Goal: Task Accomplishment & Management: Complete application form

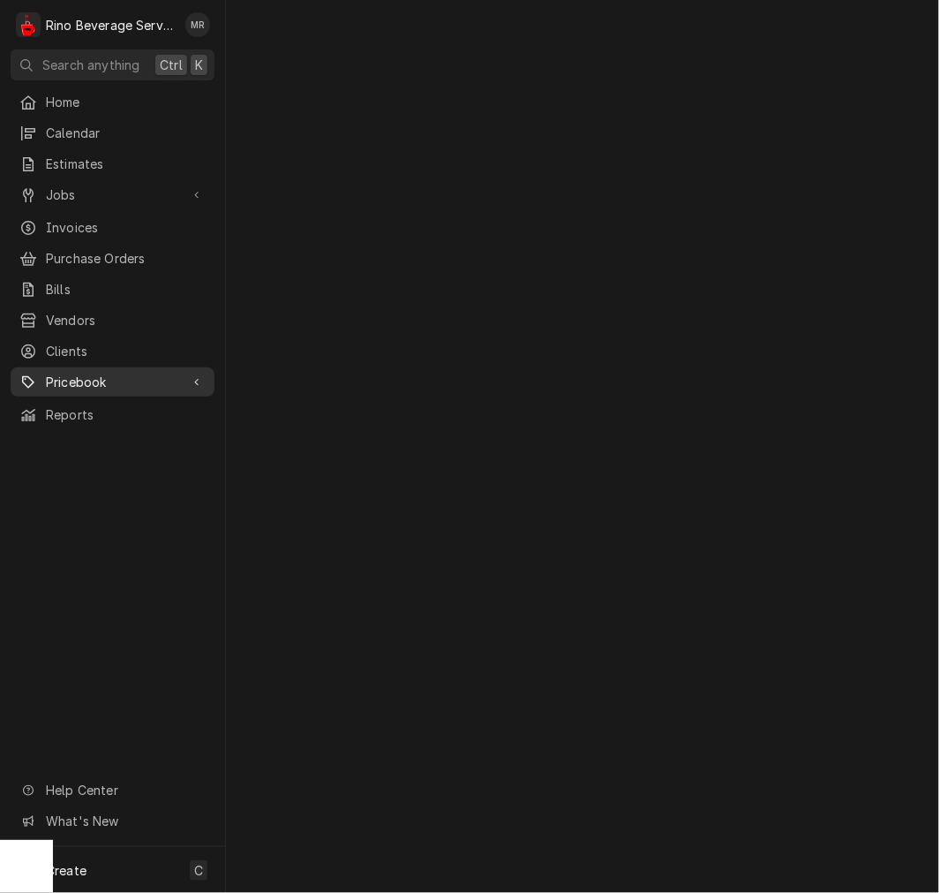
click at [94, 373] on span "Pricebook" at bounding box center [112, 382] width 133 height 19
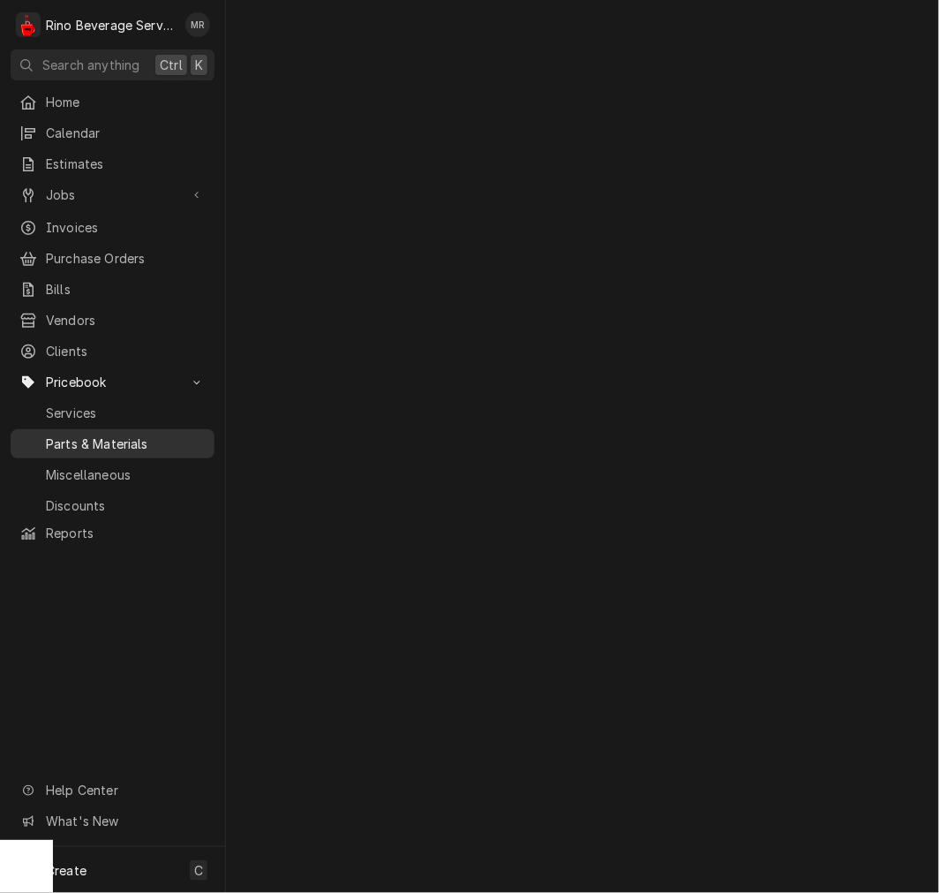
click at [102, 434] on span "Parts & Materials" at bounding box center [126, 443] width 160 height 19
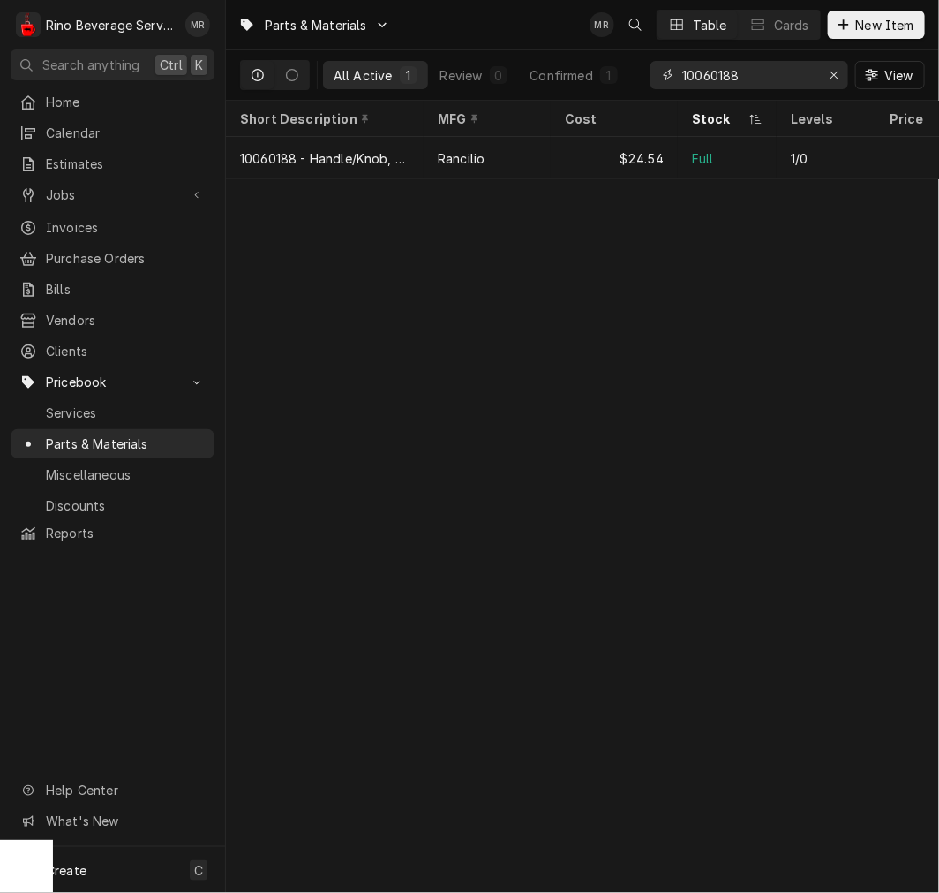
click at [722, 82] on input "10060188" at bounding box center [748, 75] width 132 height 28
type input "e"
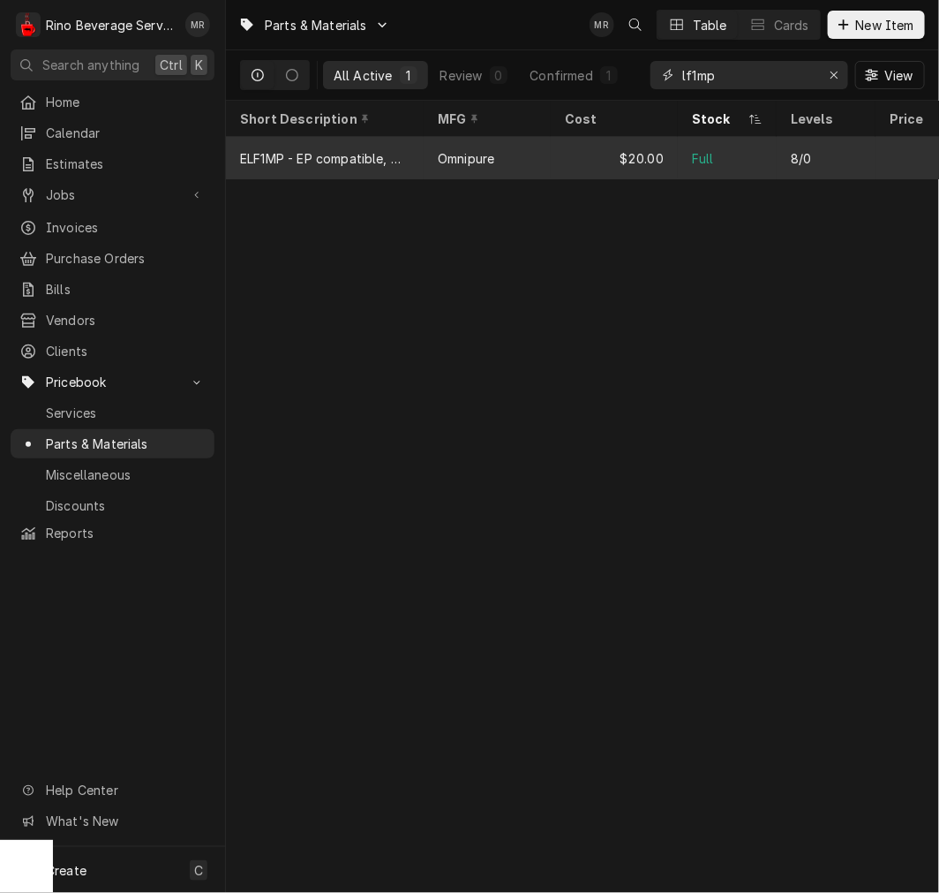
type input "lf1mp"
click at [690, 166] on div "Full" at bounding box center [727, 158] width 99 height 42
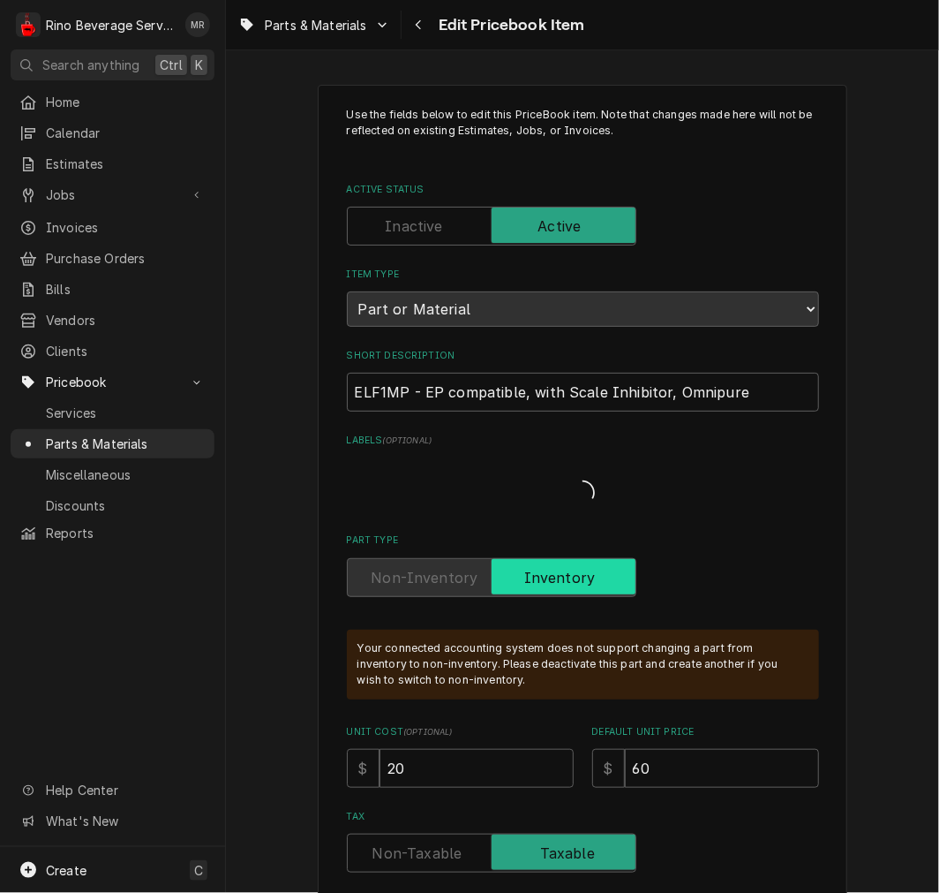
type textarea "x"
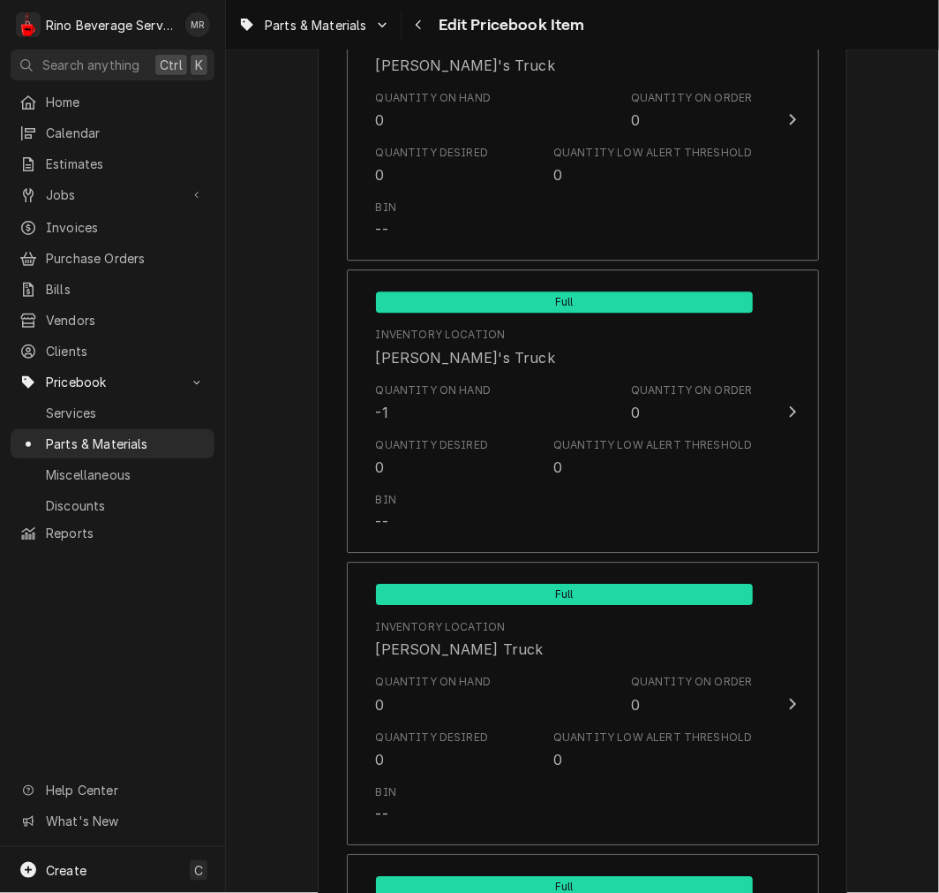
scroll to position [1470, 0]
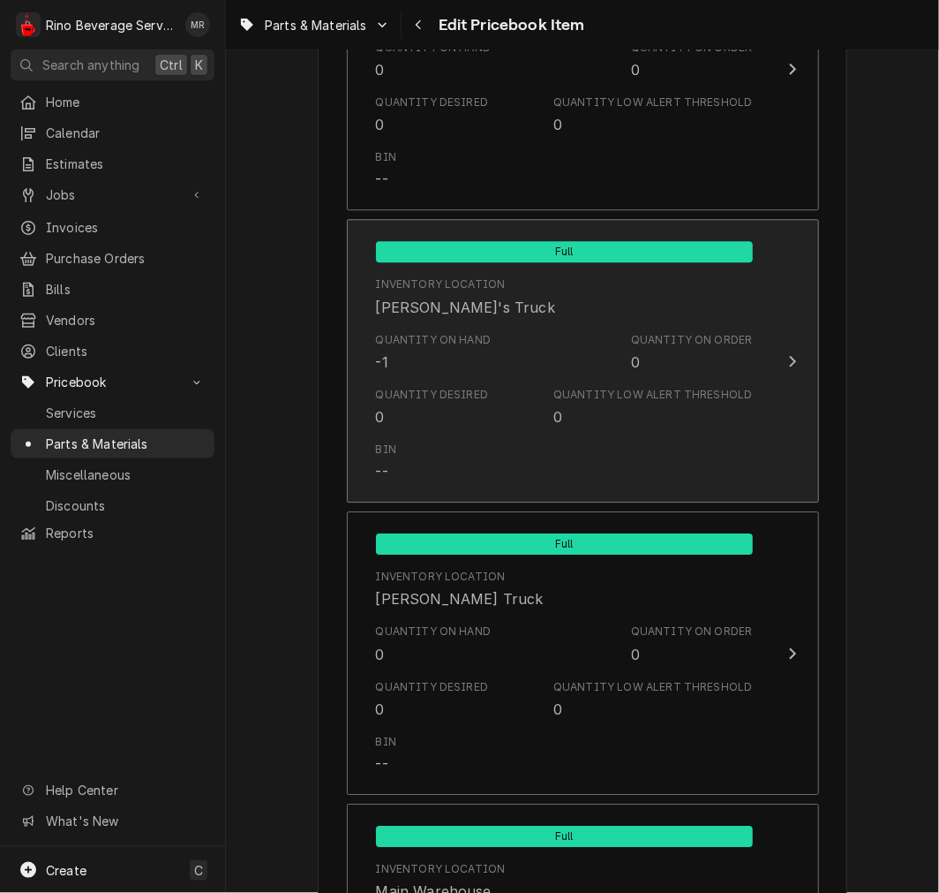
click at [433, 371] on div "Quantity on Hand -1 Quantity on Order 0" at bounding box center [564, 352] width 377 height 55
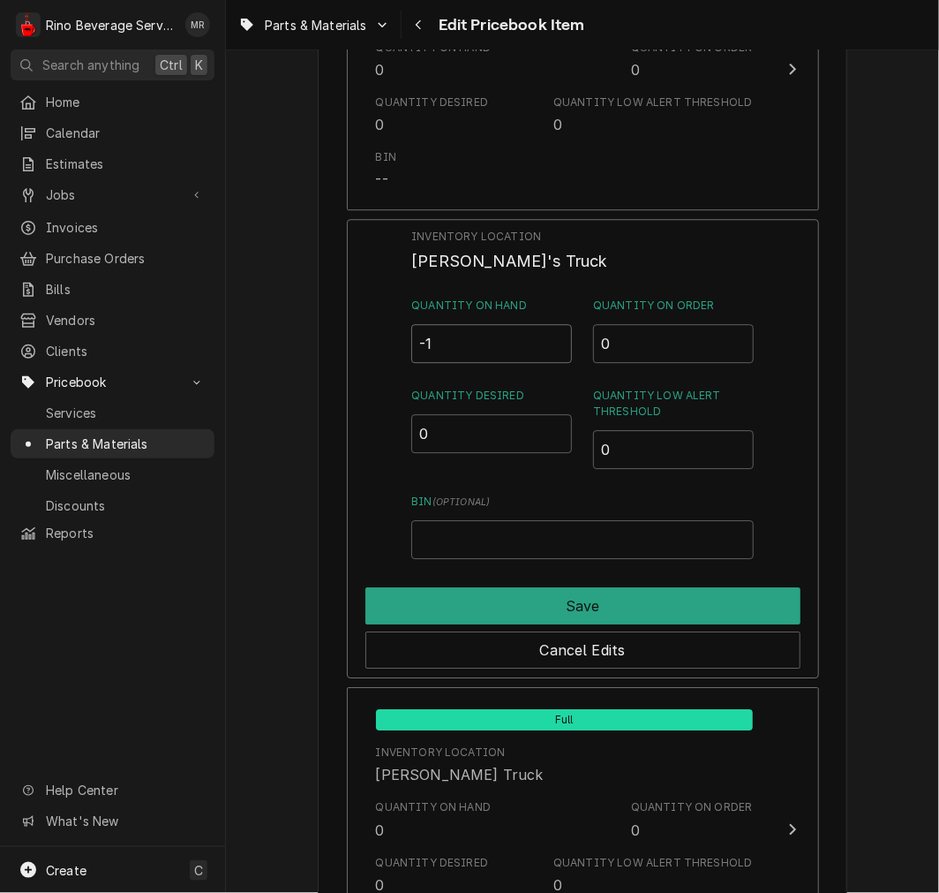
click at [483, 342] on input "-1" at bounding box center [491, 343] width 161 height 39
type input "0"
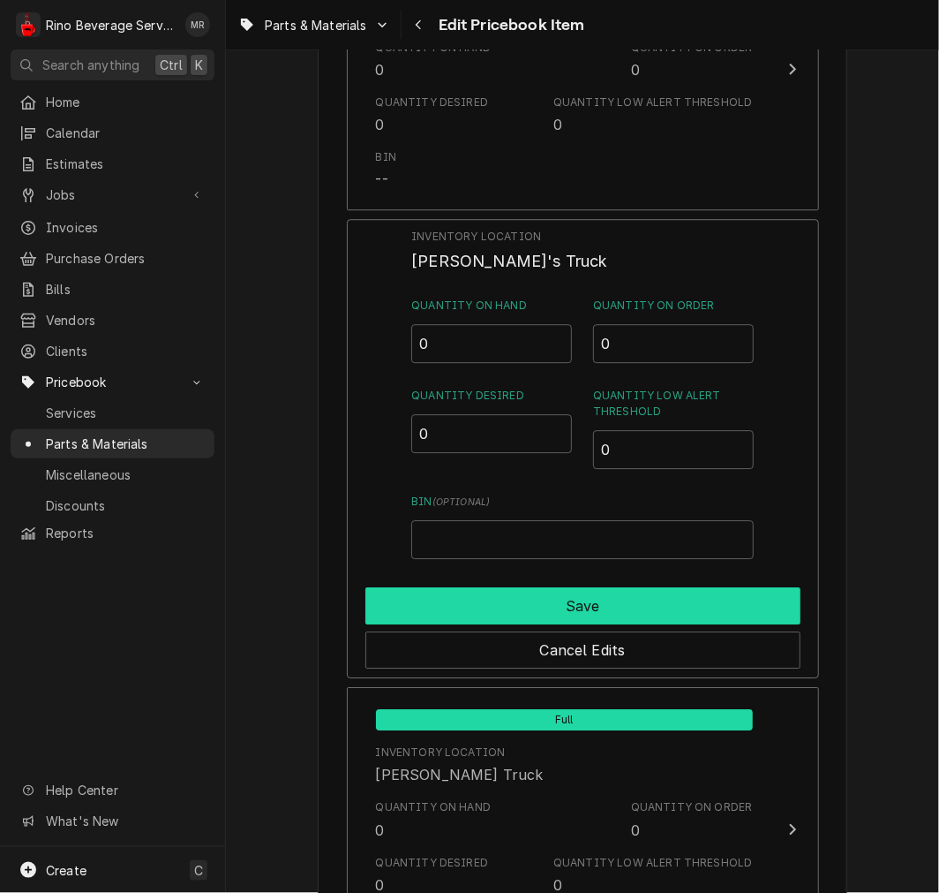
click at [590, 593] on button "Save" at bounding box center [583, 605] width 435 height 37
type textarea "x"
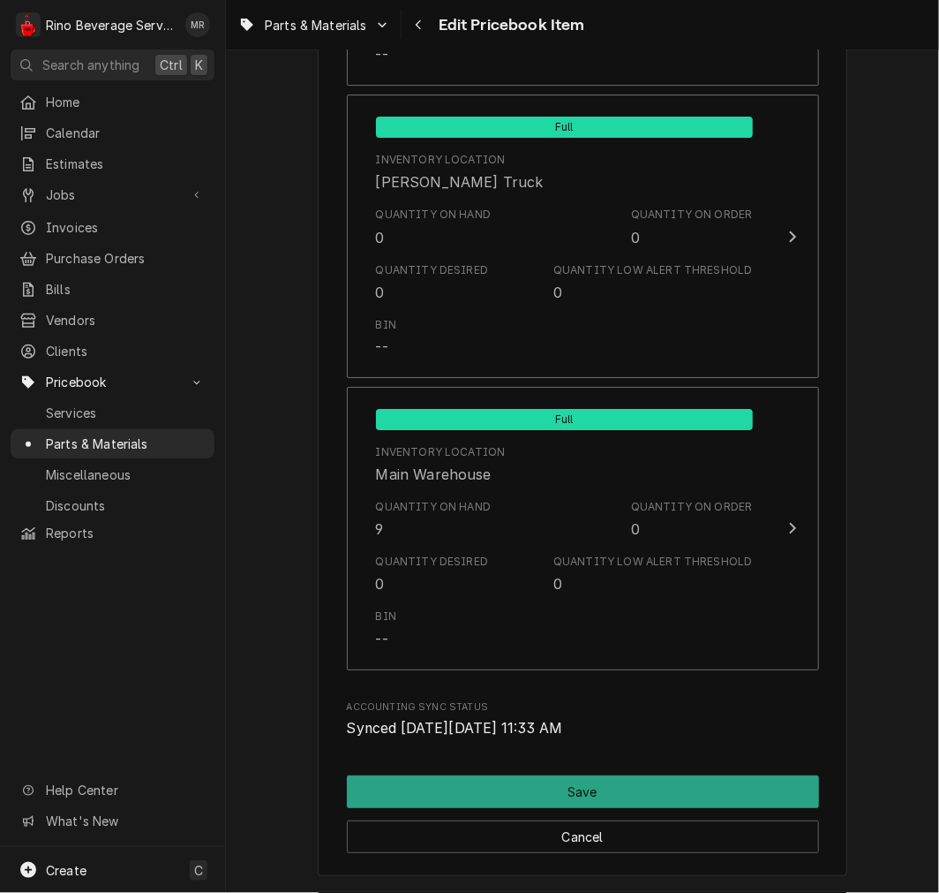
scroll to position [1904, 0]
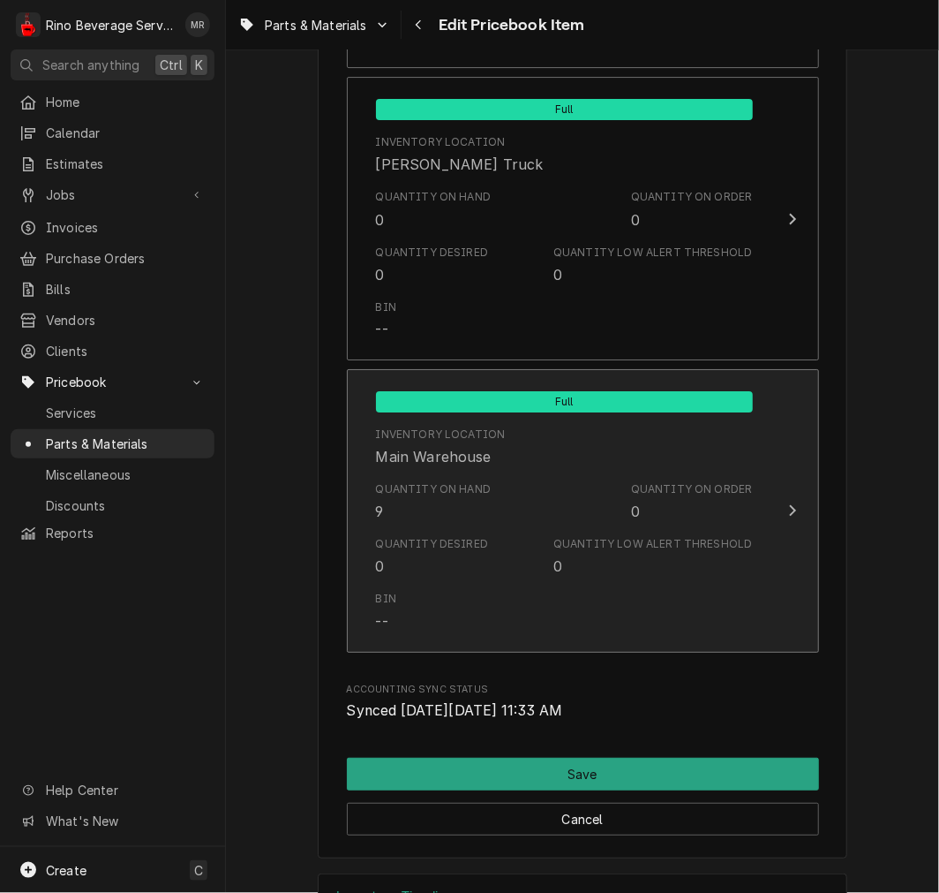
click at [446, 494] on div "Quantity on Hand" at bounding box center [434, 489] width 116 height 16
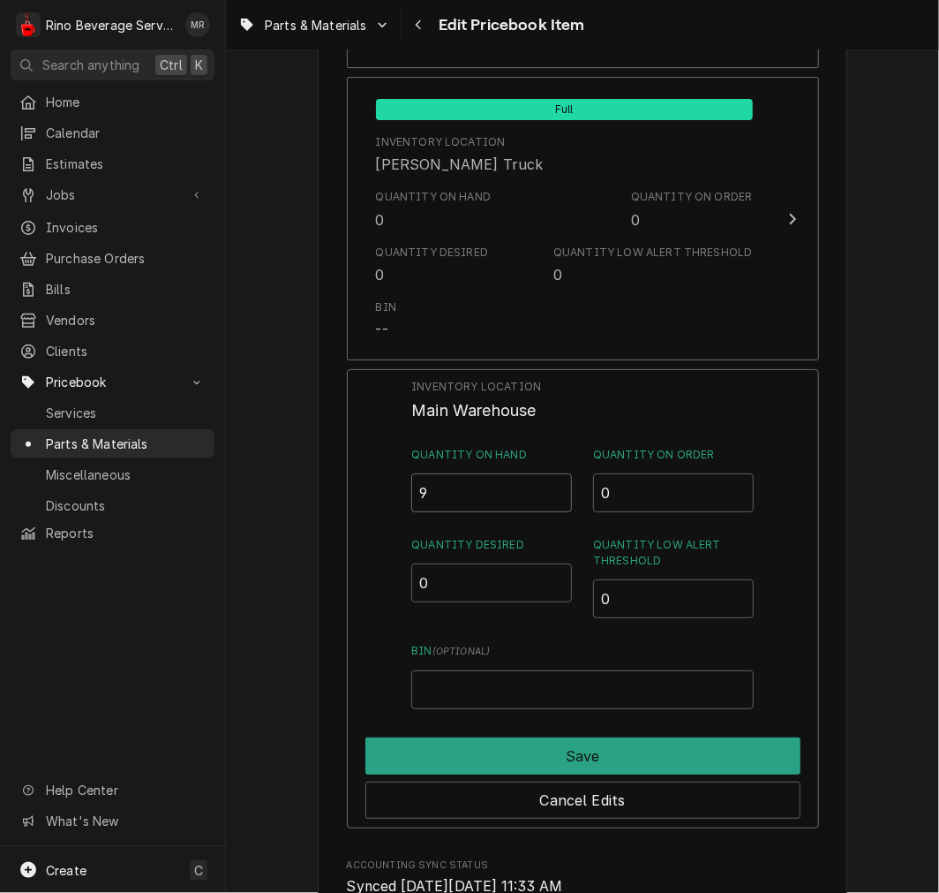
click at [477, 498] on input "9" at bounding box center [491, 492] width 161 height 39
type input "8"
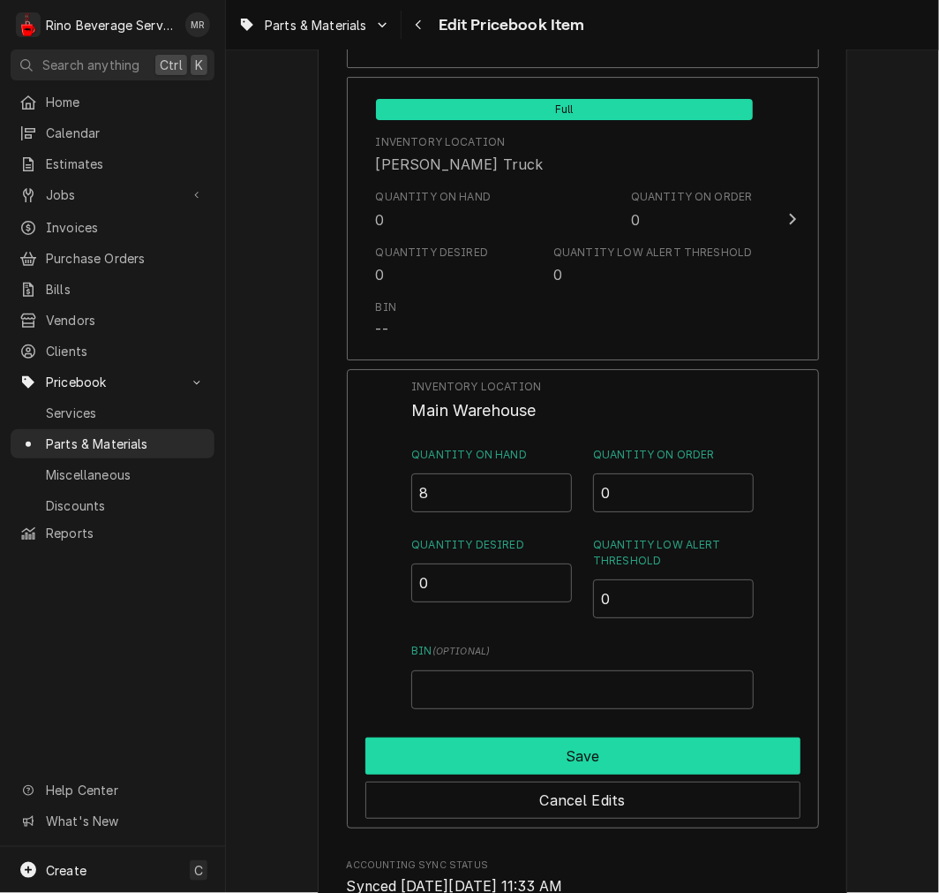
click at [612, 755] on button "Save" at bounding box center [583, 755] width 435 height 37
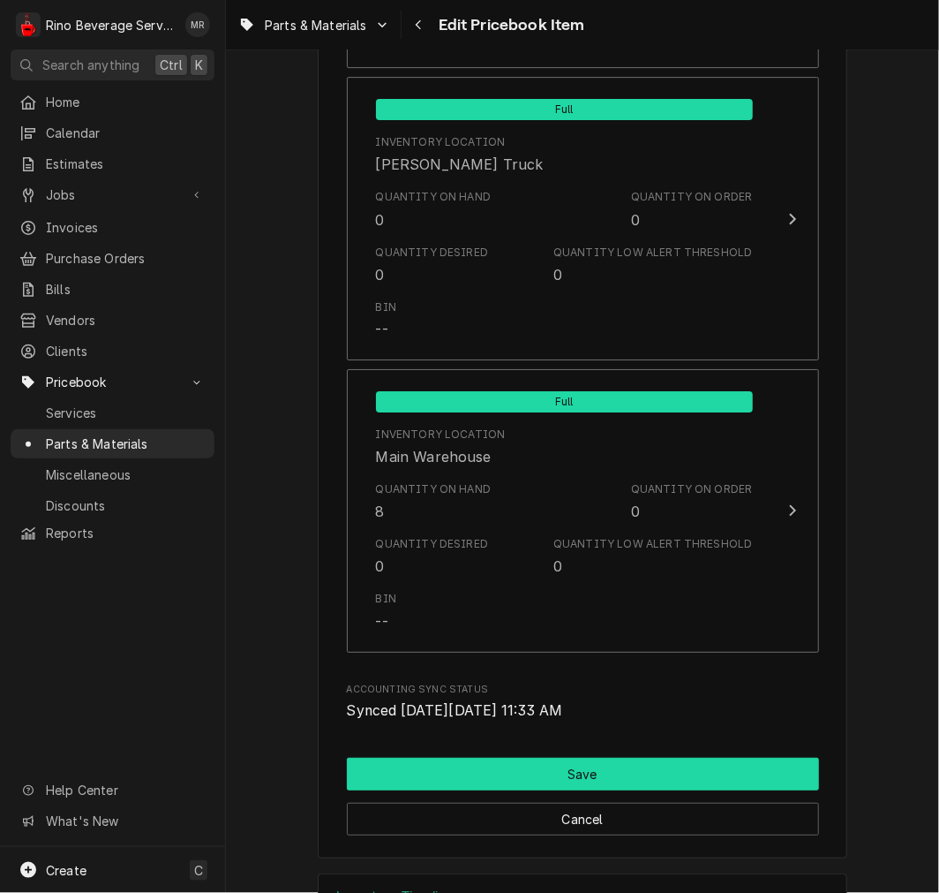
click at [574, 772] on button "Save" at bounding box center [583, 773] width 472 height 33
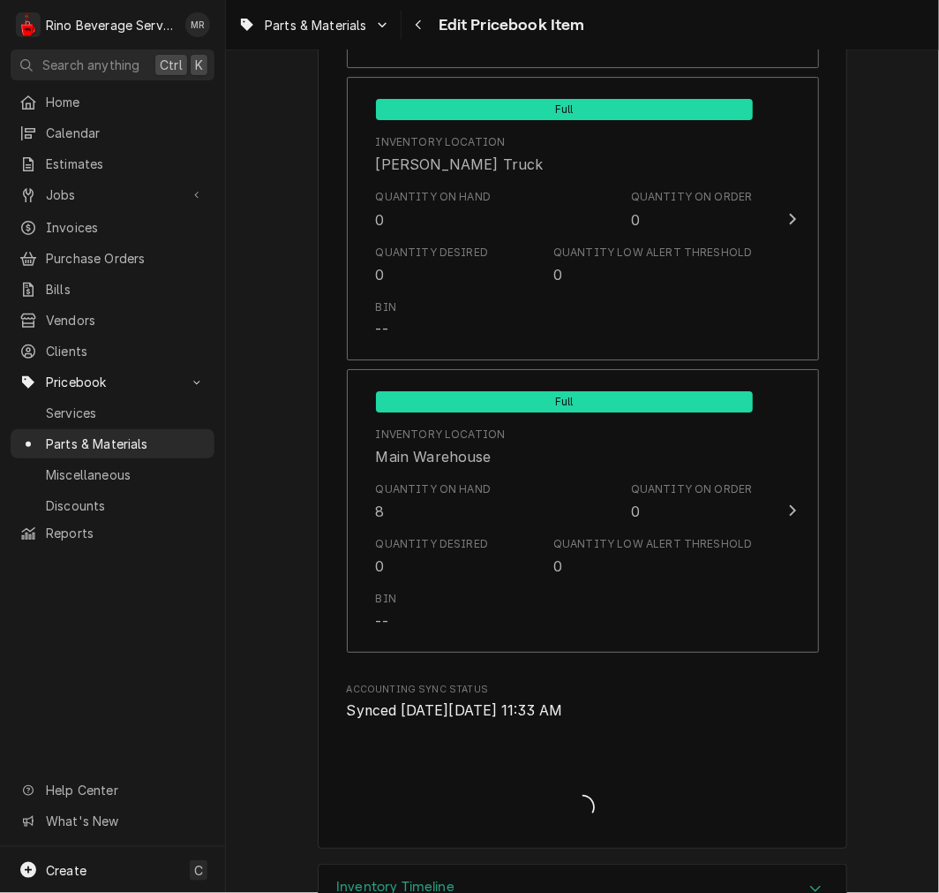
type textarea "x"
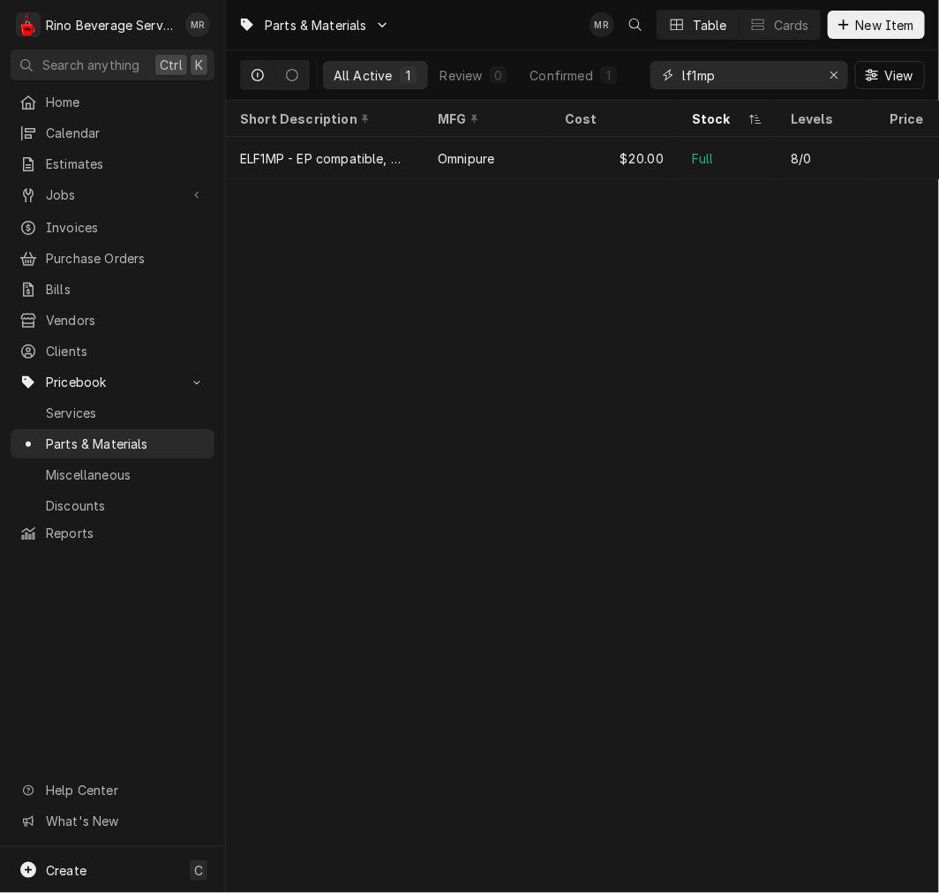
click at [694, 75] on input "lf1mp" at bounding box center [748, 75] width 132 height 28
type input "e"
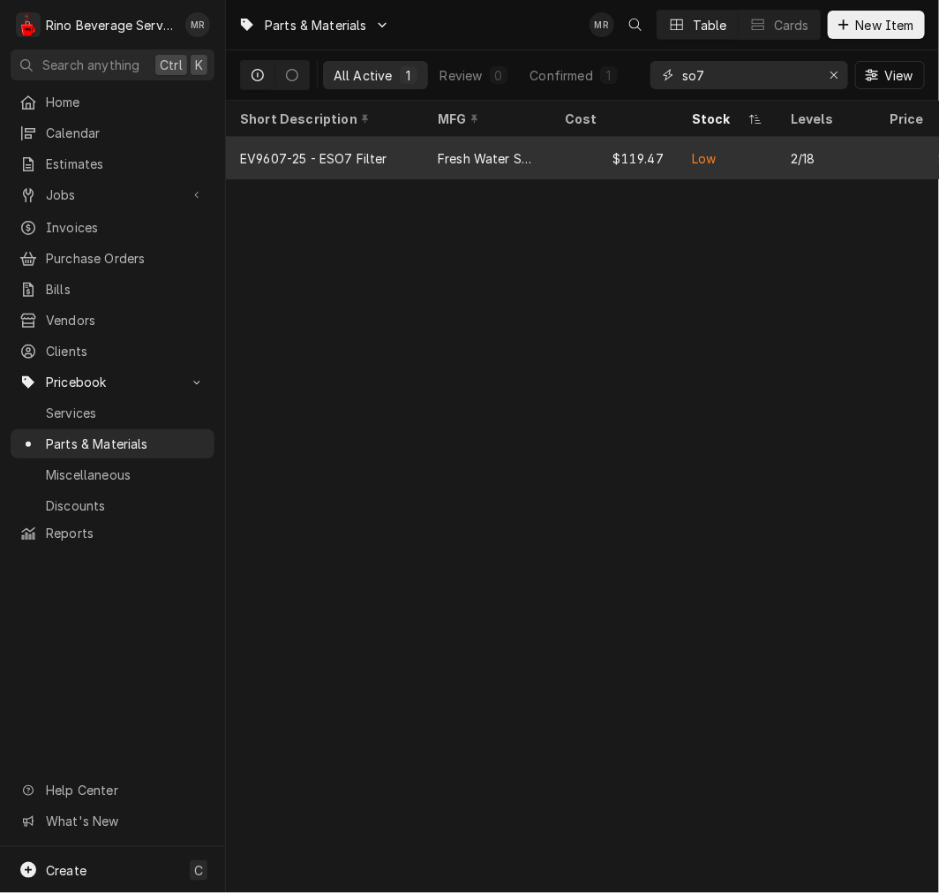
type input "so7"
click at [550, 156] on div "Fresh Water Systems" at bounding box center [487, 158] width 127 height 42
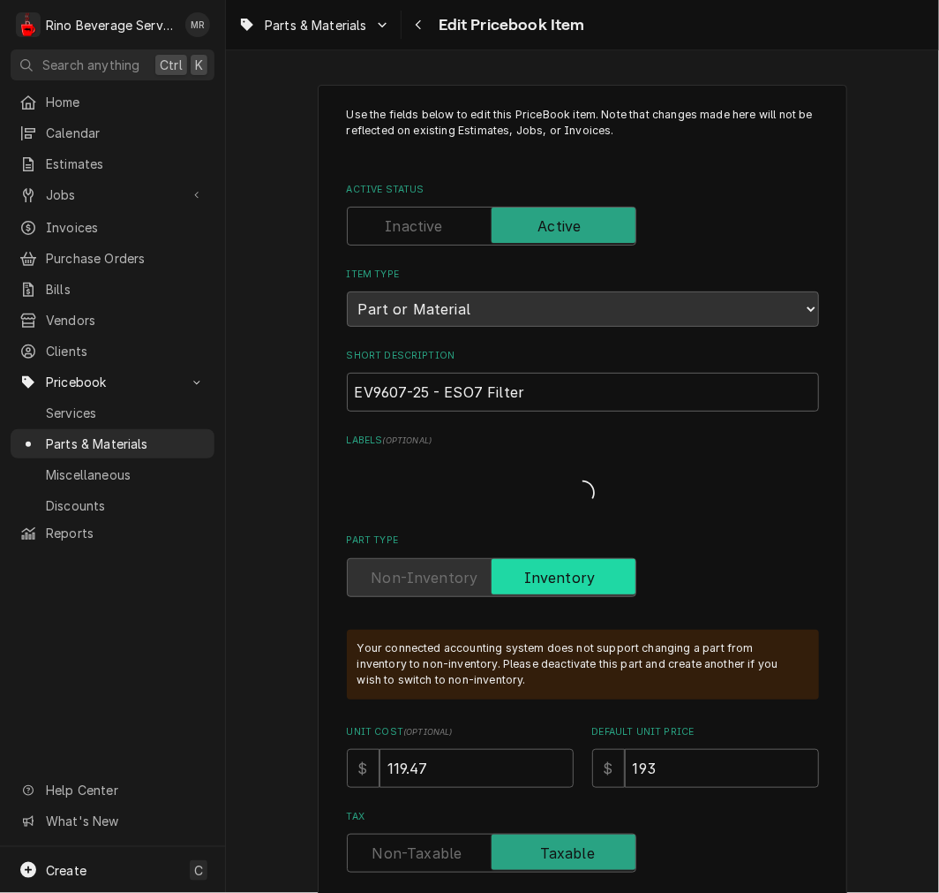
type textarea "x"
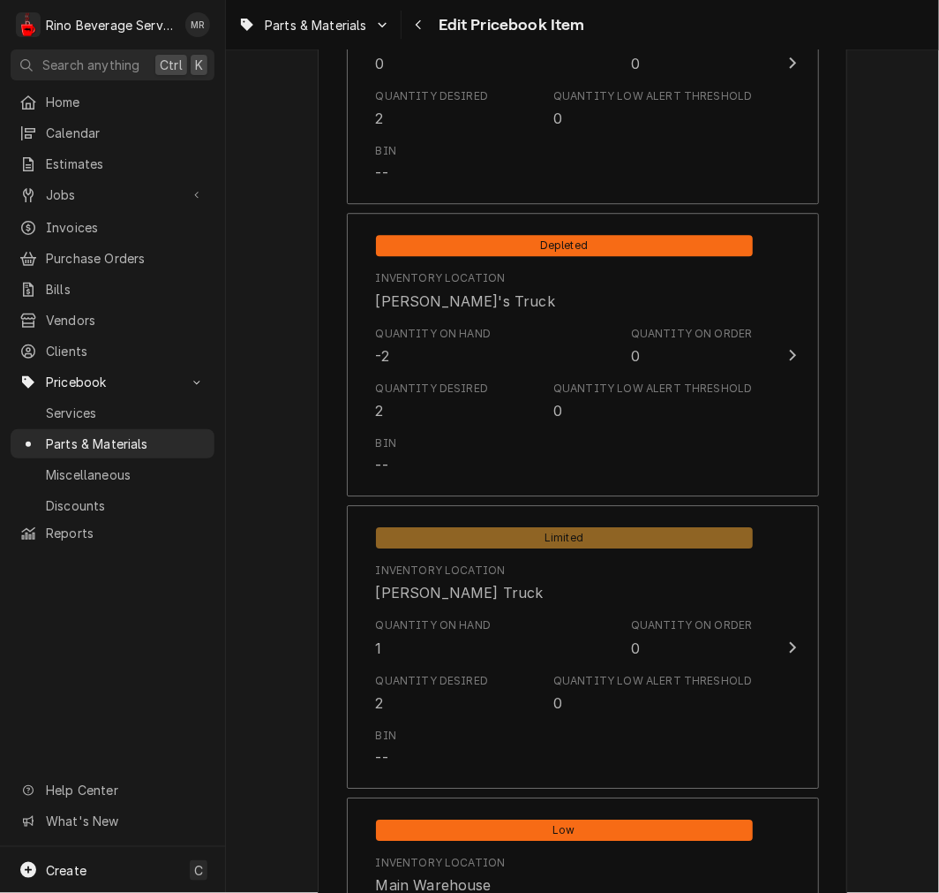
scroll to position [1486, 0]
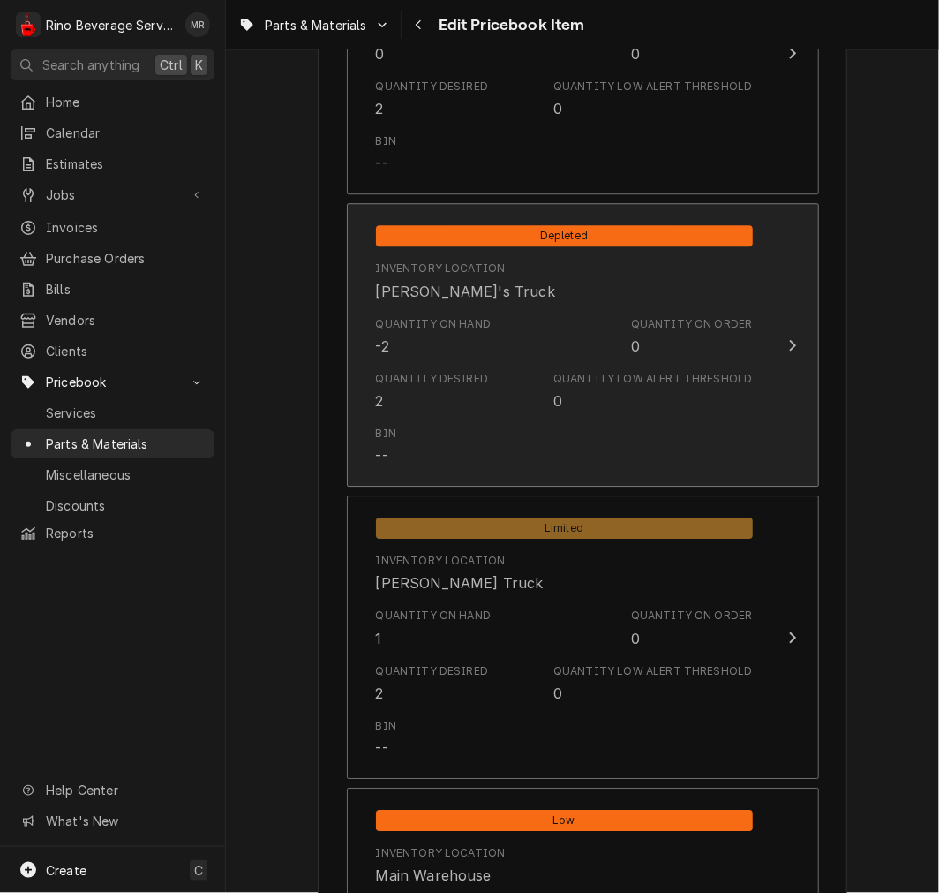
click at [663, 343] on div "Quantity on Order 0" at bounding box center [692, 336] width 122 height 41
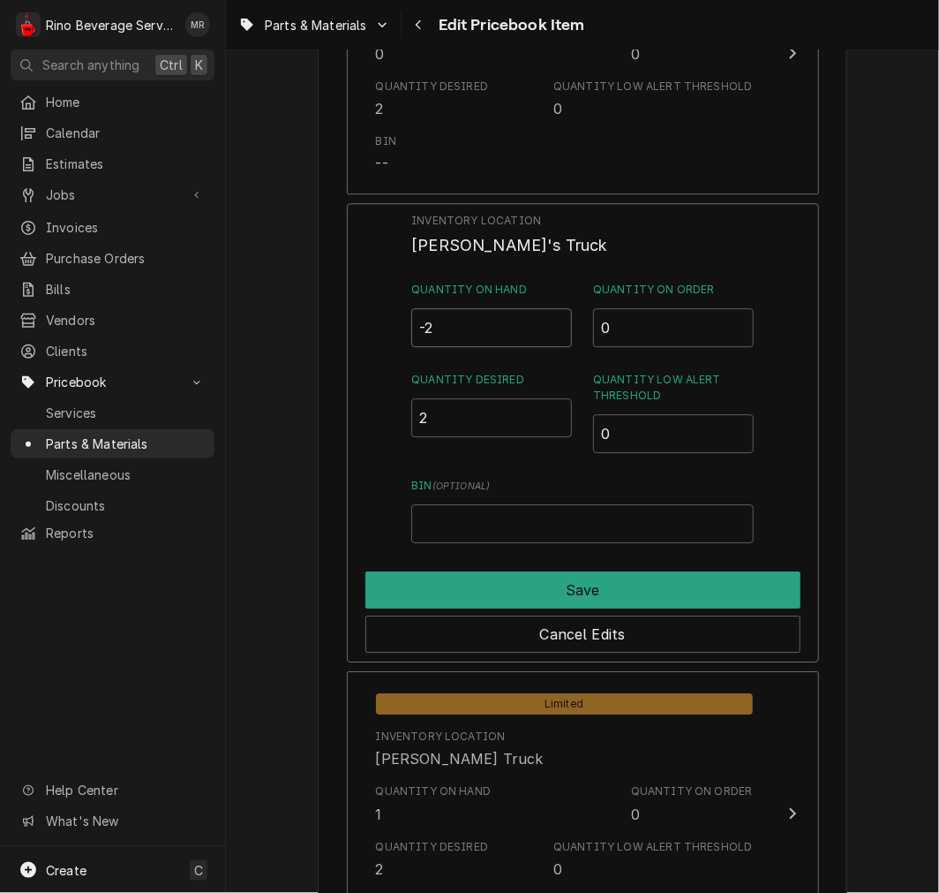
click at [484, 330] on input "-2" at bounding box center [491, 327] width 161 height 39
type input "2"
type input "0"
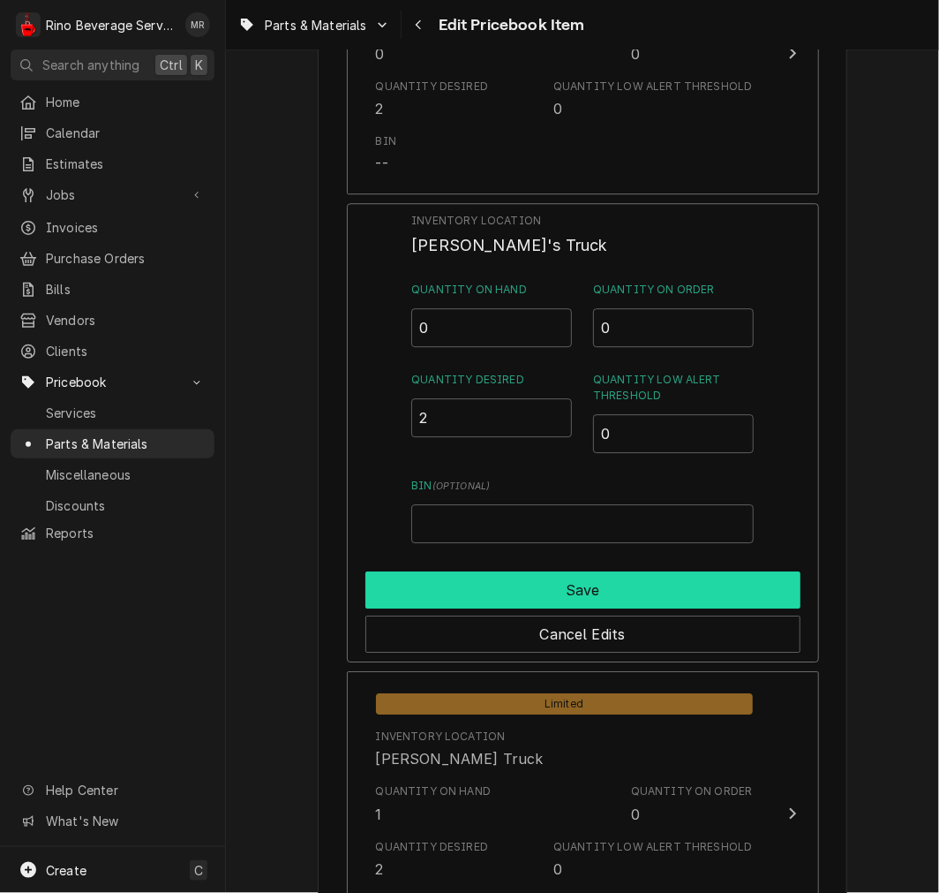
click at [753, 602] on button "Save" at bounding box center [583, 589] width 435 height 37
type textarea "x"
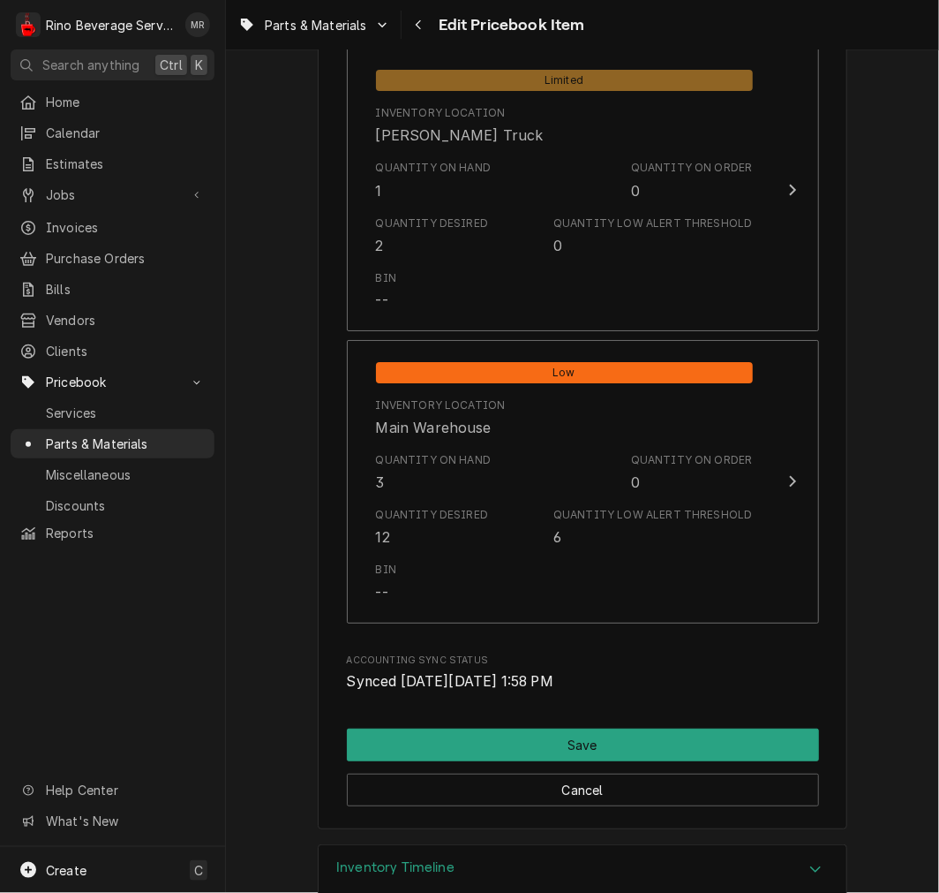
scroll to position [1945, 0]
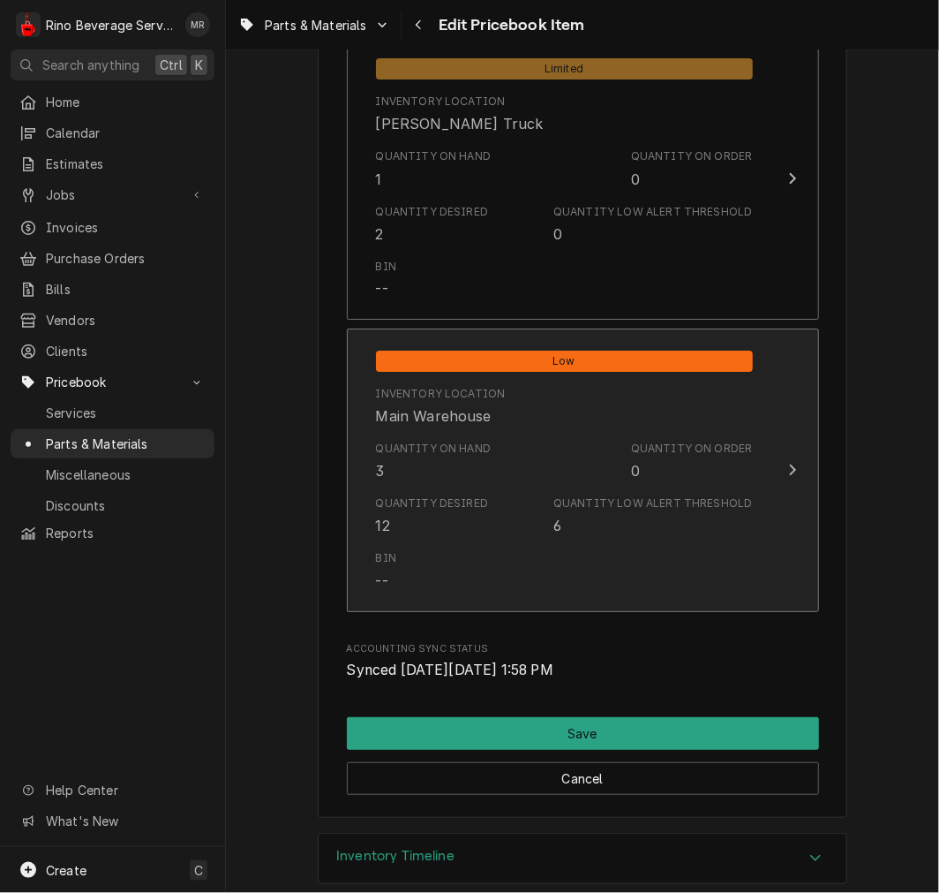
click at [660, 533] on div "Quantity Low Alert Threshold 6" at bounding box center [653, 515] width 199 height 41
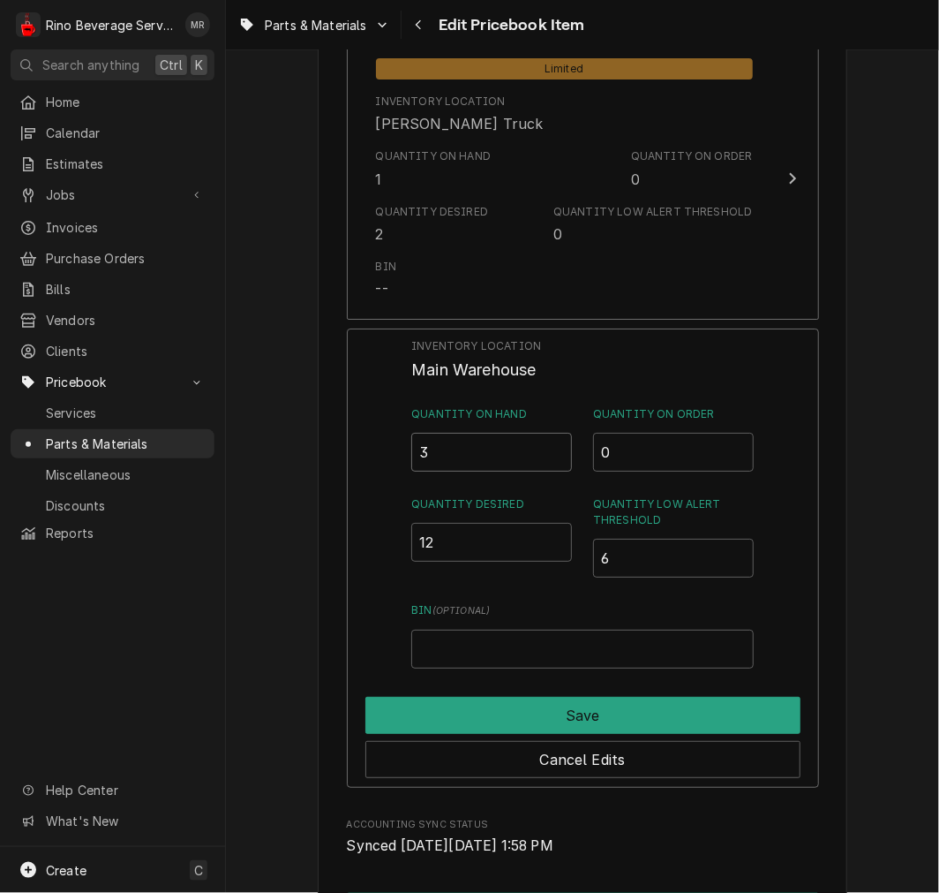
click at [480, 444] on input "3" at bounding box center [491, 452] width 161 height 39
type input "1"
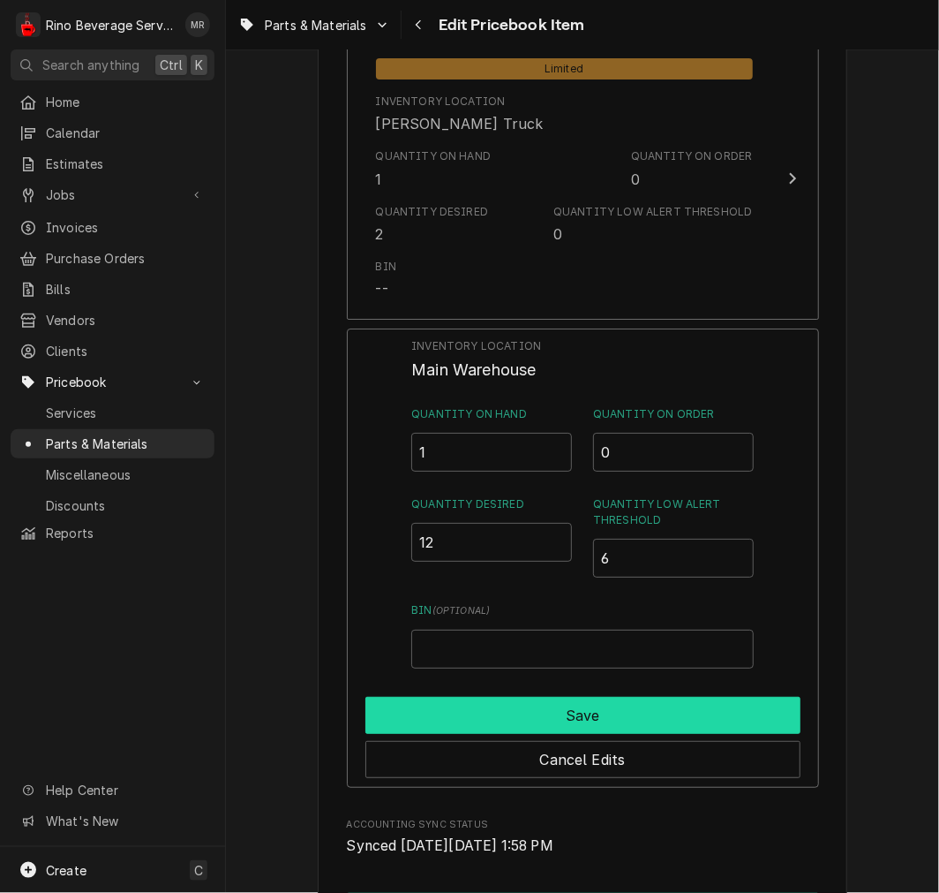
click at [690, 697] on button "Save" at bounding box center [583, 715] width 435 height 37
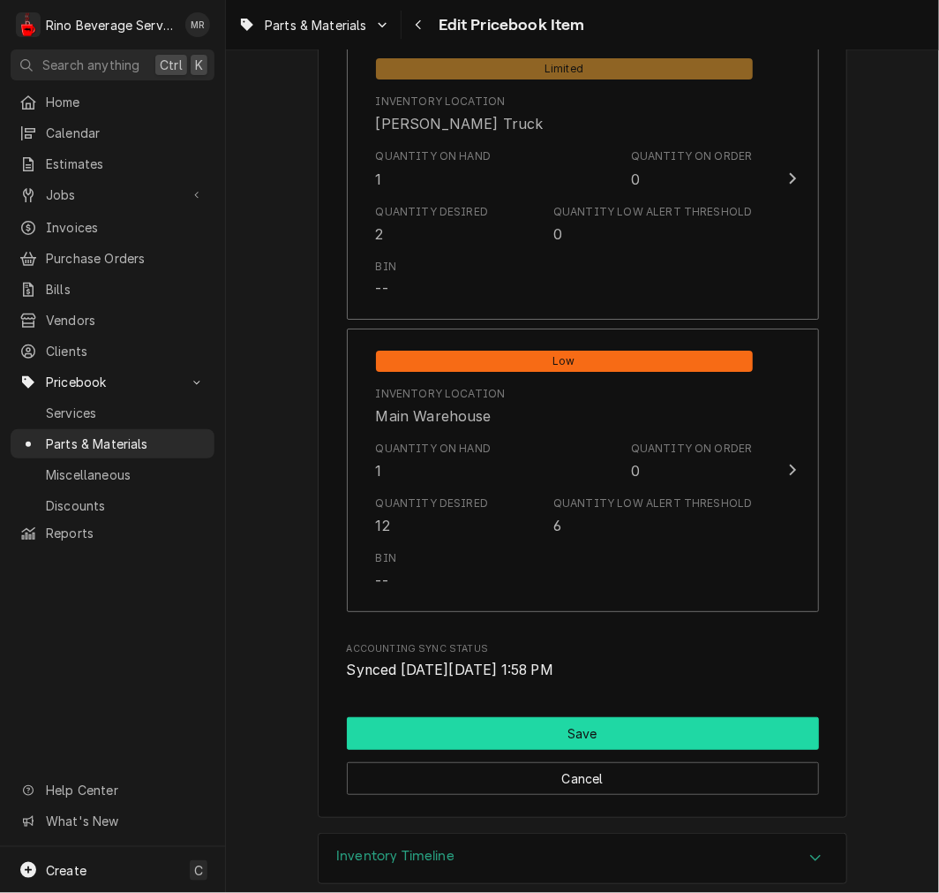
click at [659, 744] on button "Save" at bounding box center [583, 733] width 472 height 33
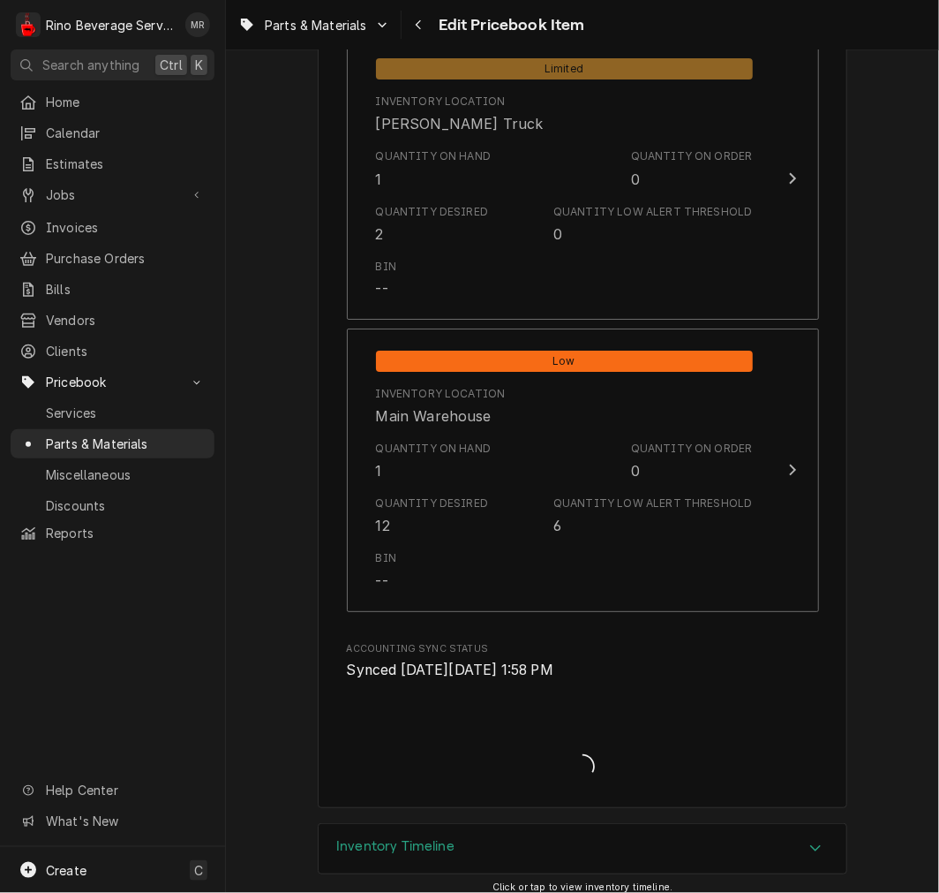
type textarea "x"
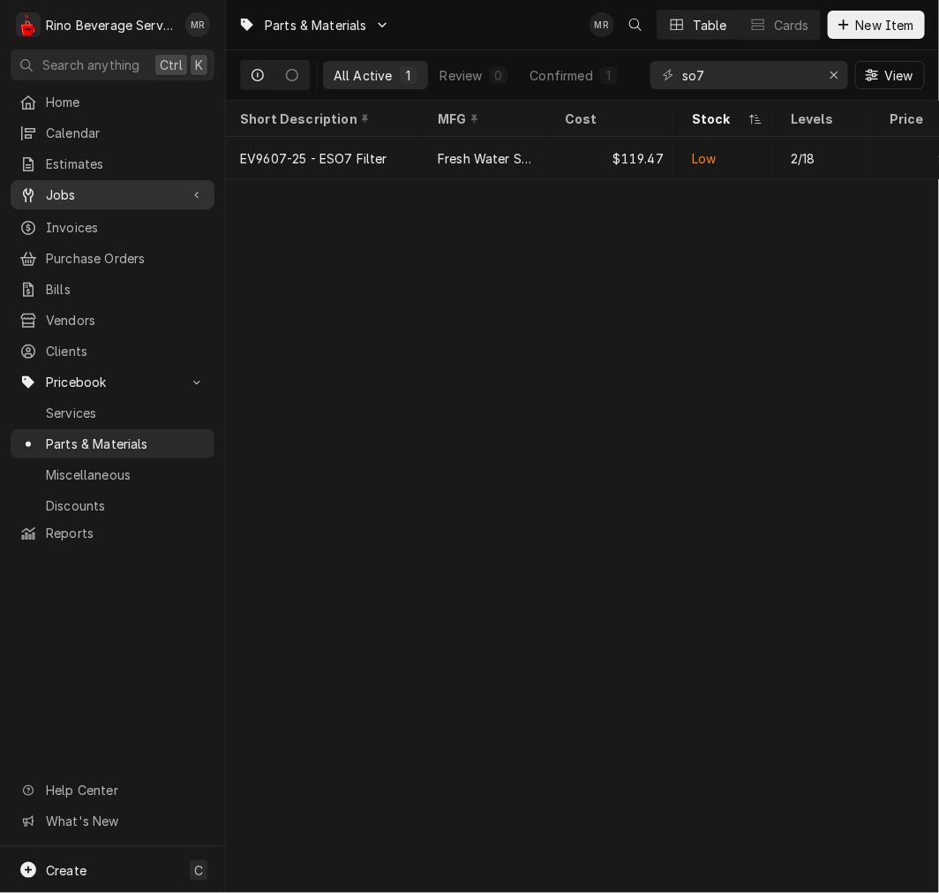
click at [63, 188] on span "Jobs" at bounding box center [112, 194] width 133 height 19
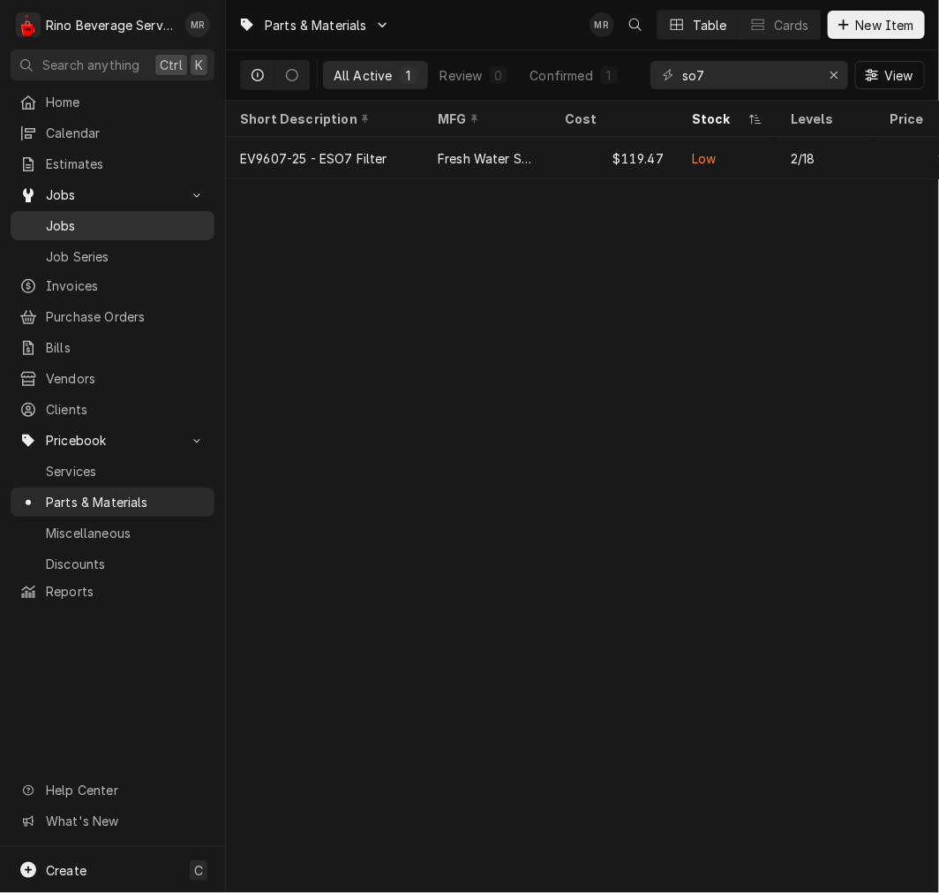
click at [106, 222] on span "Jobs" at bounding box center [126, 225] width 160 height 19
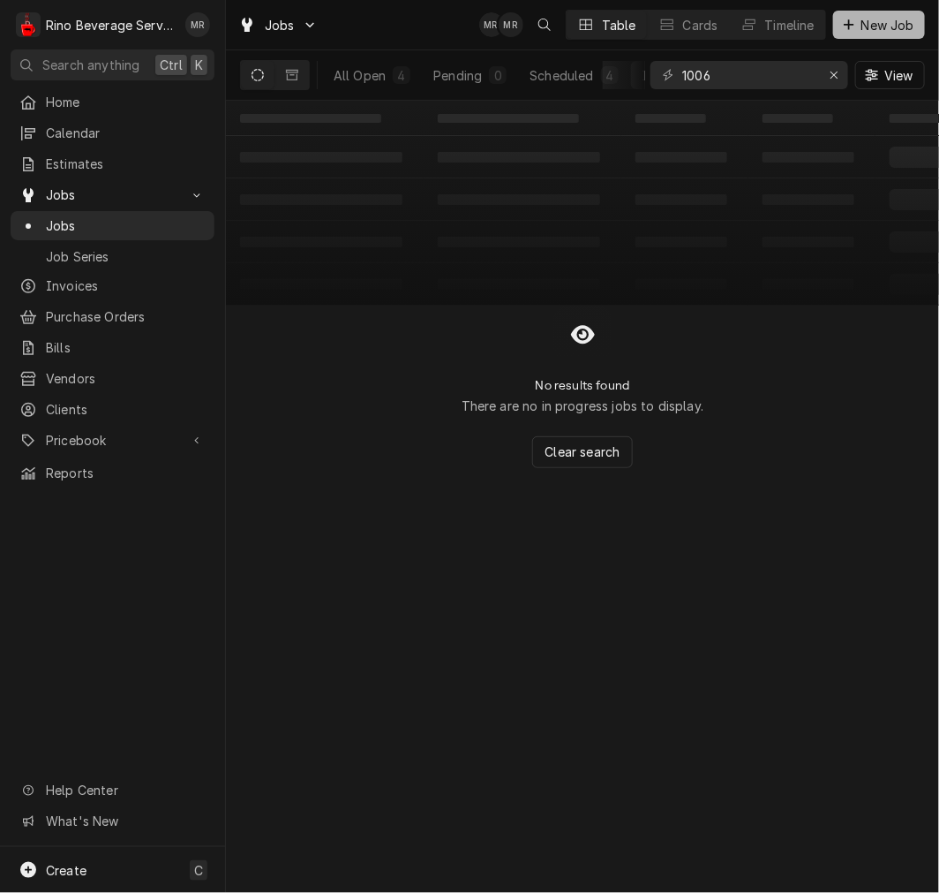
click at [880, 24] on span "New Job" at bounding box center [888, 25] width 60 height 19
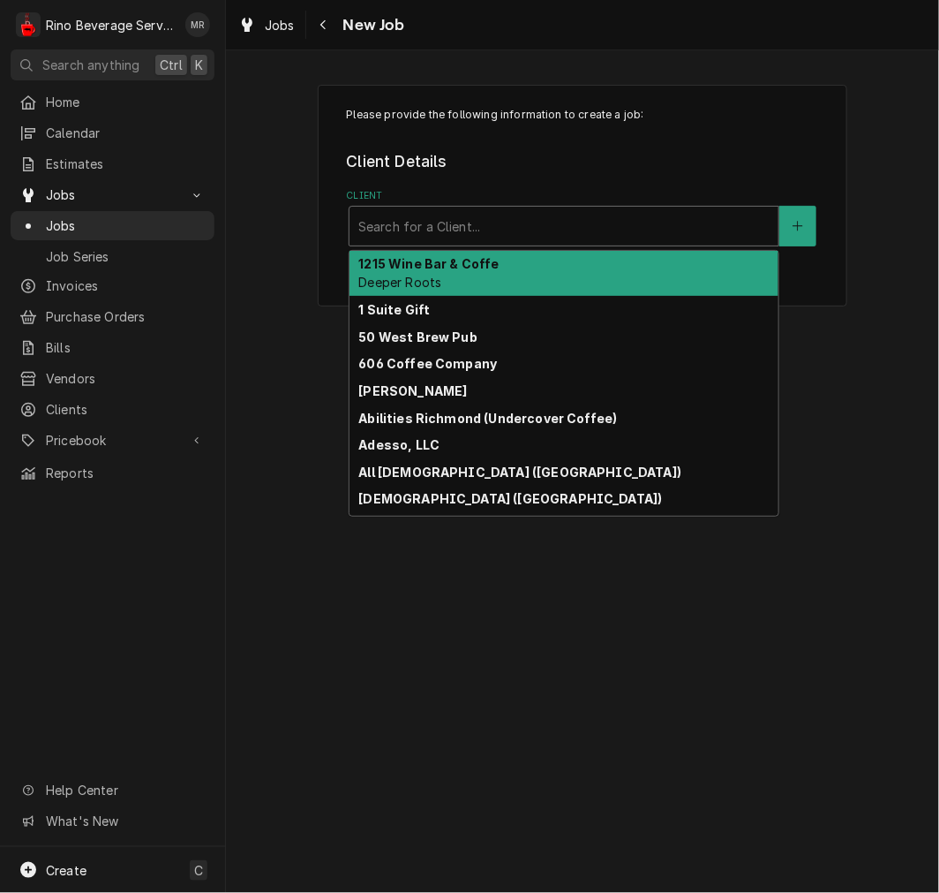
click at [696, 206] on div "Search for a Client..." at bounding box center [564, 226] width 431 height 41
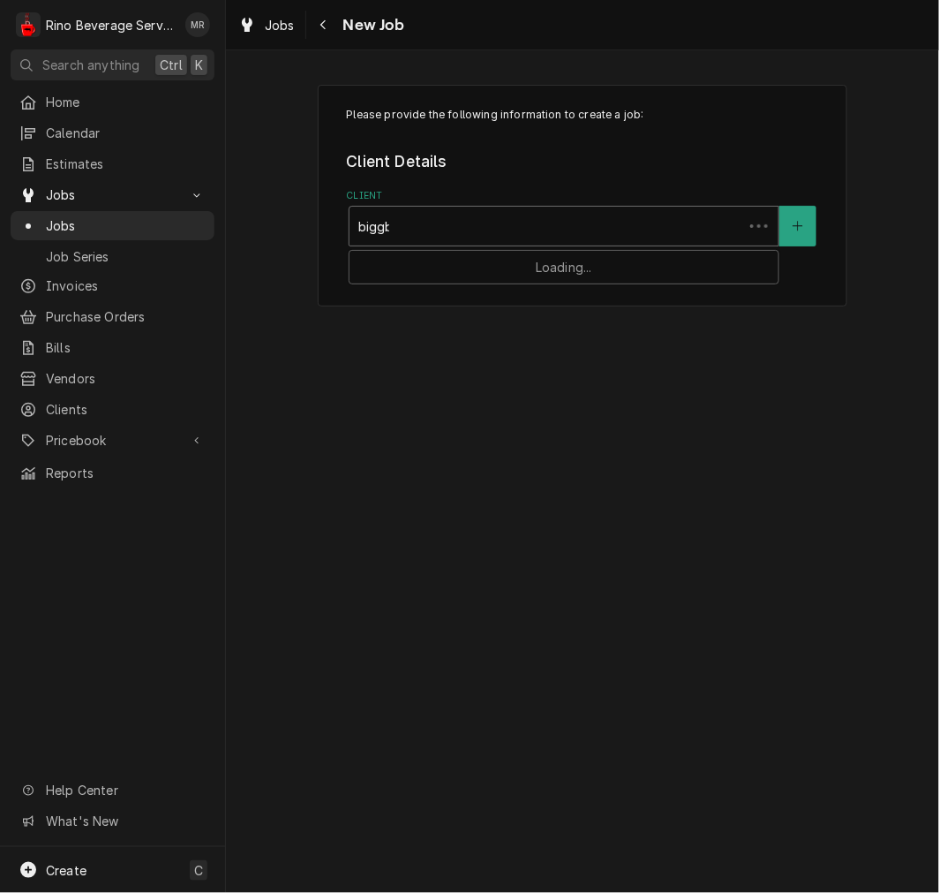
type input "biggby"
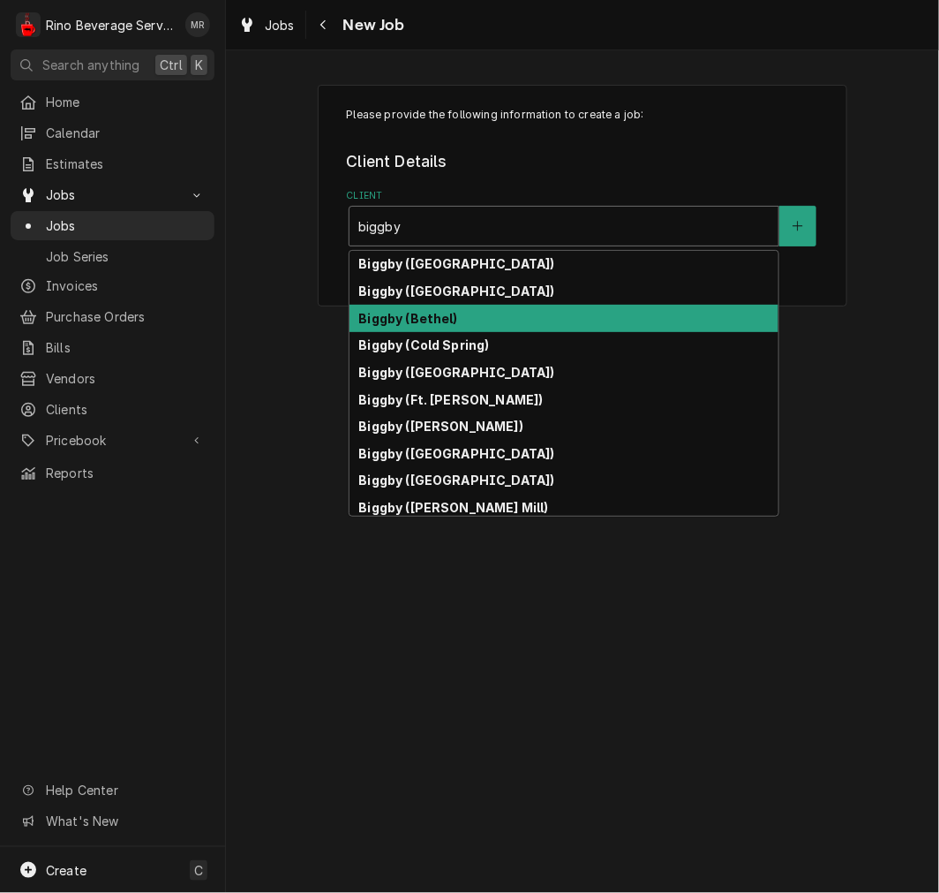
click at [533, 320] on div "Biggby (Bethel)" at bounding box center [564, 318] width 429 height 27
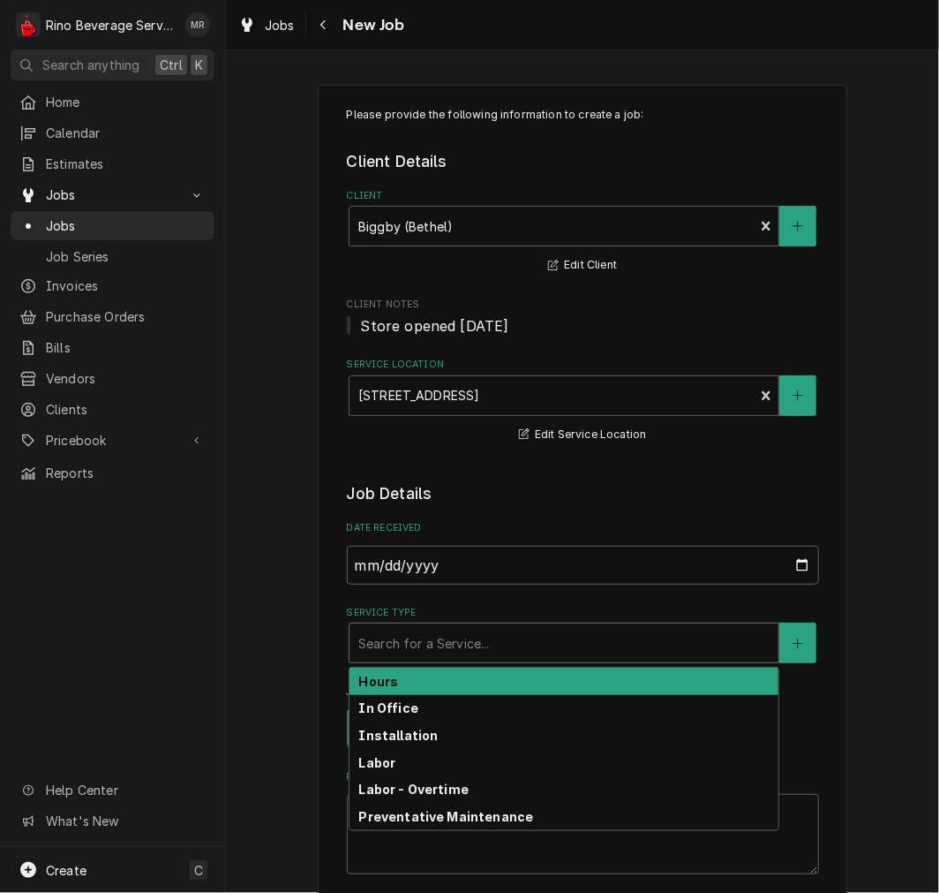
click at [403, 622] on div "Search for a Service..." at bounding box center [564, 642] width 431 height 41
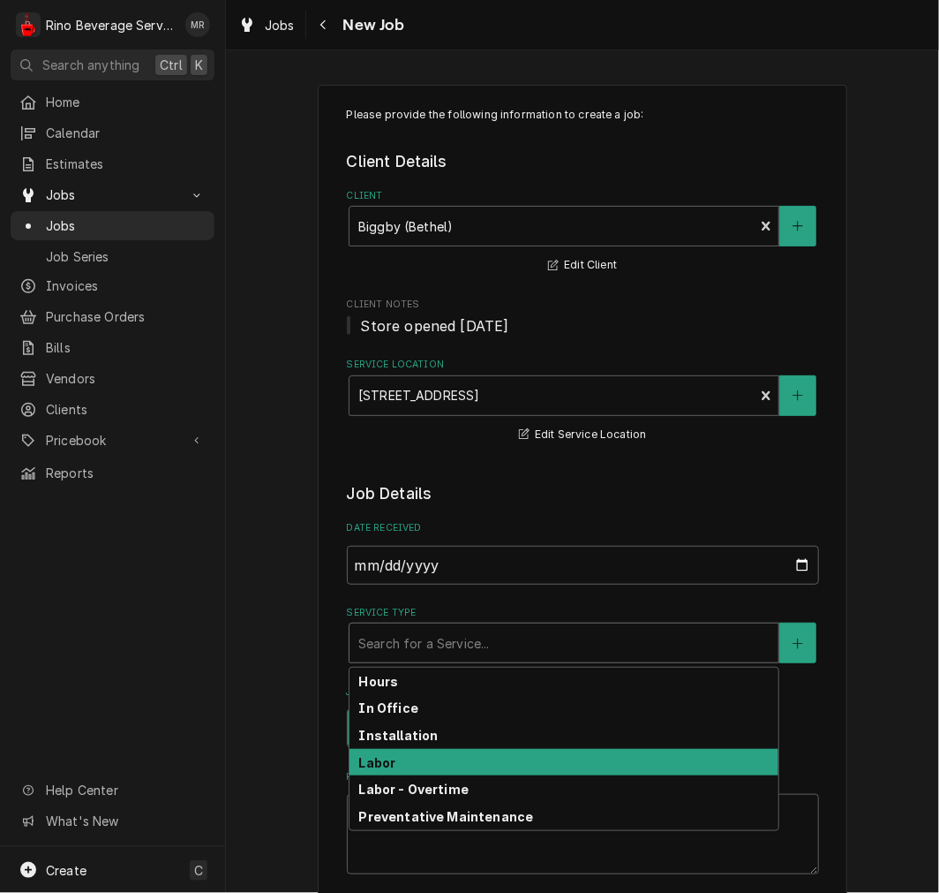
click at [384, 770] on div "Labor" at bounding box center [564, 762] width 429 height 27
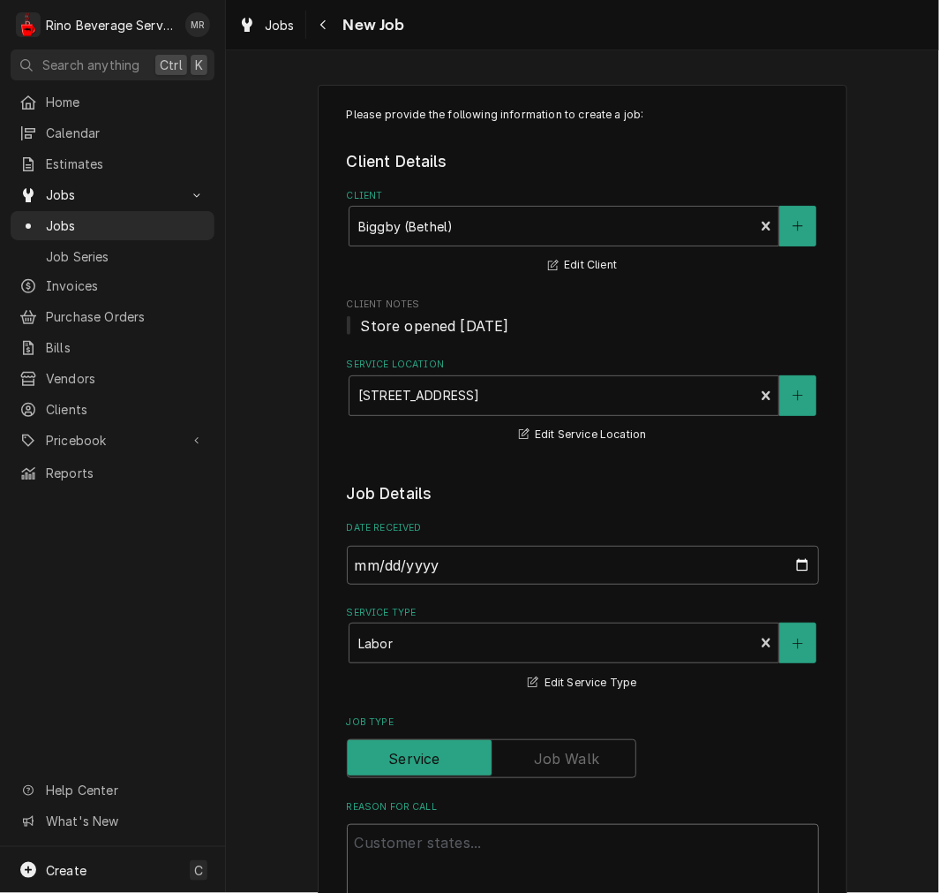
click at [387, 860] on textarea "Reason For Call" at bounding box center [583, 863] width 472 height 79
type textarea "x"
type textarea "E"
type textarea "x"
type textarea "Es"
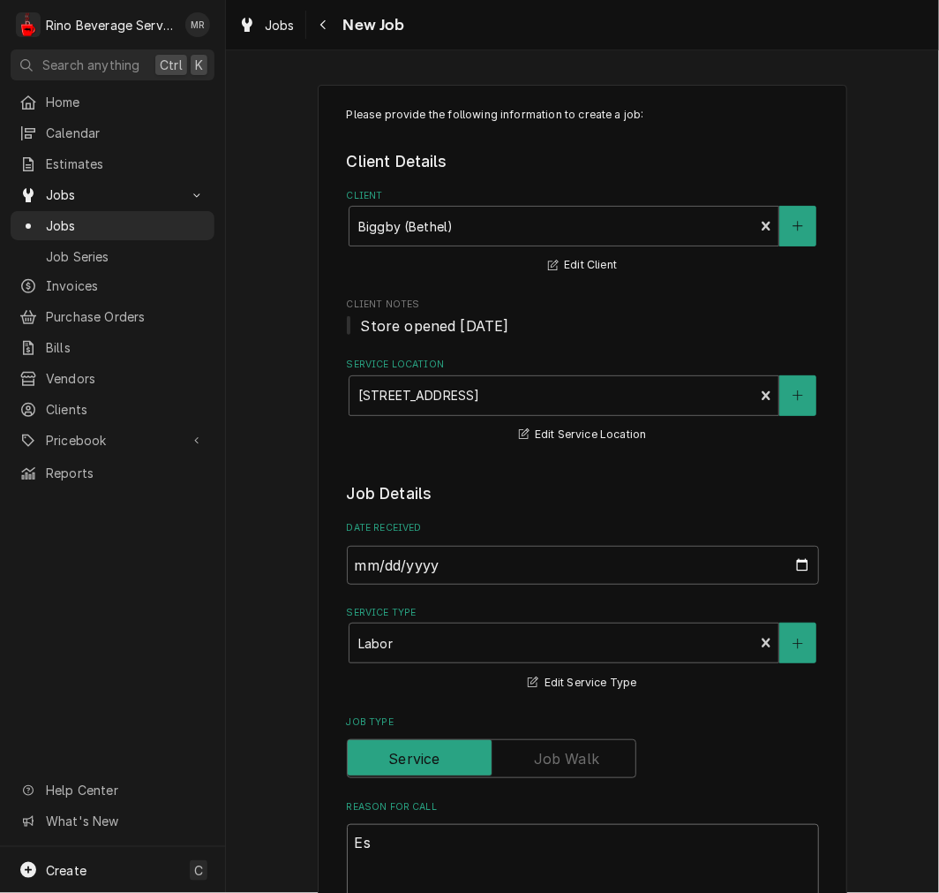
type textarea "x"
type textarea "Esp"
type textarea "x"
type textarea "Espr"
type textarea "x"
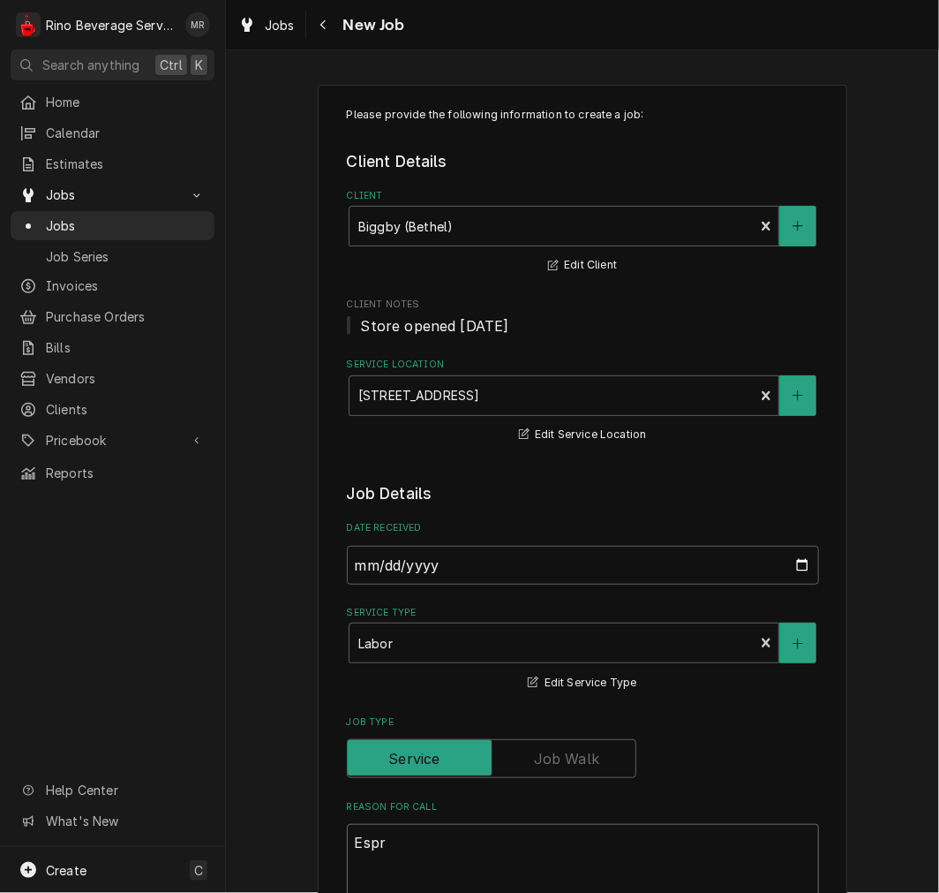
type textarea "Espre"
type textarea "x"
type textarea "Espres"
type textarea "x"
type textarea "Espress"
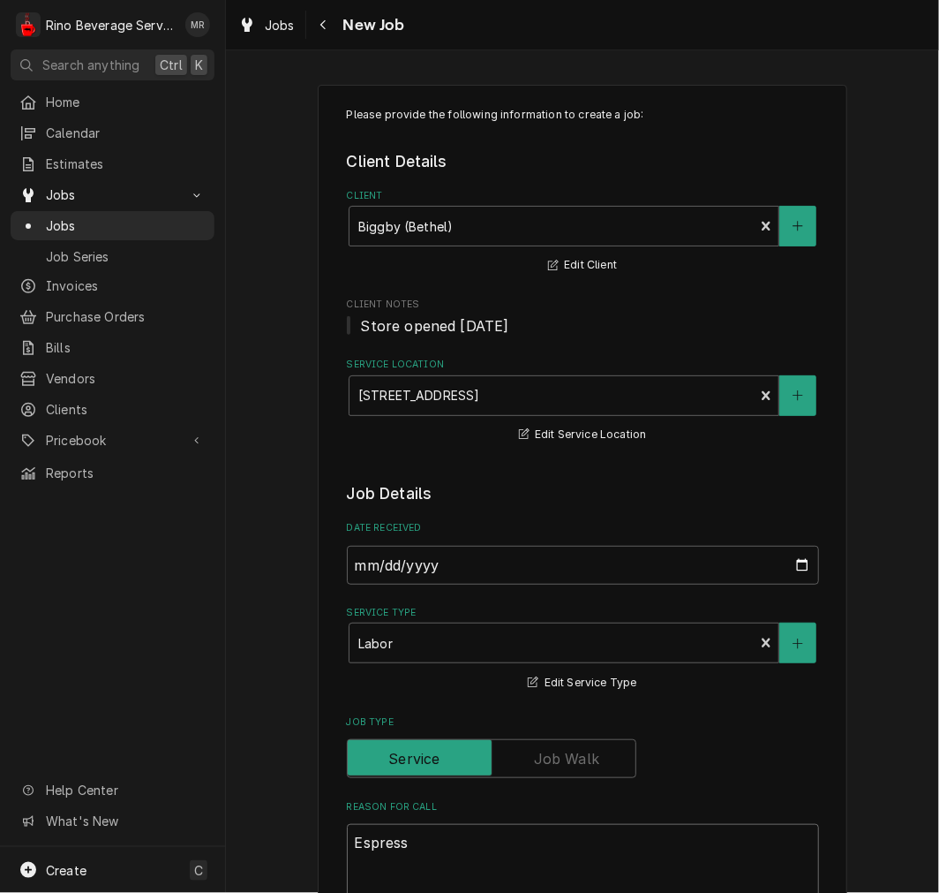
type textarea "x"
type textarea "Espresso"
type textarea "x"
type textarea "Espresso"
type textarea "x"
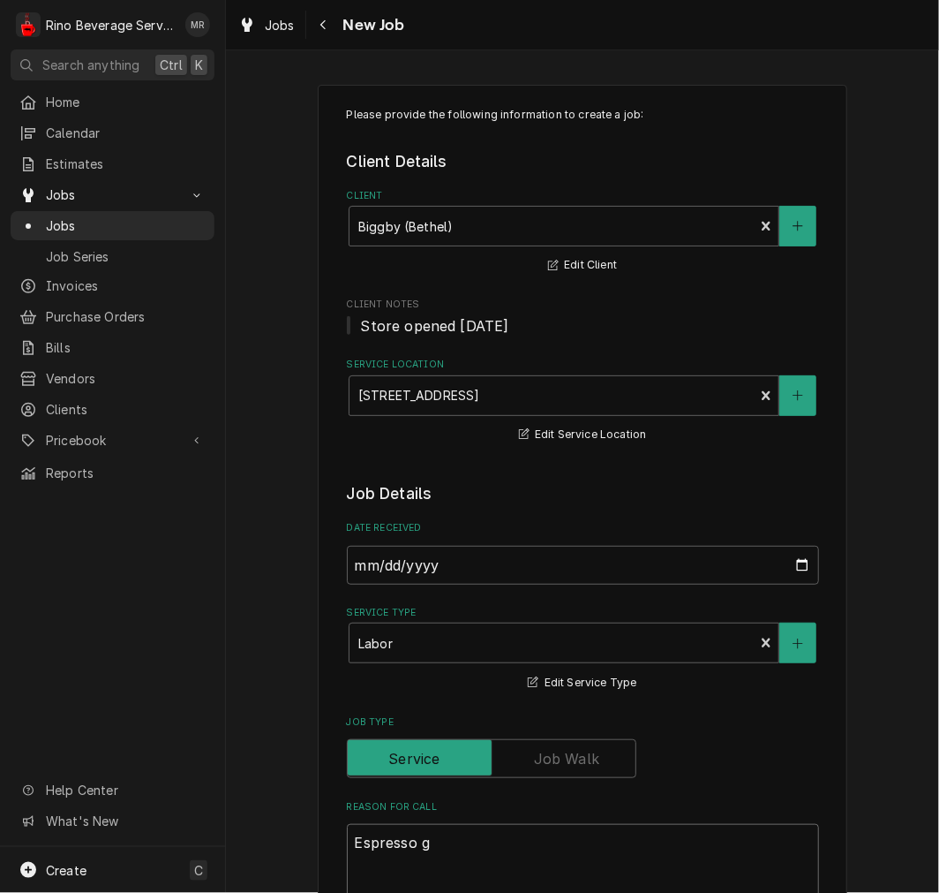
type textarea "Espresso gr"
type textarea "x"
type textarea "Espresso gri"
type textarea "x"
type textarea "Espresso grin"
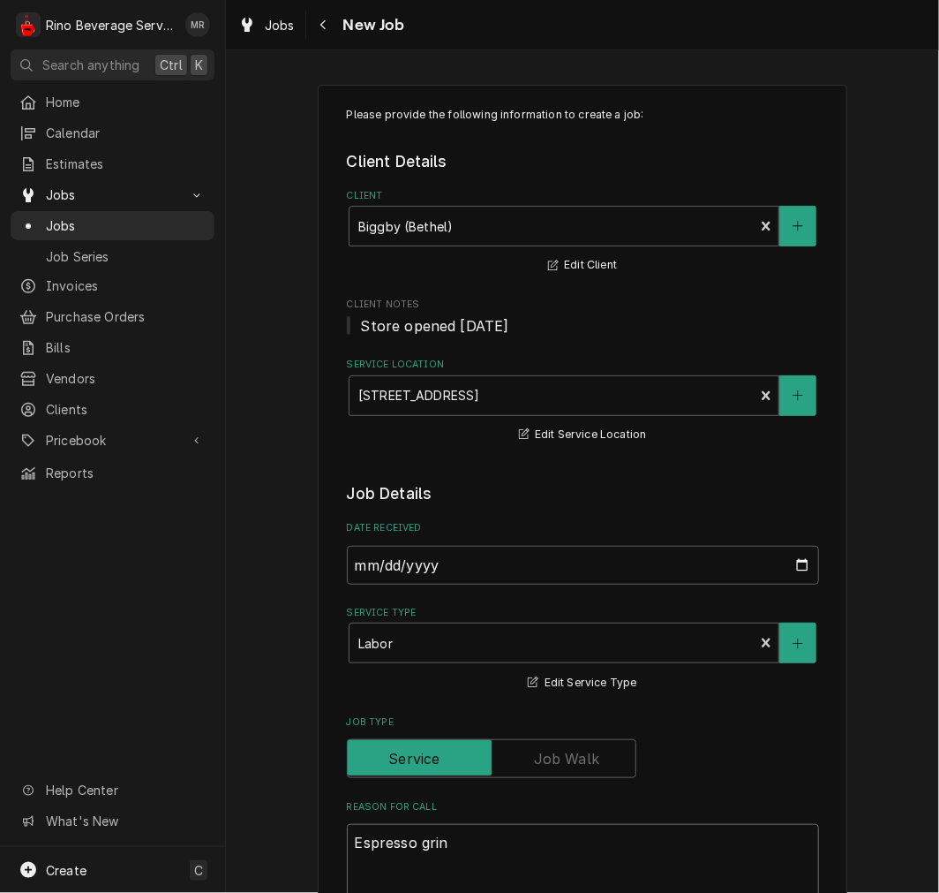
type textarea "x"
type textarea "Espresso grind"
type textarea "x"
type textarea "Espresso grinde"
type textarea "x"
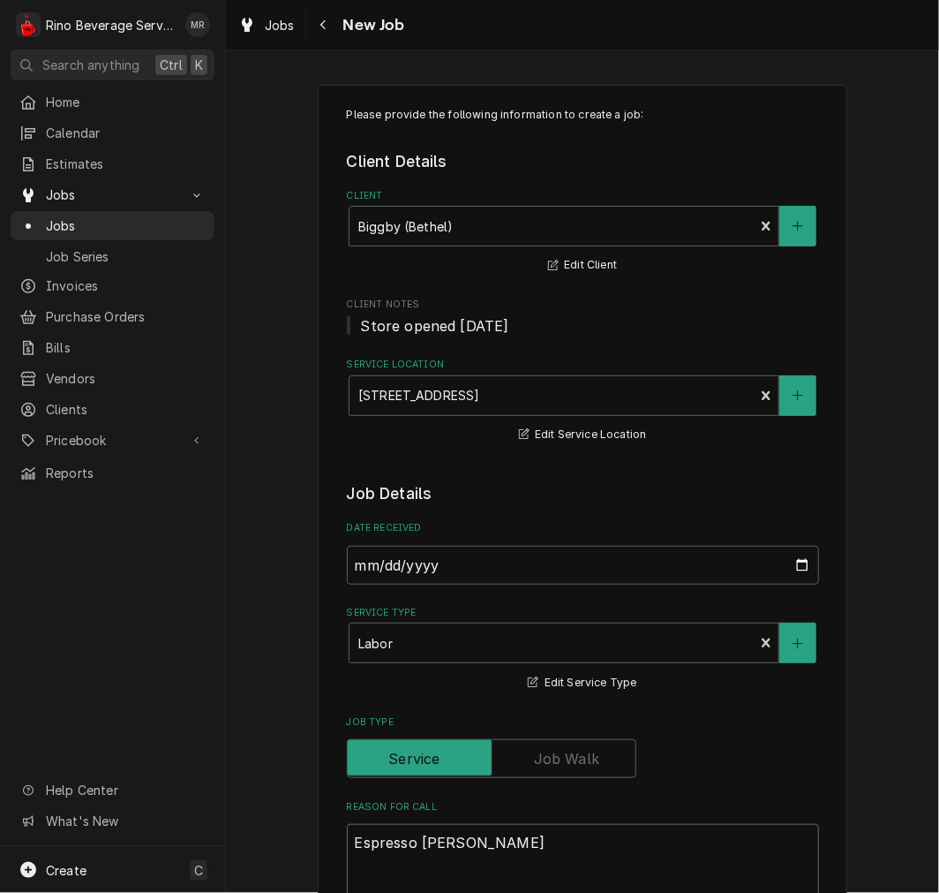
type textarea "Espresso grinder"
type textarea "x"
type textarea "Espresso grinder"
type textarea "x"
type textarea "Espresso grinder t"
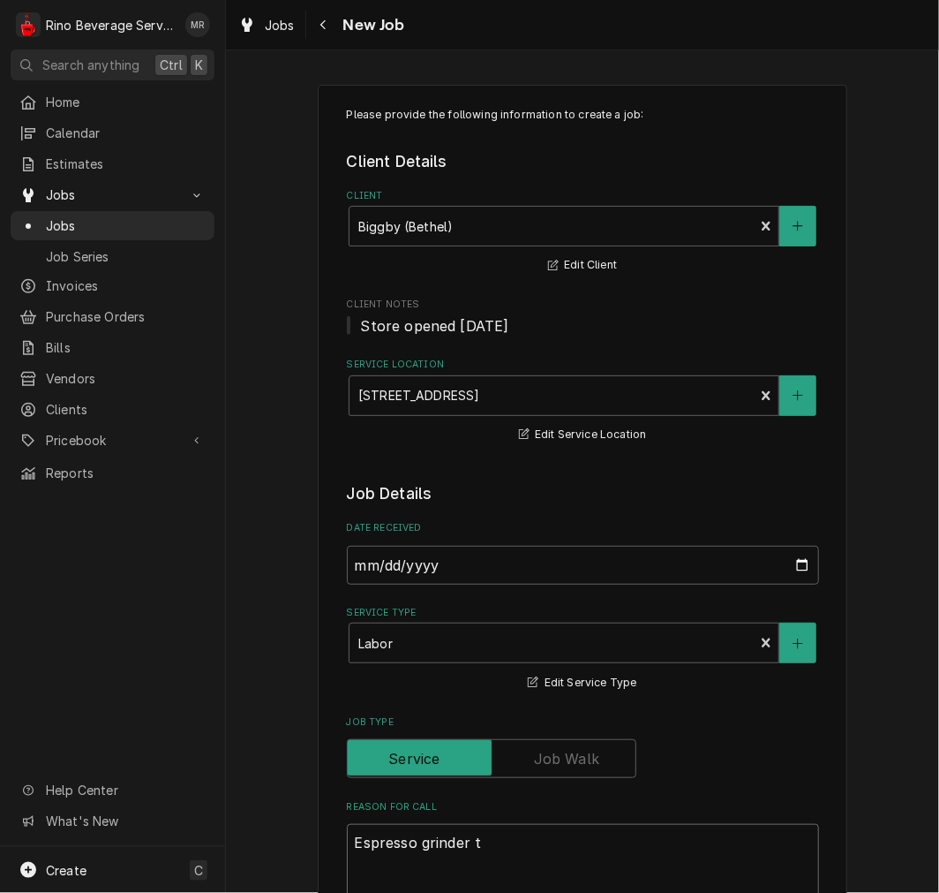
type textarea "x"
type textarea "Espresso grinder the"
type textarea "x"
type textarea "Espresso grinder the"
type textarea "x"
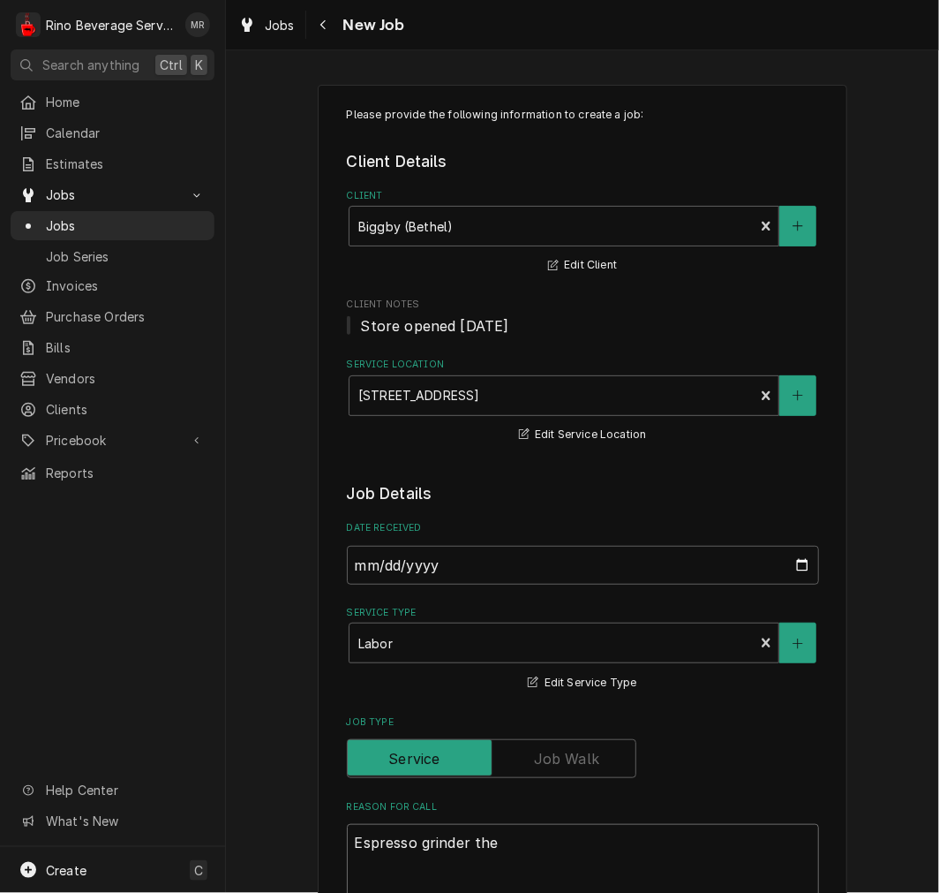
type textarea "Espresso grinder the"
type textarea "x"
type textarea "Espresso grinder th"
type textarea "x"
type textarea "Espresso grinder t"
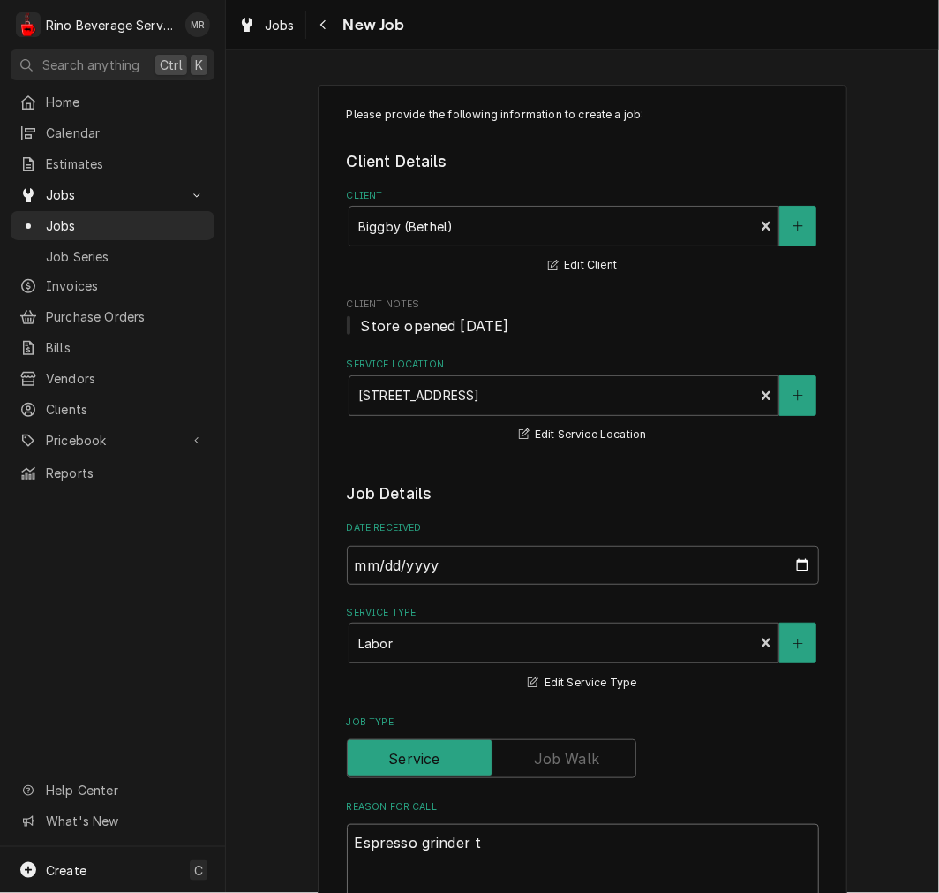
type textarea "x"
type textarea "Espresso grinder"
type textarea "x"
type textarea "Espresso grinder"
type textarea "x"
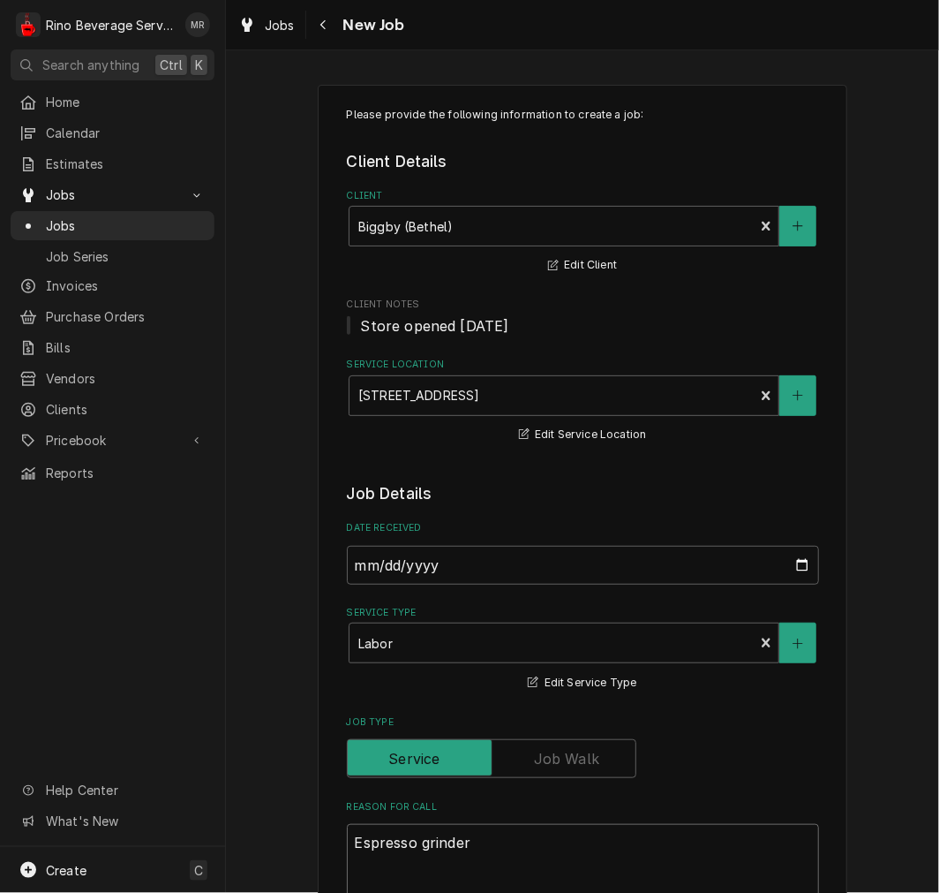
type textarea "Espresso grinder"
type textarea "x"
type textarea "Espresso grinder -"
type textarea "x"
type textarea "Espresso grinder -"
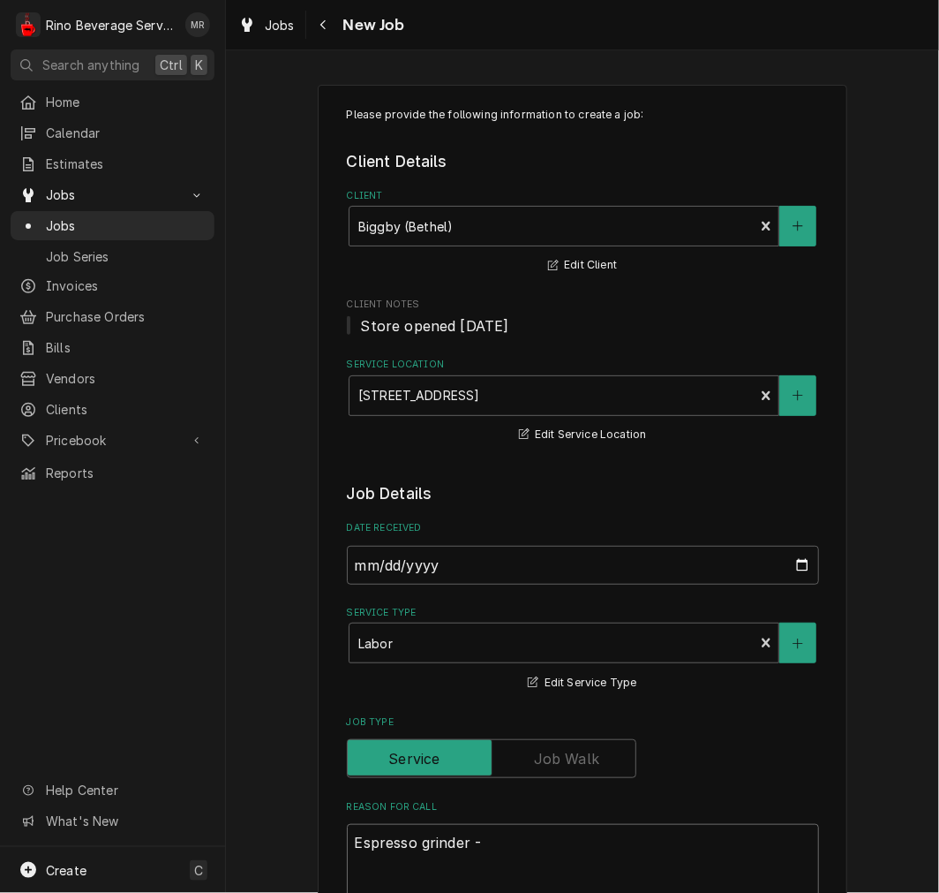
type textarea "x"
type textarea "Espresso grinder - H"
type textarea "x"
type textarea "Espresso grinder - Ha"
type textarea "x"
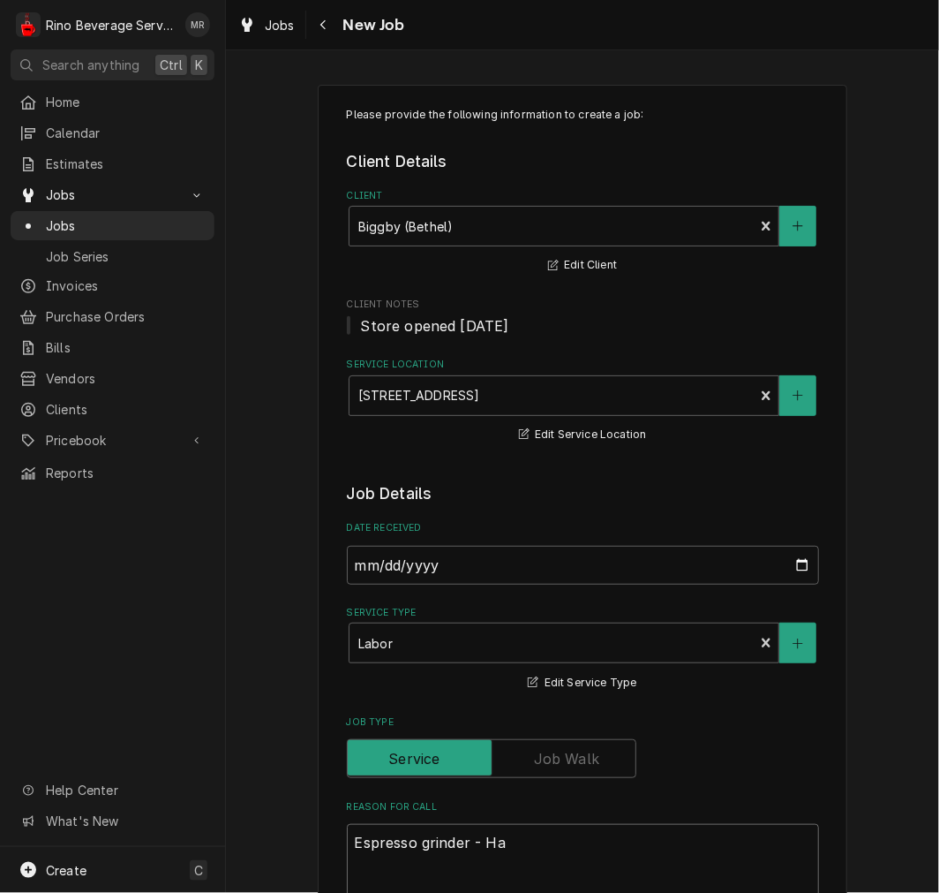
type textarea "Espresso grinder - Han"
type textarea "x"
type textarea "Espresso grinder - Hand"
type textarea "x"
type textarea "Espresso grinder - Handl"
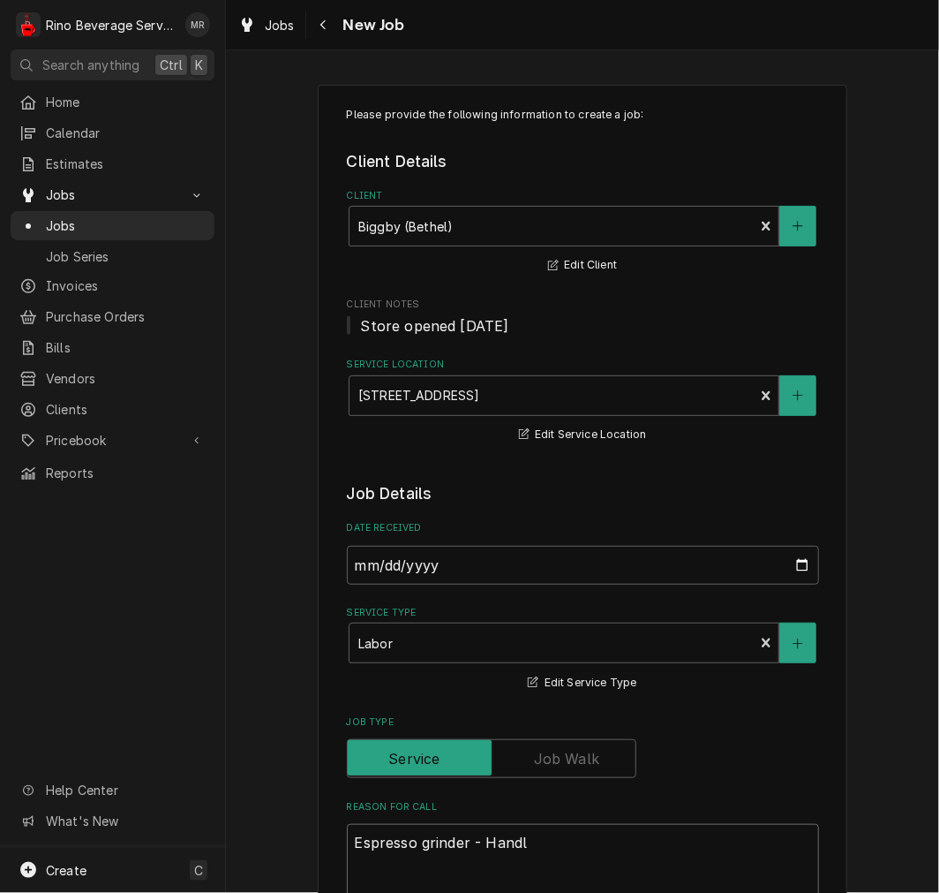
type textarea "x"
type textarea "Espresso grinder - Handle"
type textarea "x"
type textarea "Espresso grinder - Handle"
type textarea "x"
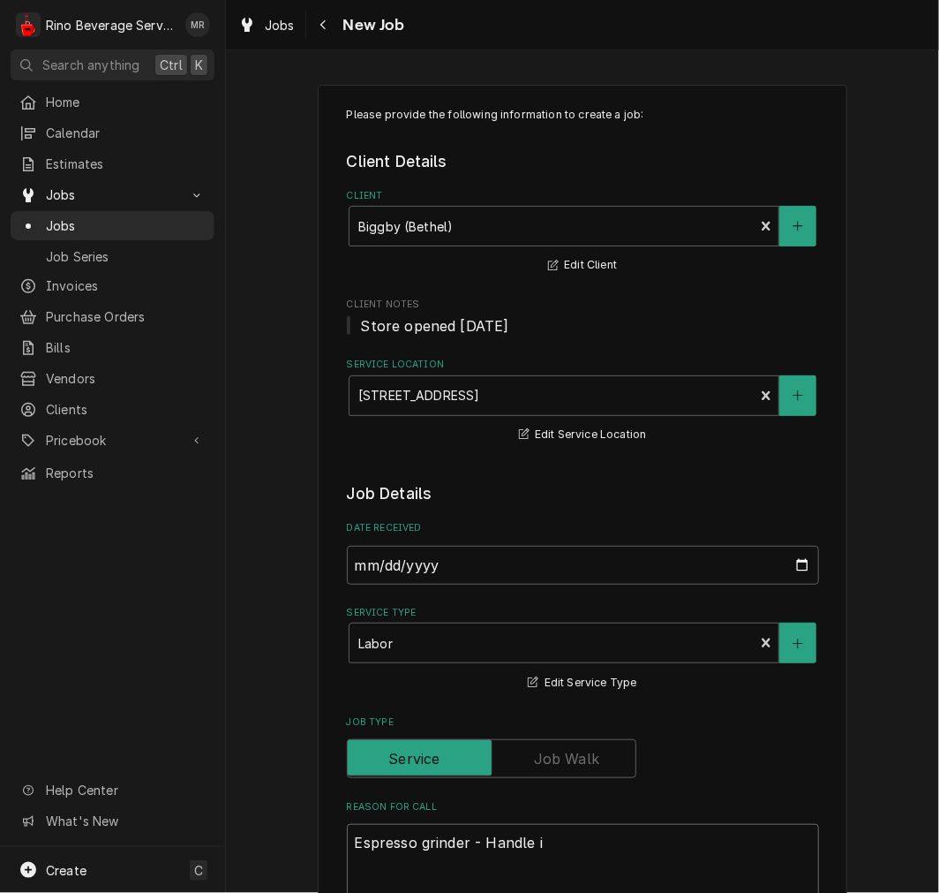
type textarea "Espresso grinder - Handle is"
type textarea "x"
type textarea "Espresso grinder - Handle is"
type textarea "x"
type textarea "Espresso grinder - Handle is l"
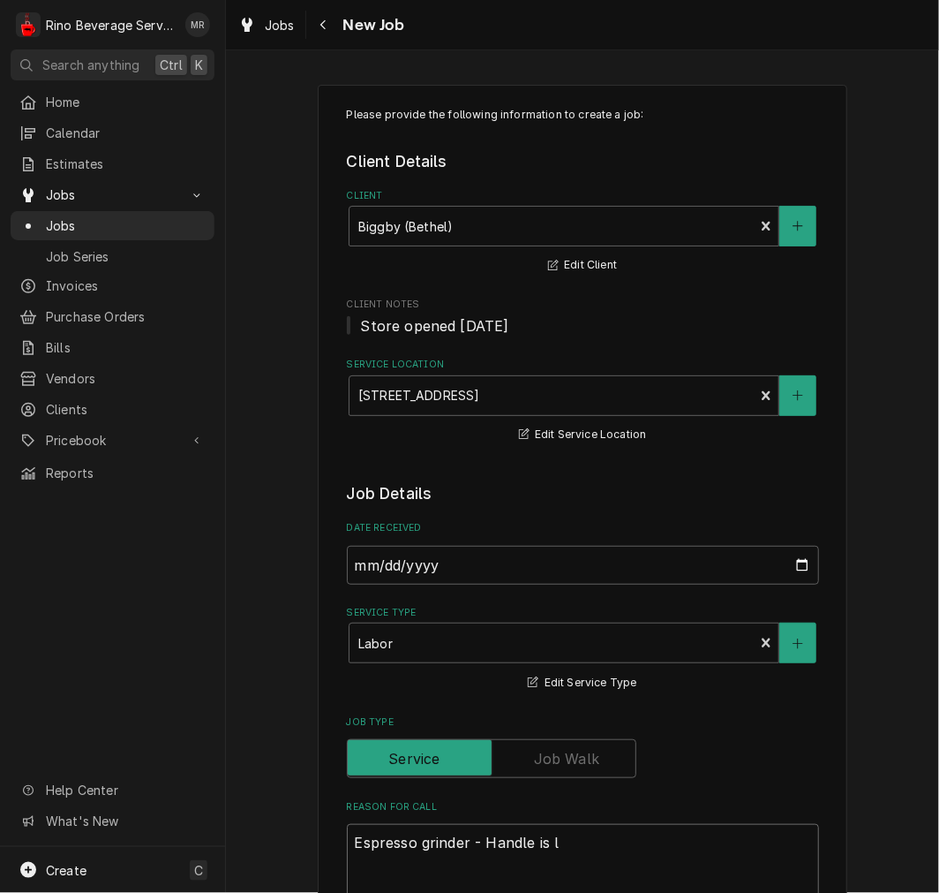
type textarea "x"
type textarea "Espresso grinder - Handle is lo"
type textarea "x"
type textarea "Espresso grinder - Handle is loo"
type textarea "x"
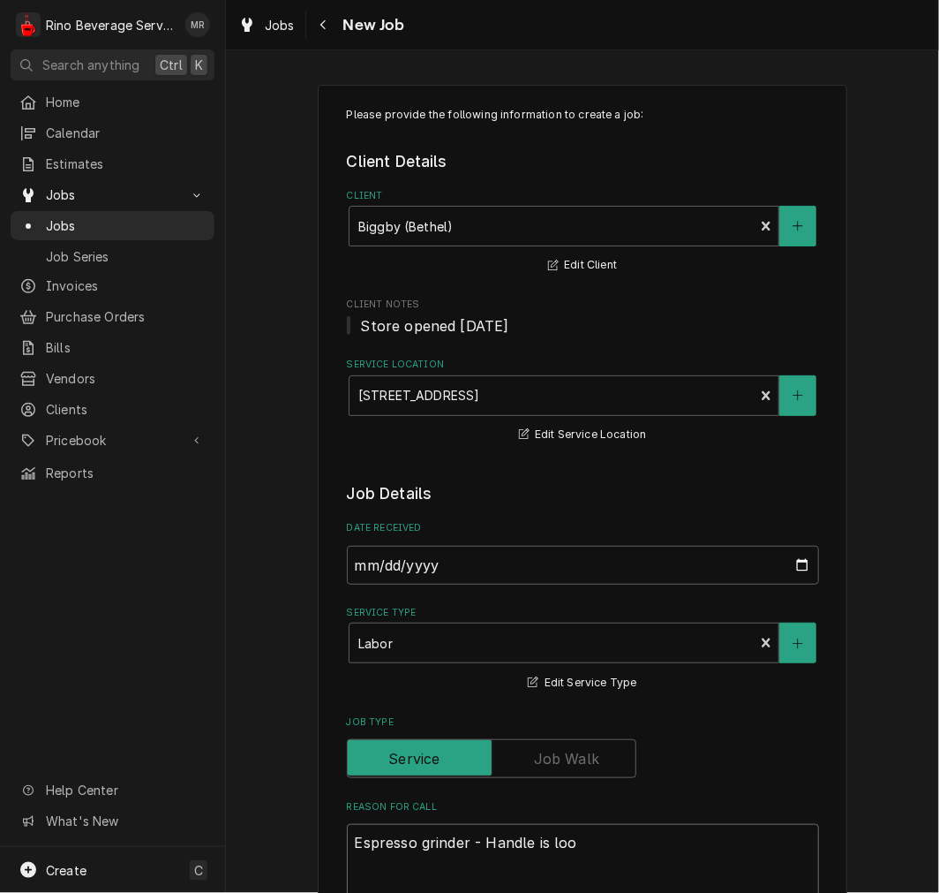
type textarea "Espresso grinder - Handle is loos"
type textarea "x"
type textarea "Espresso grinder - Handle is loose"
type textarea "x"
type textarea "Espresso grinder - Handle is loose."
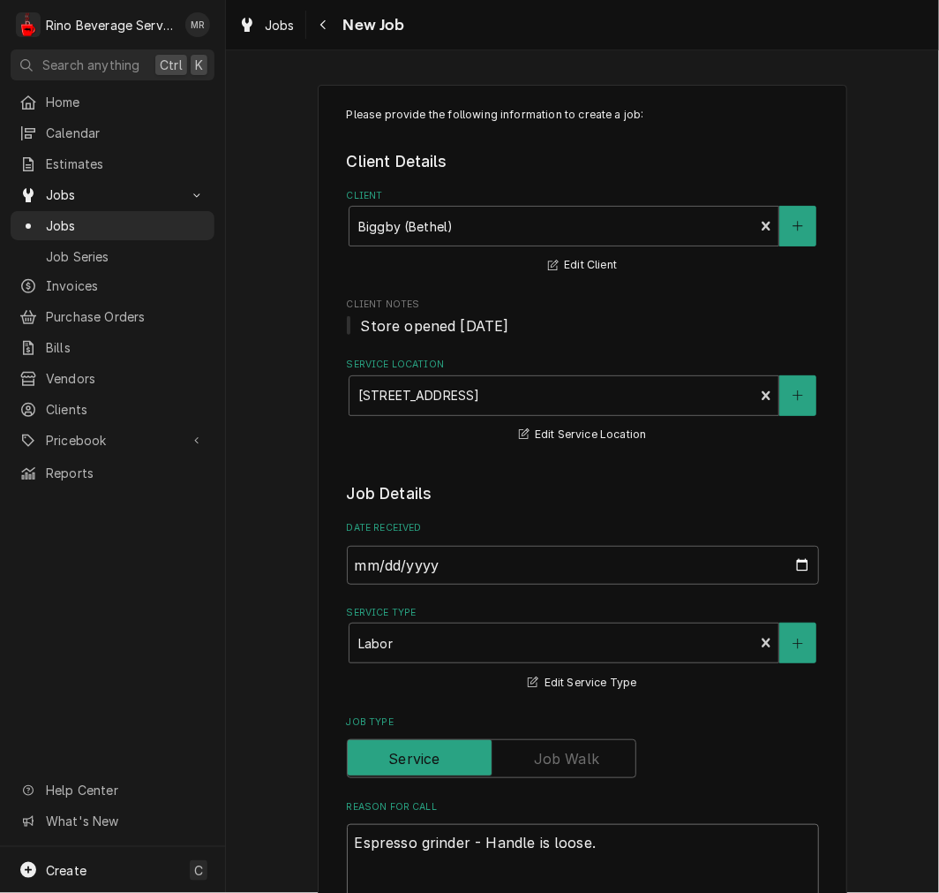
type textarea "x"
type textarea "Espresso grinder - Handle is loose."
type textarea "x"
type textarea "Espresso grinder - Handle is loose. sp"
type textarea "x"
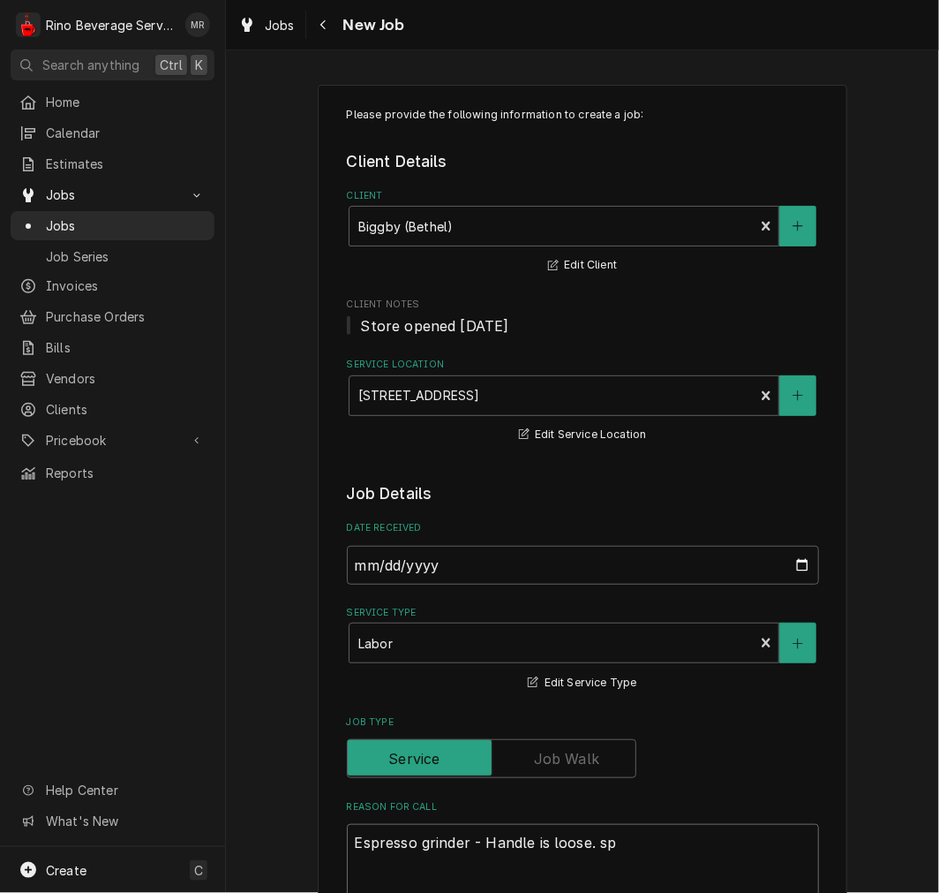
type textarea "Espresso grinder - Handle is loose. spr"
type textarea "x"
type textarea "Espresso grinder - Handle is loose. spri"
type textarea "x"
type textarea "Espresso grinder - Handle is loose. sprin"
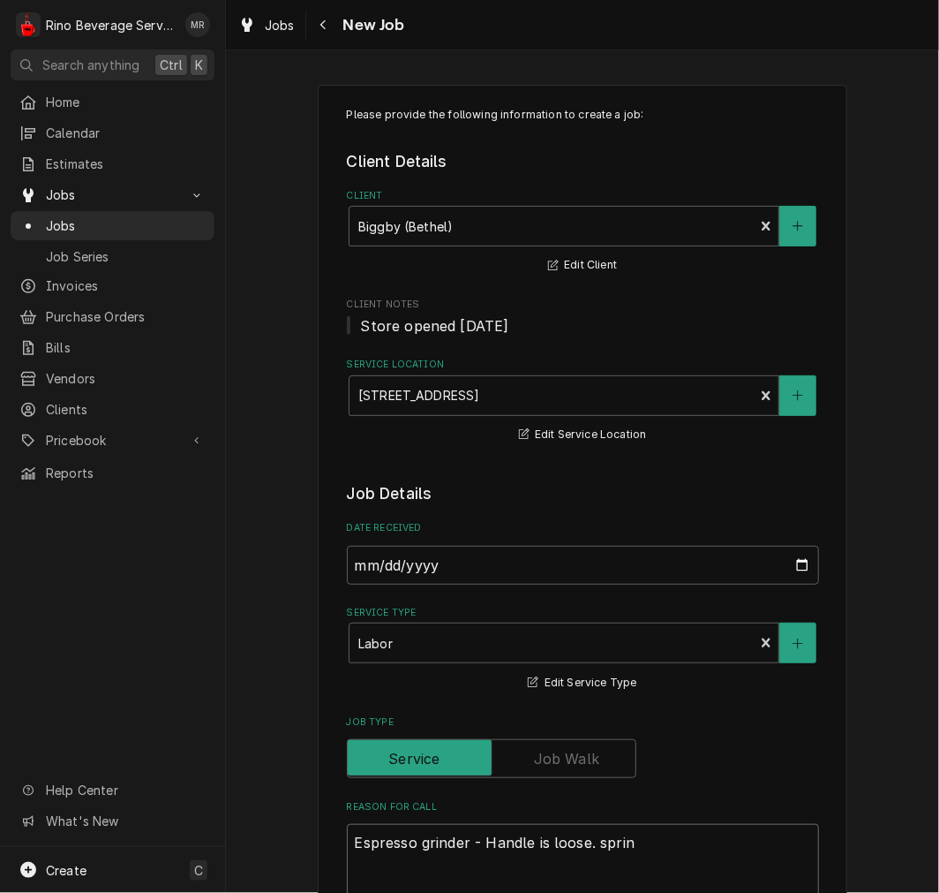
type textarea "x"
type textarea "Espresso grinder - Handle is loose. spring"
type textarea "x"
type textarea "Espresso grinder - Handle is loose. spring"
type textarea "x"
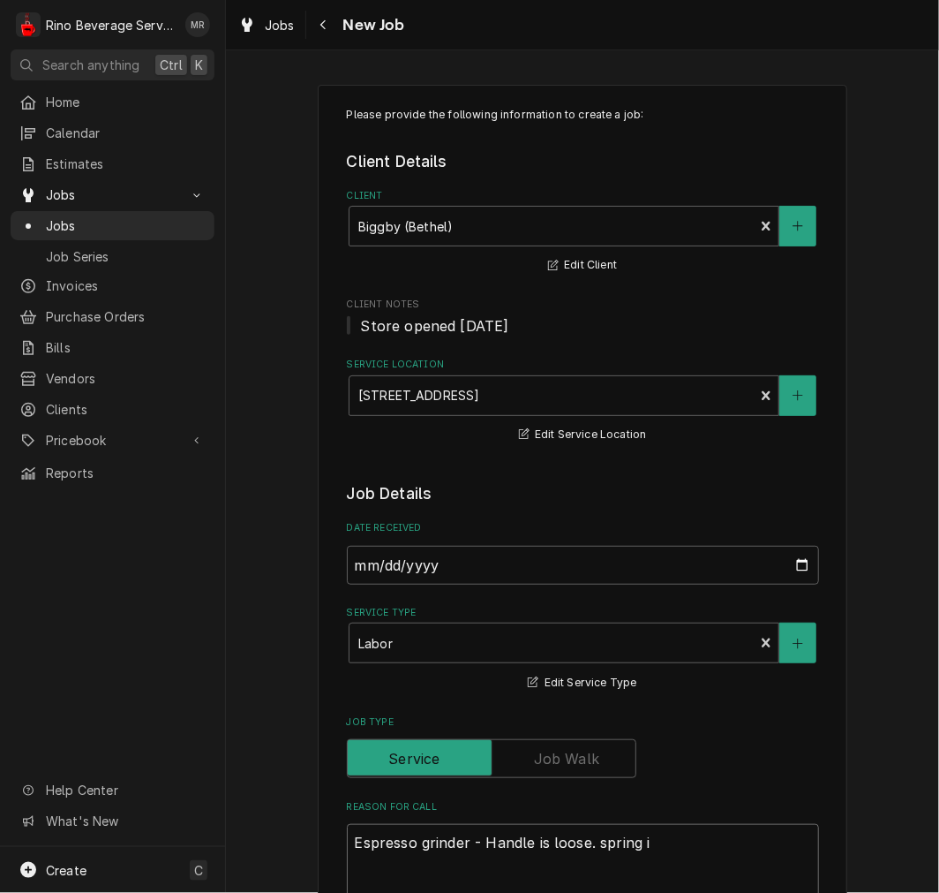
type textarea "Espresso grinder - Handle is loose. spring is"
type textarea "x"
type textarea "Espresso grinder - Handle is loose. spring is"
type textarea "x"
type textarea "Espresso grinder - Handle is loose. spring is n"
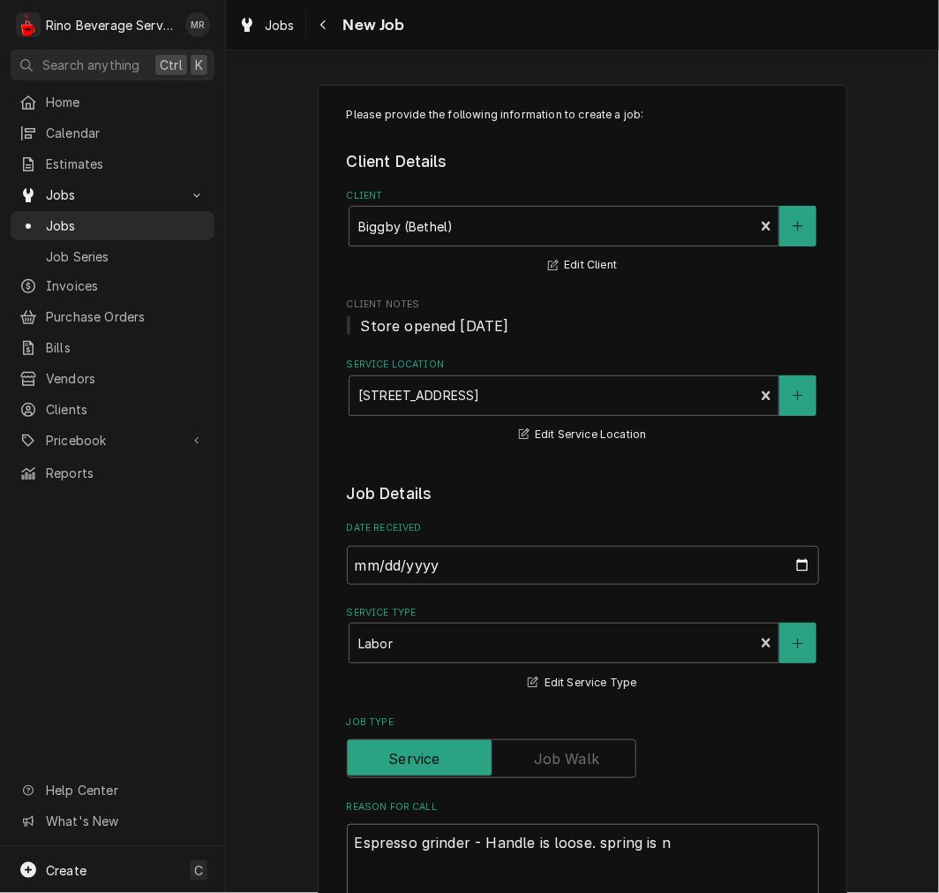
type textarea "x"
type textarea "Espresso grinder - Handle is loose. spring is"
type textarea "x"
type textarea "Espresso grinder - Handle is loose. spring is b"
type textarea "x"
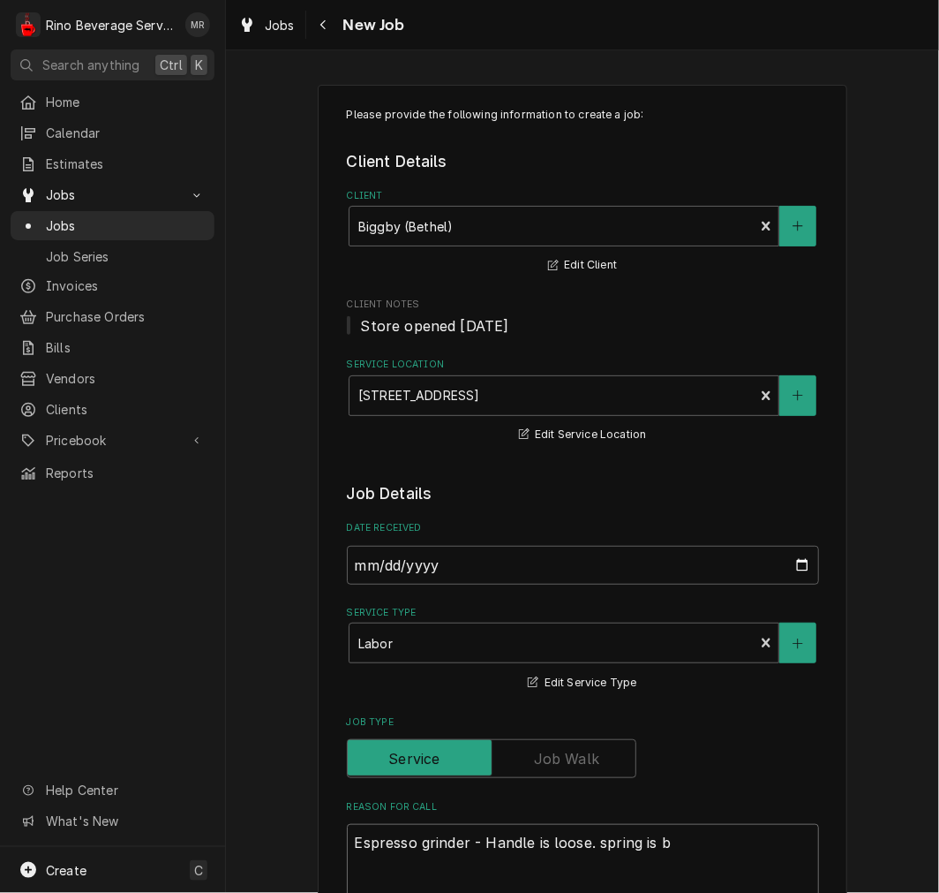
type textarea "Espresso grinder - Handle is loose. spring is br"
type textarea "x"
type textarea "Espresso grinder - Handle is loose. spring is bro"
type textarea "x"
type textarea "Espresso grinder - Handle is loose. spring is brok"
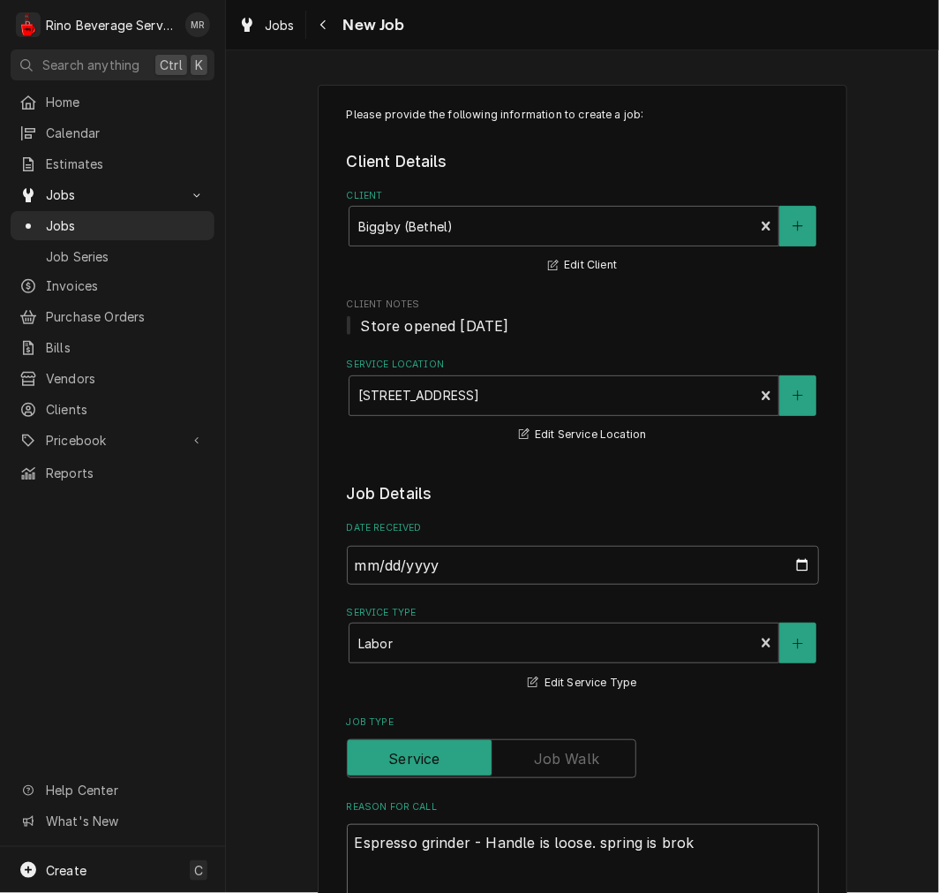
type textarea "x"
type textarea "Espresso grinder - Handle is loose. spring is broke"
type textarea "x"
type textarea "Espresso grinder - Handle is loose. spring is broken"
type textarea "x"
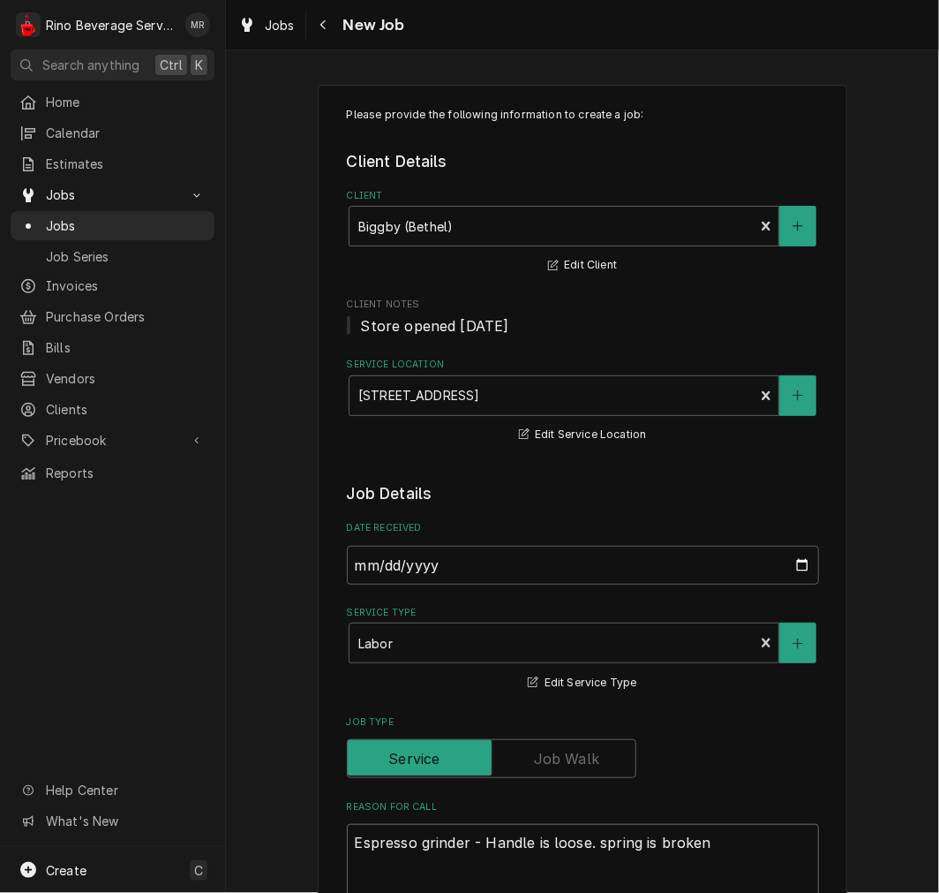
type textarea "Espresso grinder - Handle is loose. spring is broken"
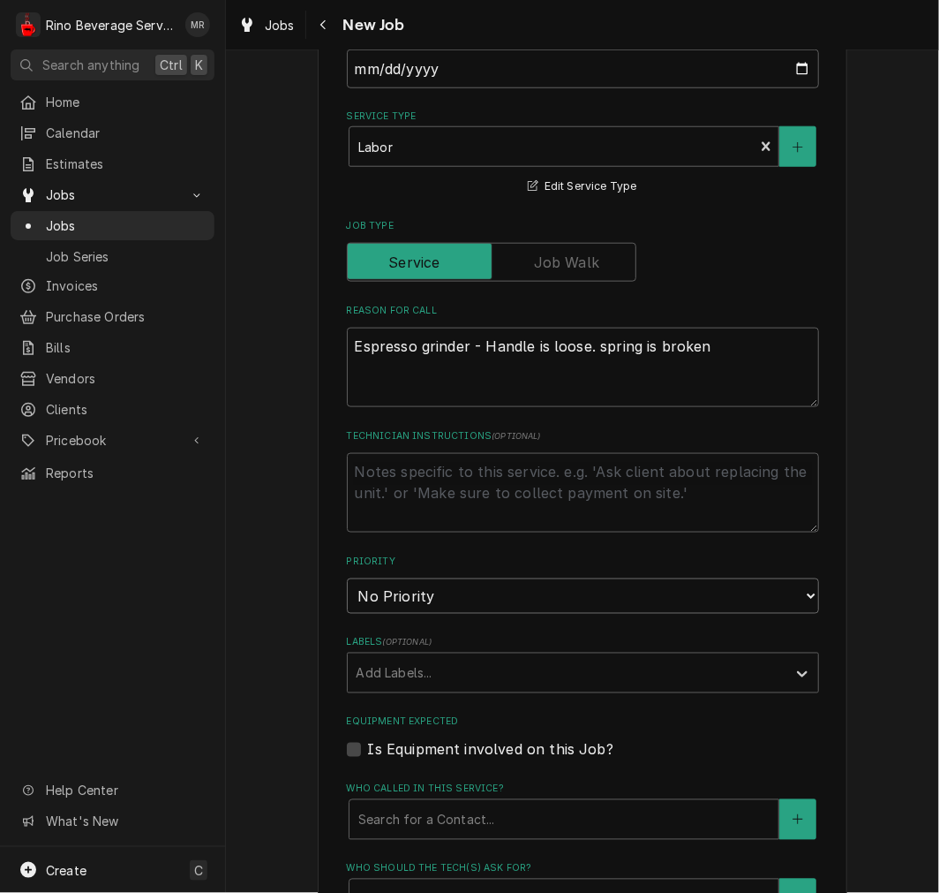
click at [444, 593] on select "No Priority Urgent High Medium Low" at bounding box center [583, 595] width 472 height 35
select select "2"
click at [347, 578] on select "No Priority Urgent High Medium Low" at bounding box center [583, 595] width 472 height 35
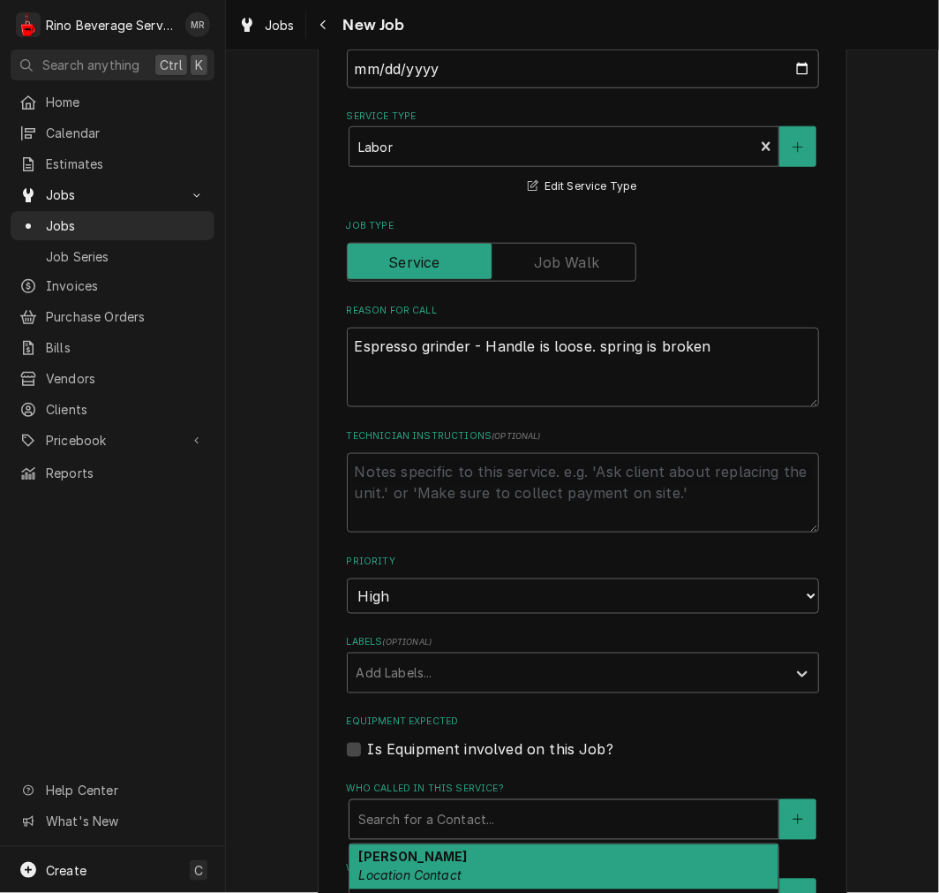
click at [447, 825] on div "Who called in this service?" at bounding box center [563, 819] width 411 height 32
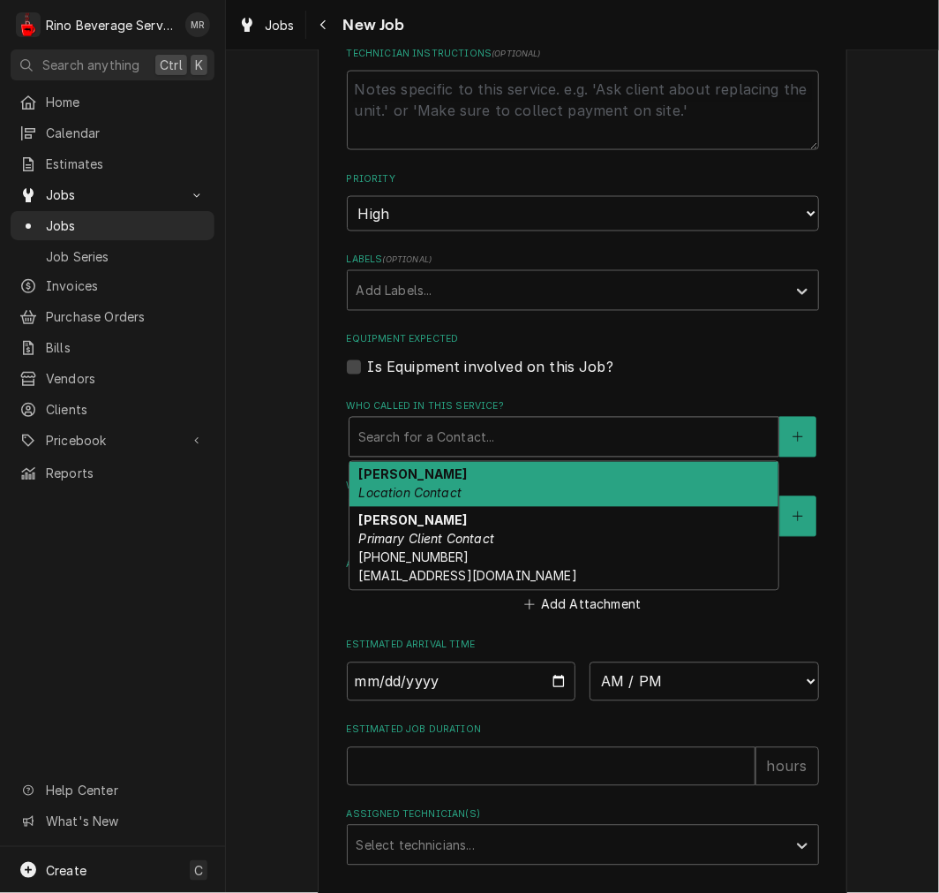
scroll to position [884, 0]
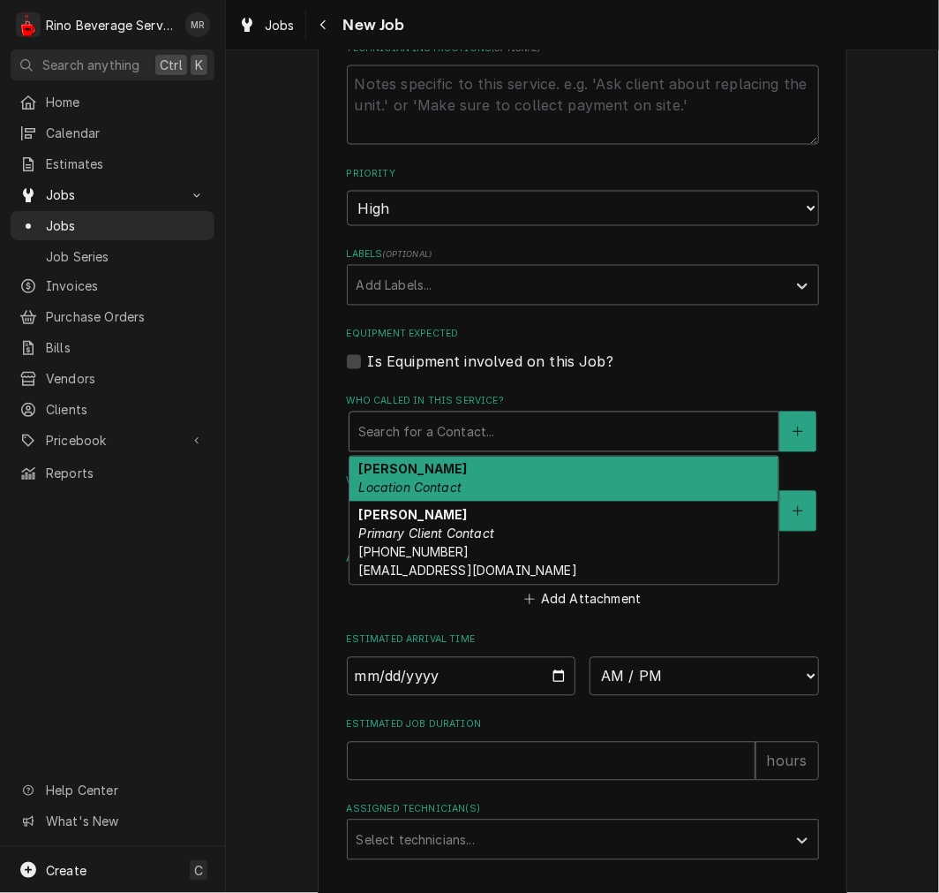
click at [570, 556] on div "Megan Ardizzone Primary Client Contact (513) 659-6535 store1103@biggby.com" at bounding box center [564, 542] width 429 height 83
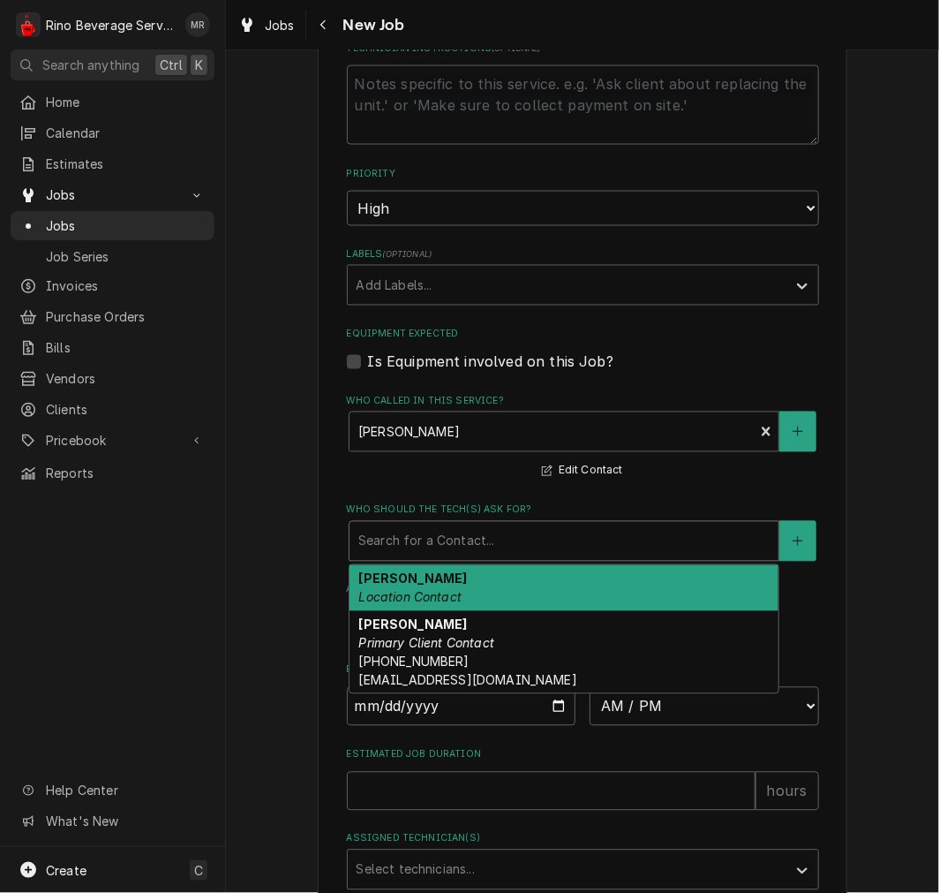
click at [572, 654] on div "Megan Ardizzone Primary Client Contact (513) 659-6535 store1103@biggby.com" at bounding box center [564, 652] width 429 height 83
type textarea "x"
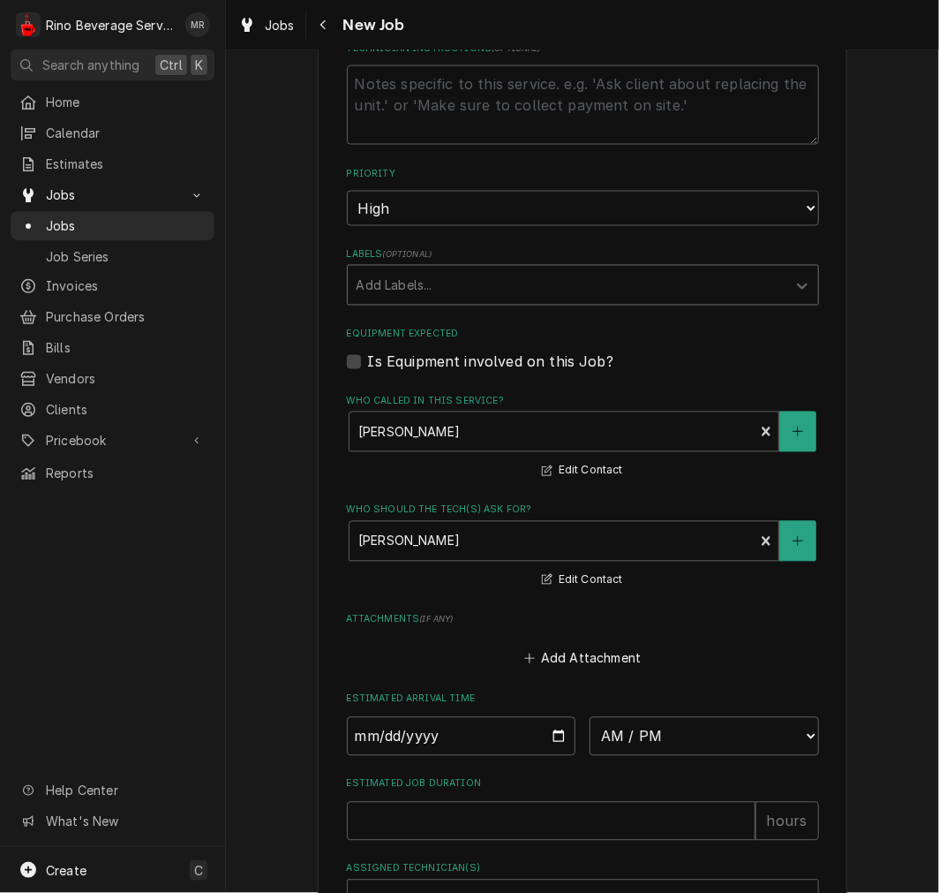
click at [597, 335] on label "Equipment Expected" at bounding box center [583, 335] width 472 height 14
click at [597, 351] on input "Equipment Expected" at bounding box center [604, 370] width 472 height 39
checkbox input "true"
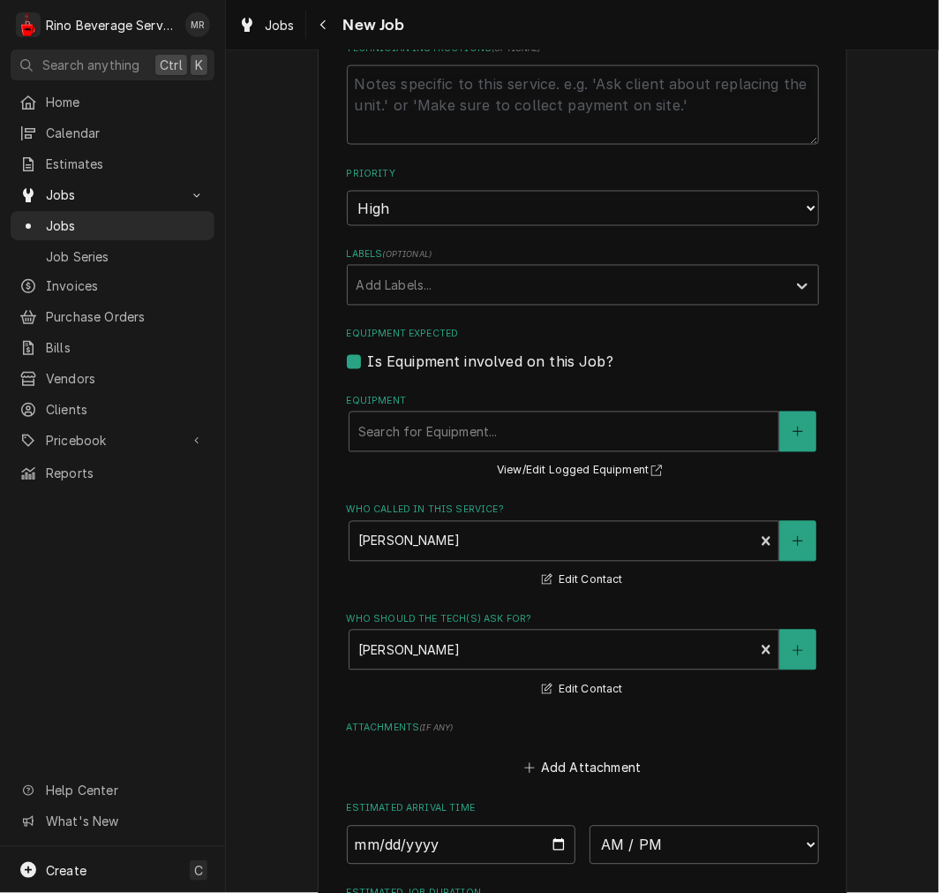
type textarea "x"
click at [586, 363] on label "Is Equipment involved on this Job?" at bounding box center [490, 361] width 245 height 21
click at [586, 363] on input "Equipment Expected" at bounding box center [604, 370] width 472 height 39
checkbox input "false"
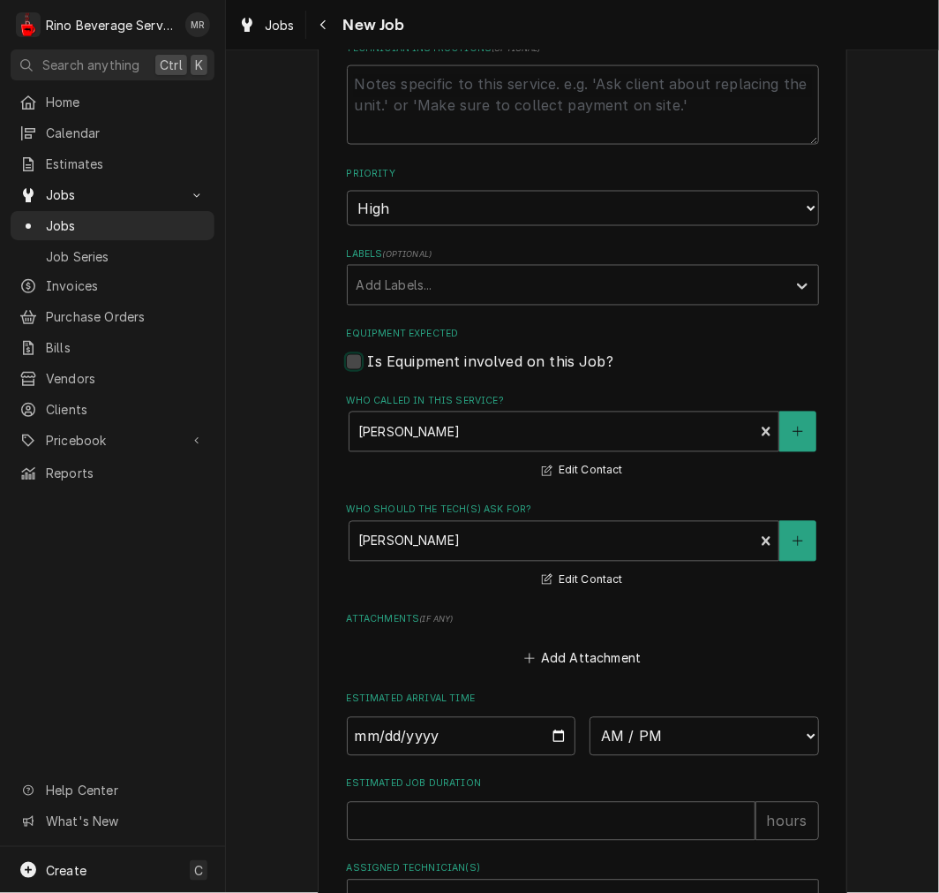
type textarea "x"
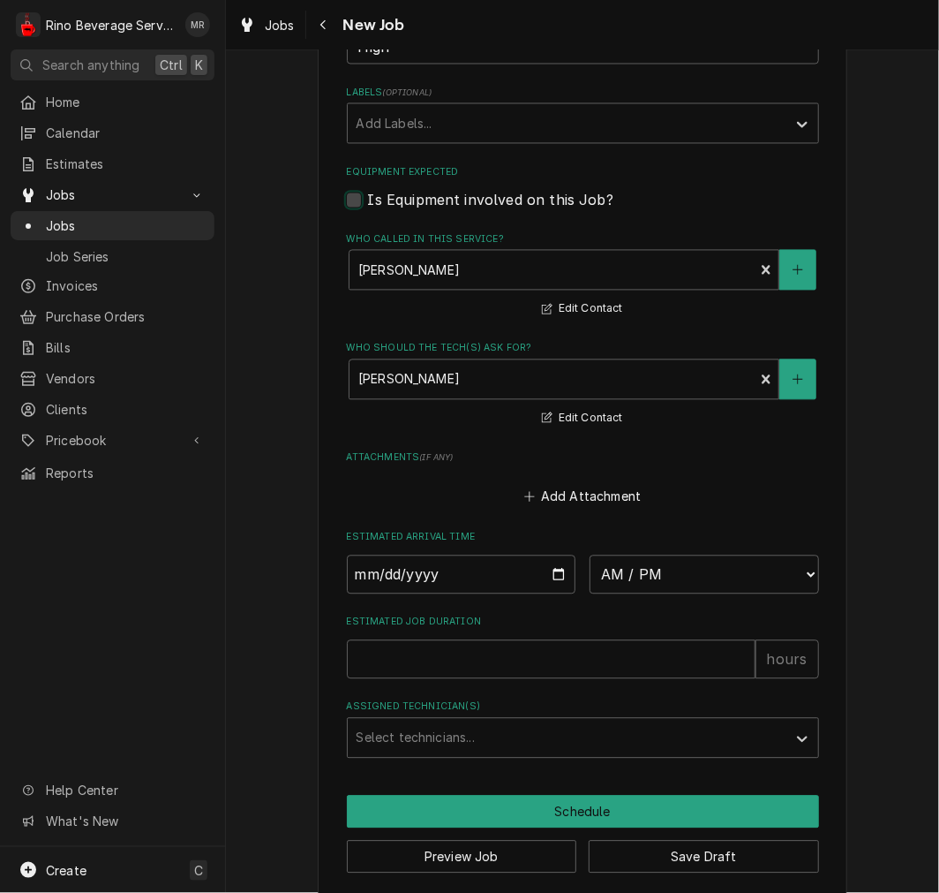
scroll to position [1061, 0]
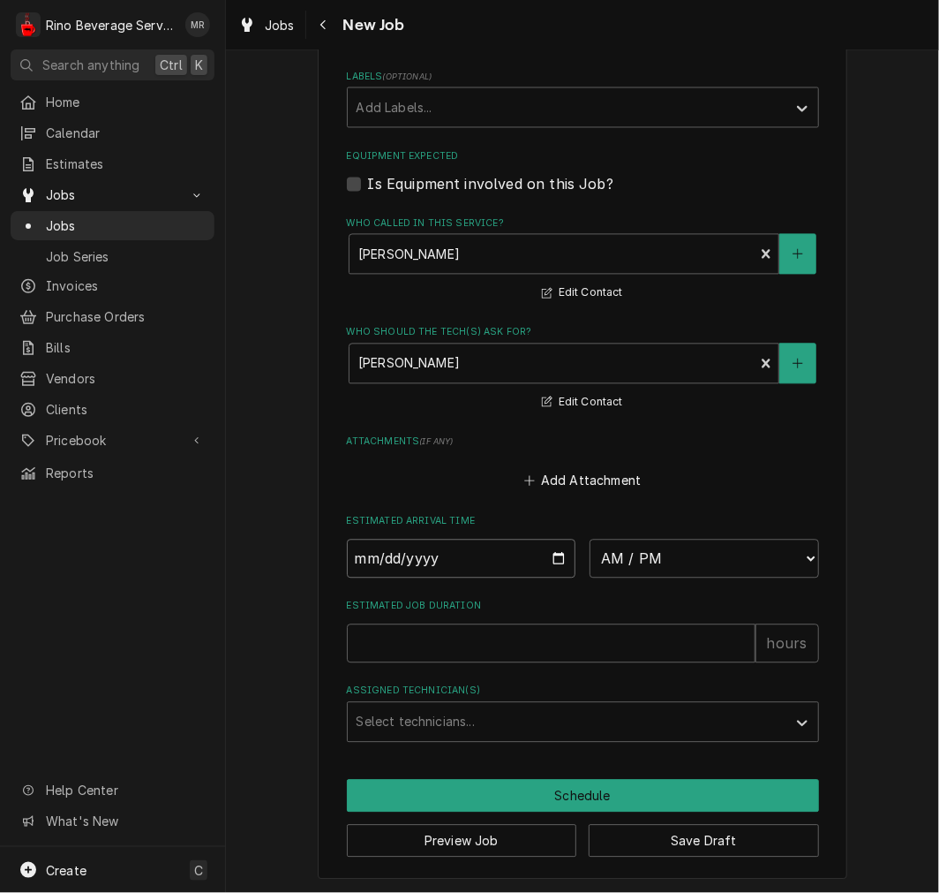
click at [547, 551] on input "Date" at bounding box center [462, 558] width 230 height 39
type input "2025-09-30"
type textarea "x"
click at [674, 561] on select "AM / PM 6:00 AM 6:15 AM 6:30 AM 6:45 AM 7:00 AM 7:15 AM 7:30 AM 7:45 AM 8:00 AM…" at bounding box center [705, 558] width 230 height 39
select select "10:00:00"
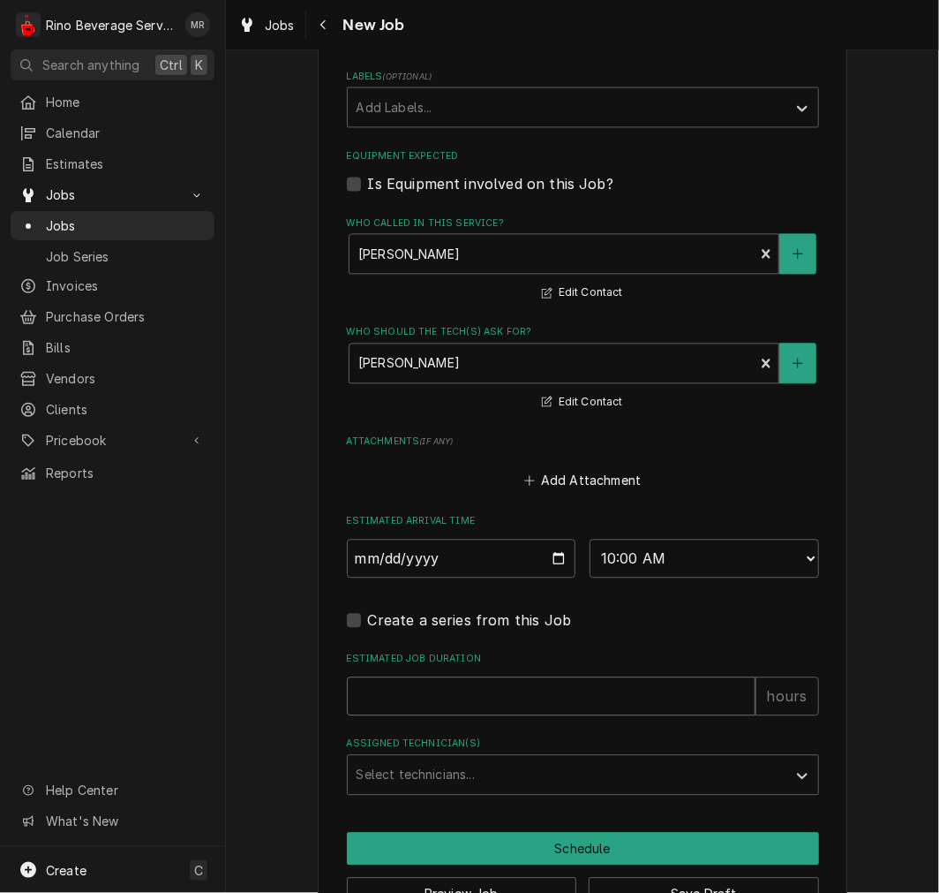
click at [602, 690] on input "Estimated Job Duration" at bounding box center [551, 696] width 409 height 39
click at [501, 695] on input "Estimated Job Duration" at bounding box center [551, 696] width 409 height 39
type textarea "x"
type input "1"
type textarea "x"
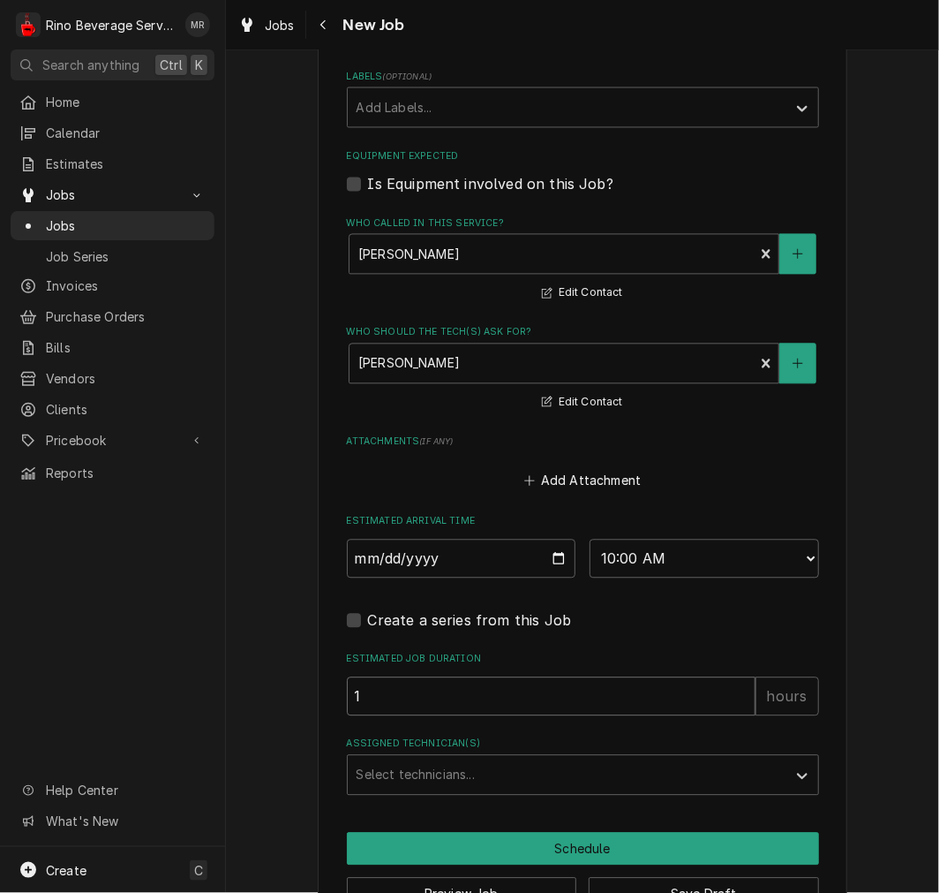
type input "1"
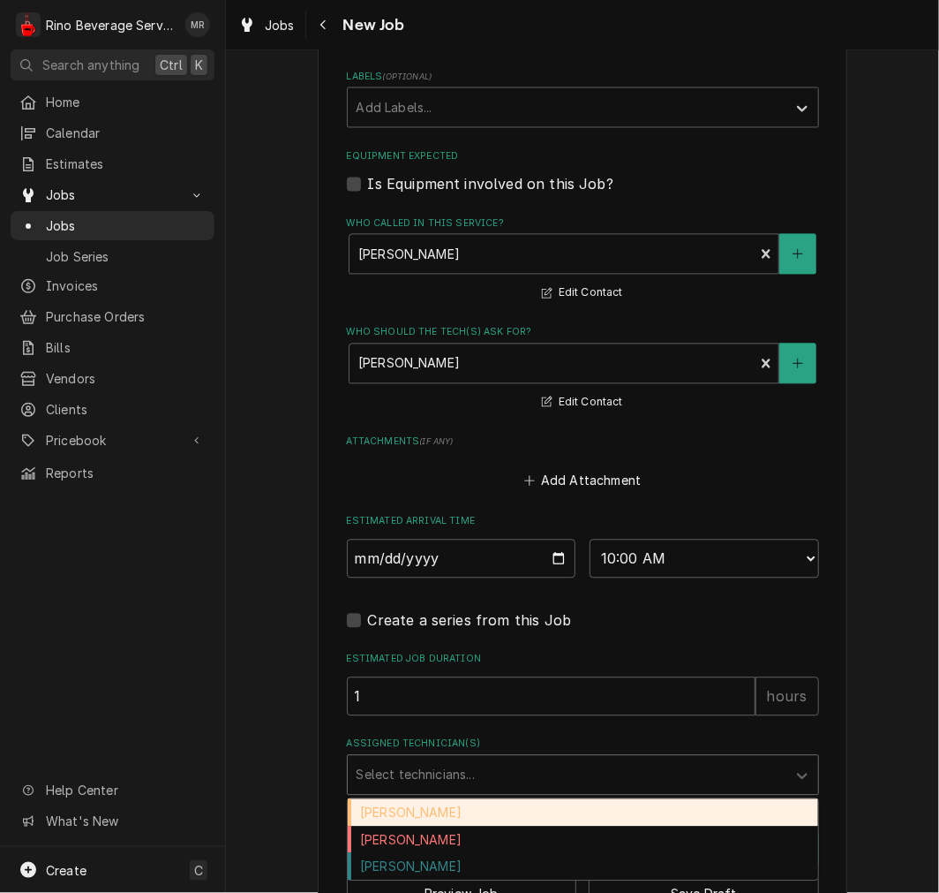
click at [497, 810] on div "Damon Rinehart" at bounding box center [583, 812] width 471 height 27
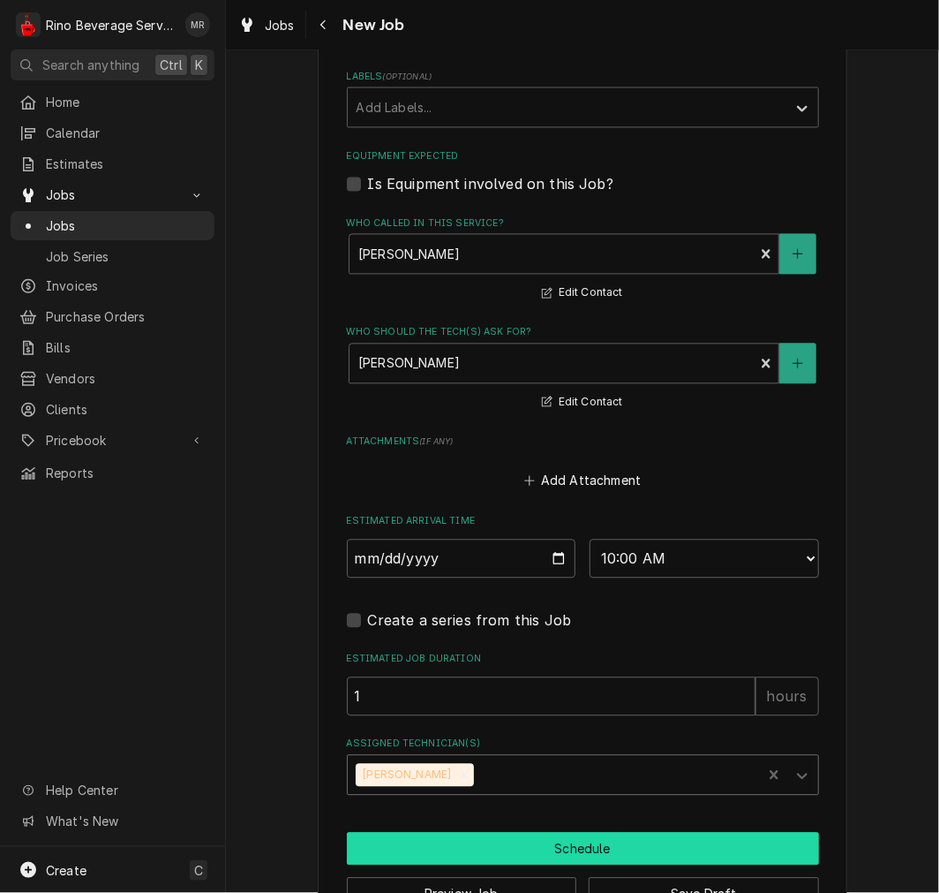
click at [525, 845] on button "Schedule" at bounding box center [583, 849] width 472 height 33
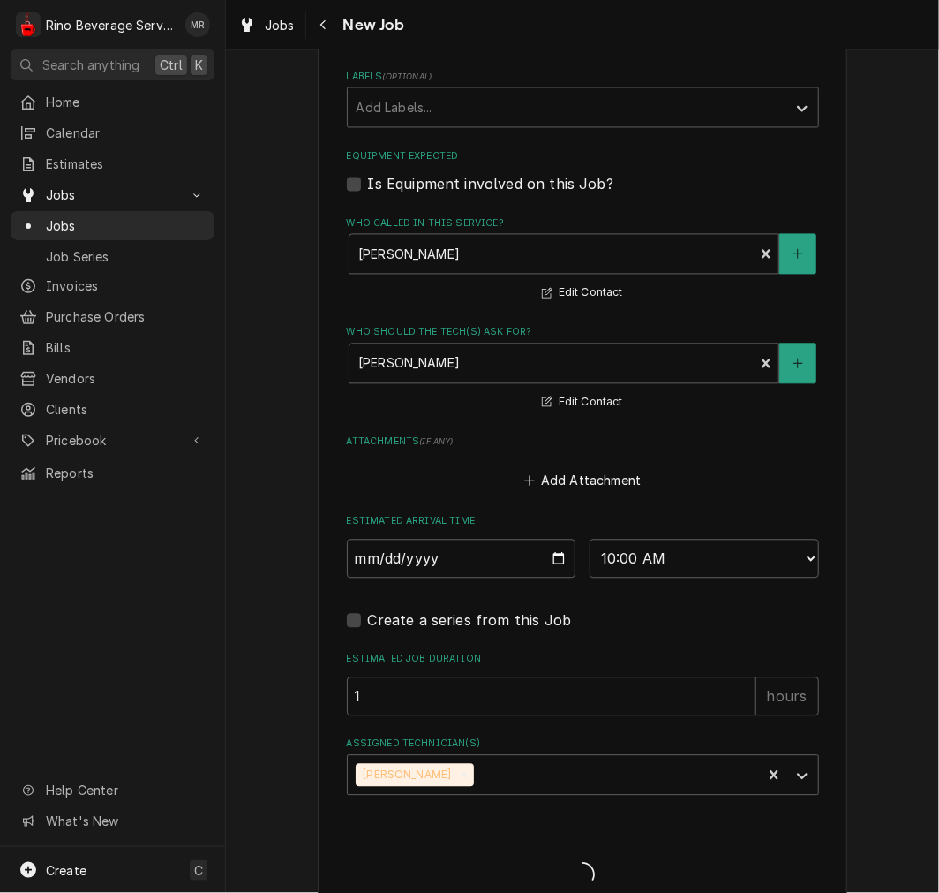
type textarea "x"
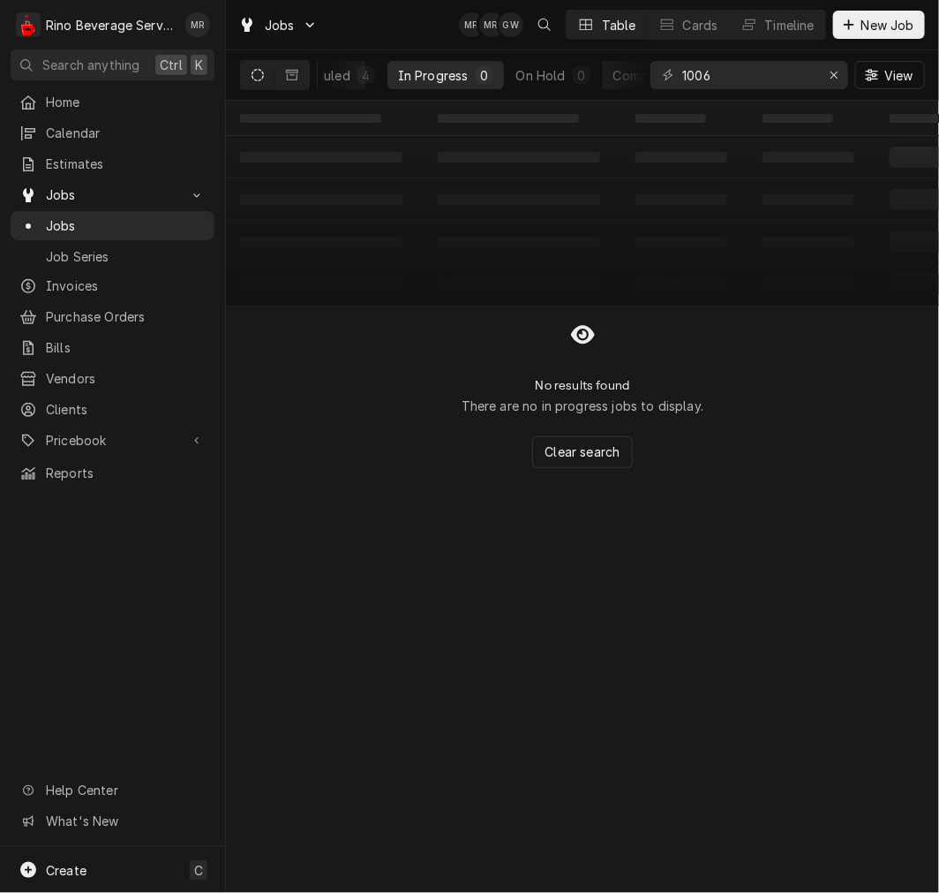
scroll to position [0, 313]
click at [572, 79] on div "Completed" at bounding box center [578, 75] width 66 height 19
click at [840, 68] on div "Erase input" at bounding box center [834, 75] width 18 height 18
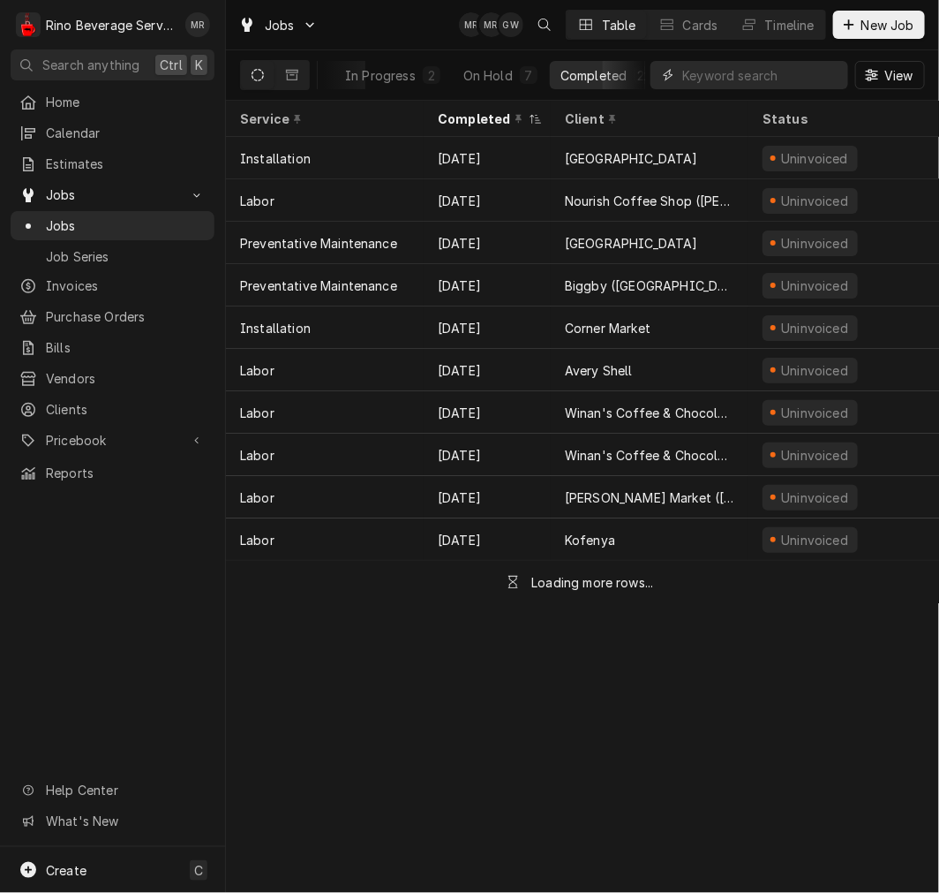
scroll to position [0, 340]
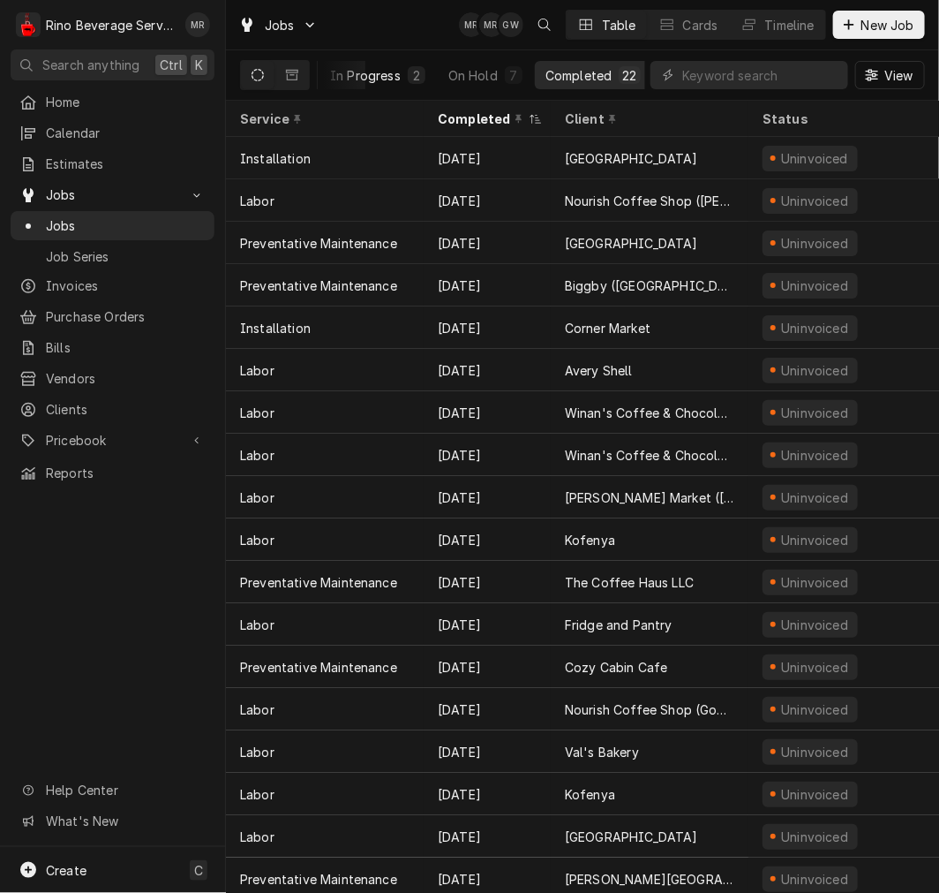
click at [389, 72] on div "In Progress" at bounding box center [365, 75] width 71 height 19
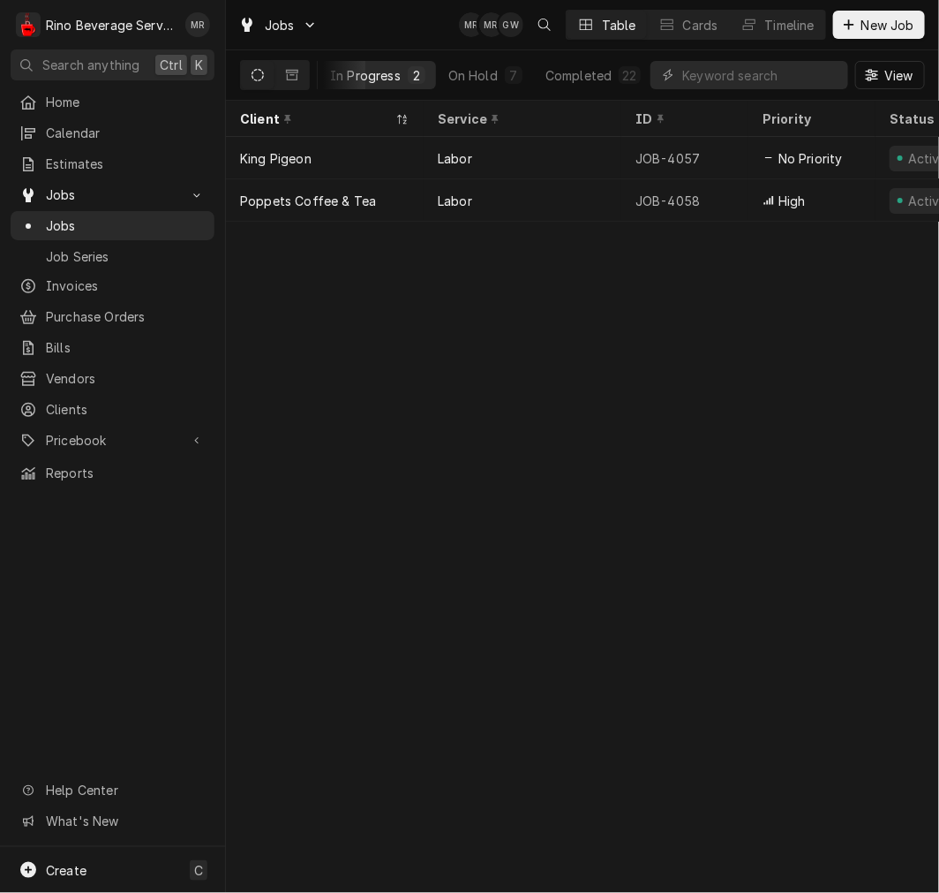
click at [577, 74] on div "Completed" at bounding box center [579, 75] width 66 height 19
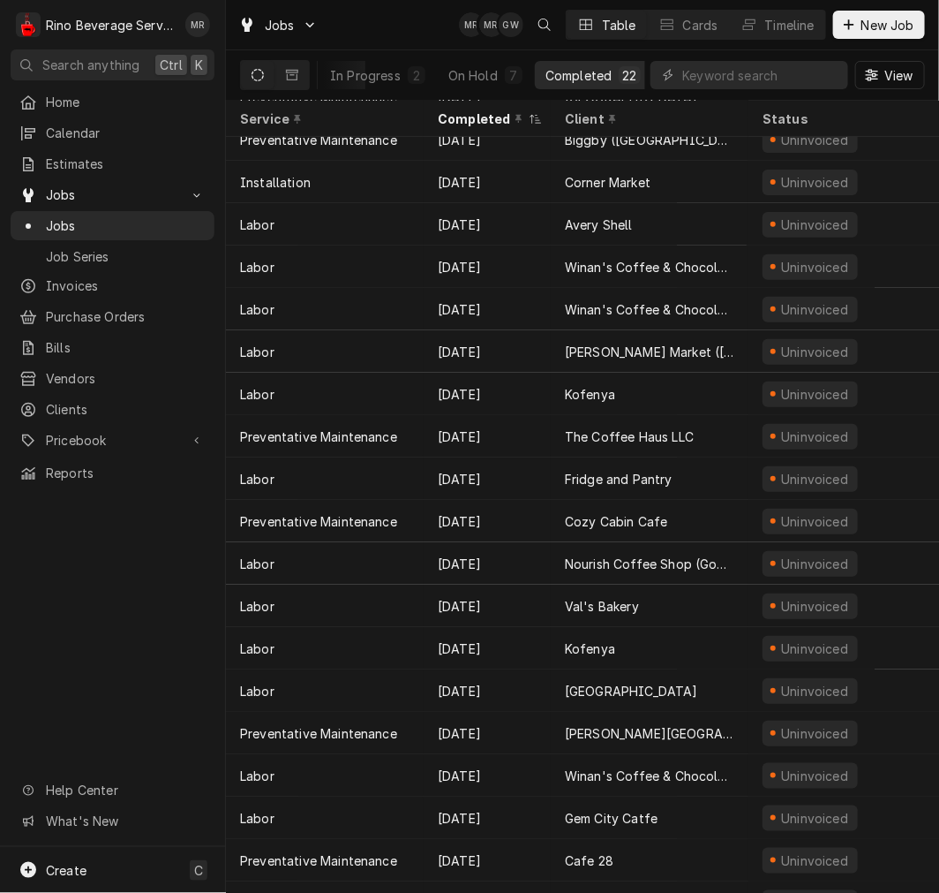
scroll to position [0, 0]
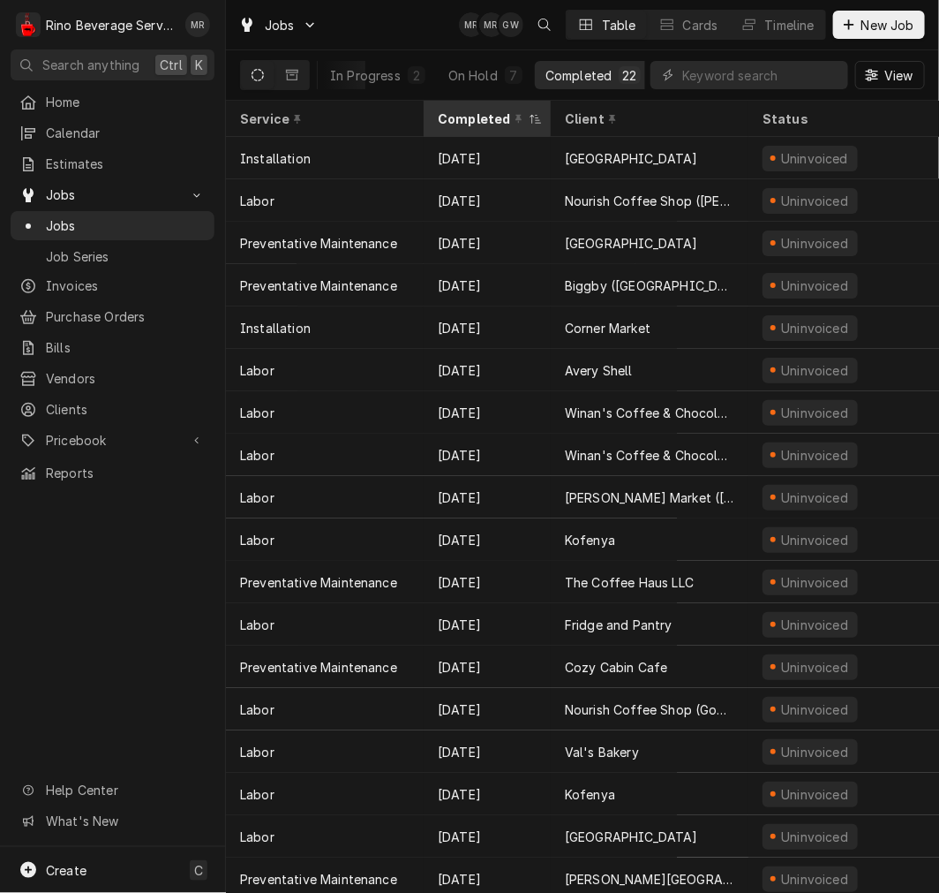
click at [472, 112] on div "Completed" at bounding box center [481, 118] width 87 height 19
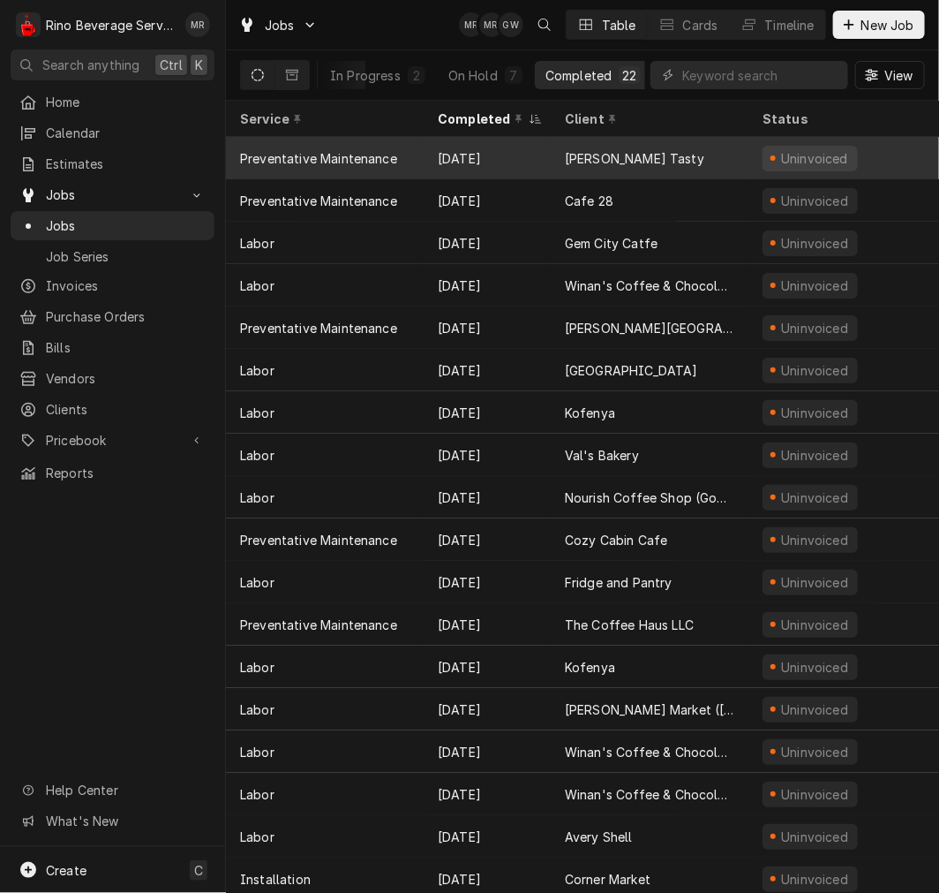
click at [710, 153] on div "[PERSON_NAME] Tasty" at bounding box center [650, 158] width 198 height 42
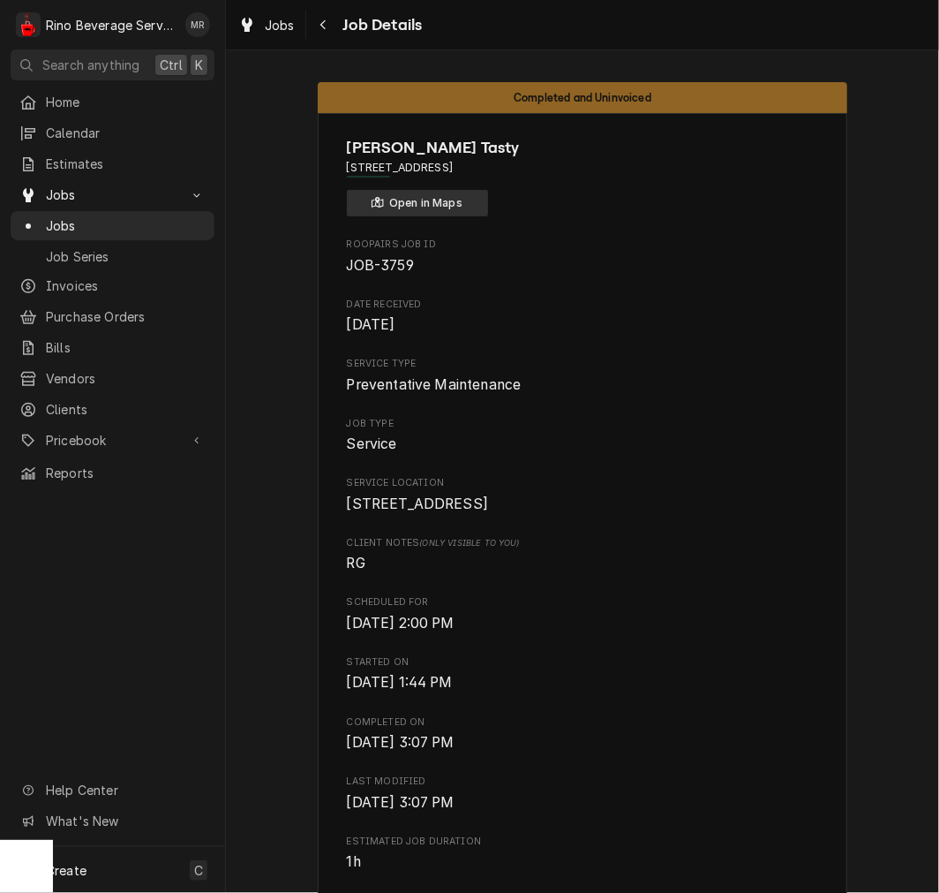
click at [459, 203] on button "Open in Maps" at bounding box center [417, 203] width 141 height 26
